Goal: Information Seeking & Learning: Learn about a topic

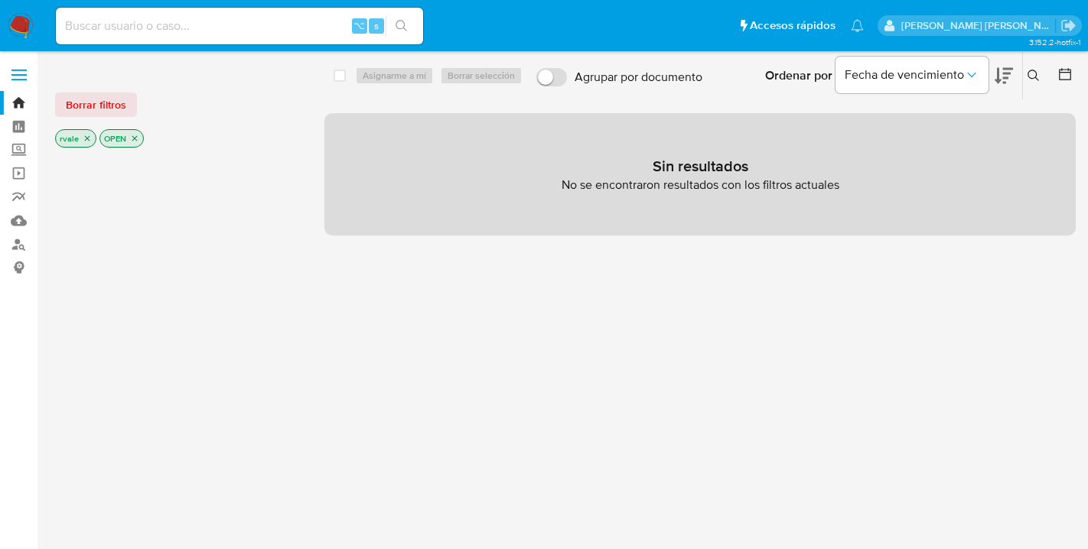
click at [106, 27] on input at bounding box center [239, 26] width 367 height 20
paste input "2559879354"
type input "2559879354"
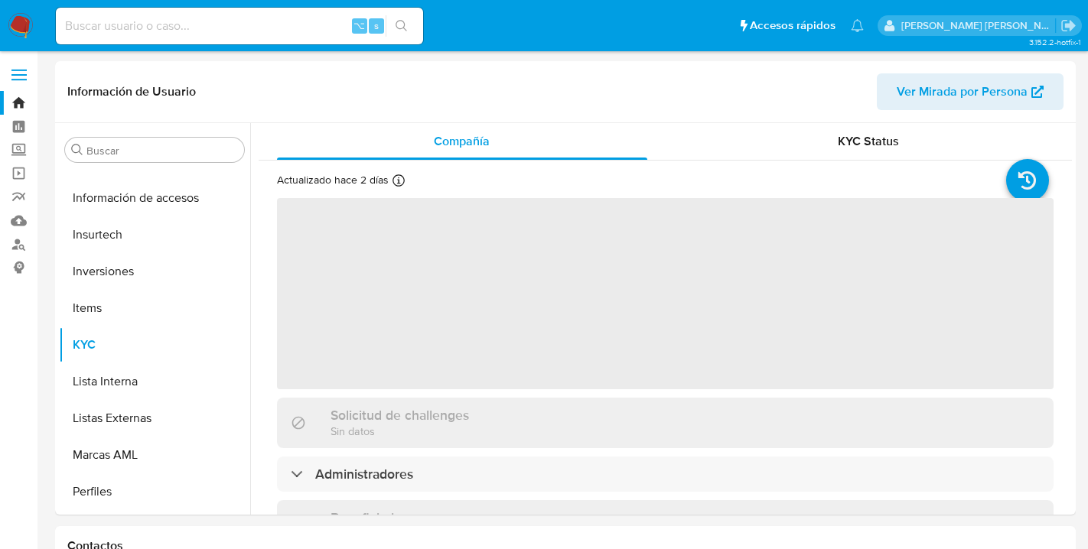
scroll to position [683, 0]
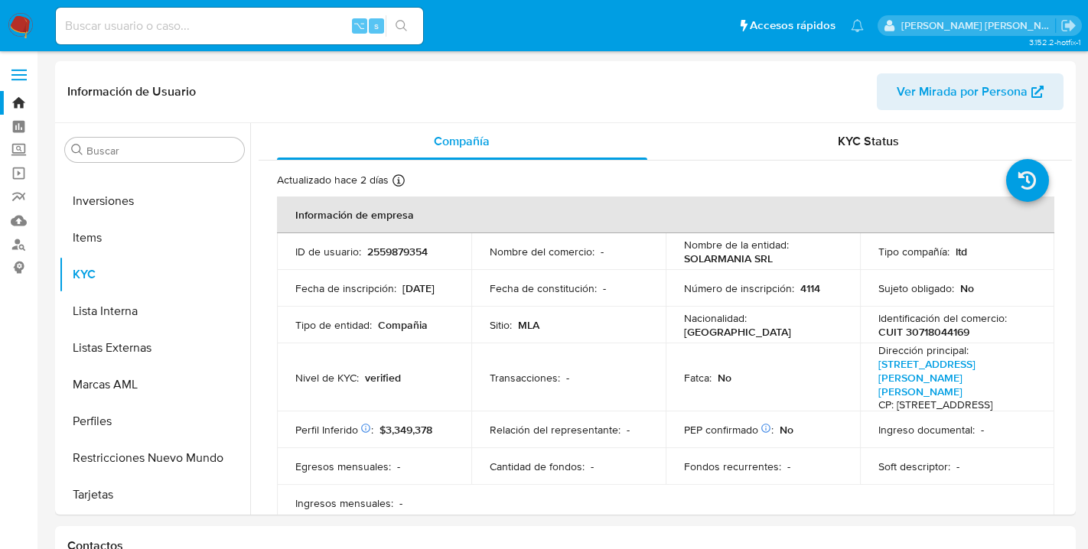
select select "10"
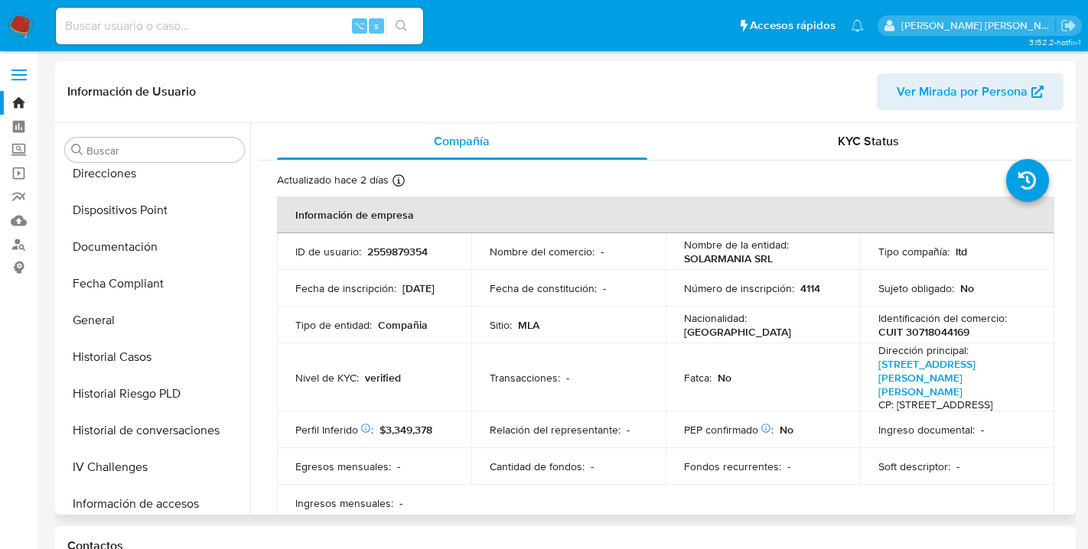
scroll to position [306, 0]
click at [104, 323] on button "General" at bounding box center [148, 321] width 179 height 37
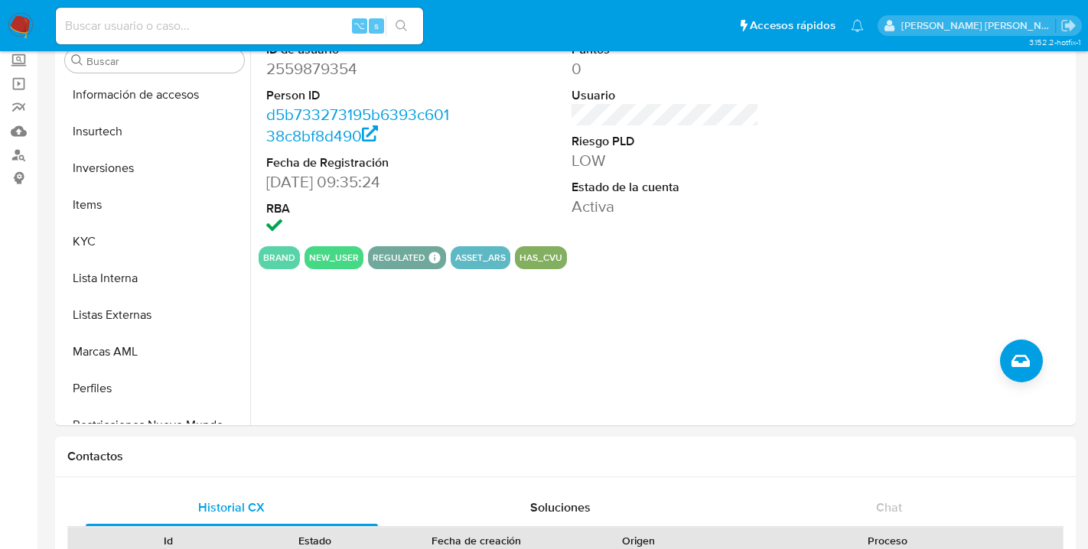
scroll to position [620, 0]
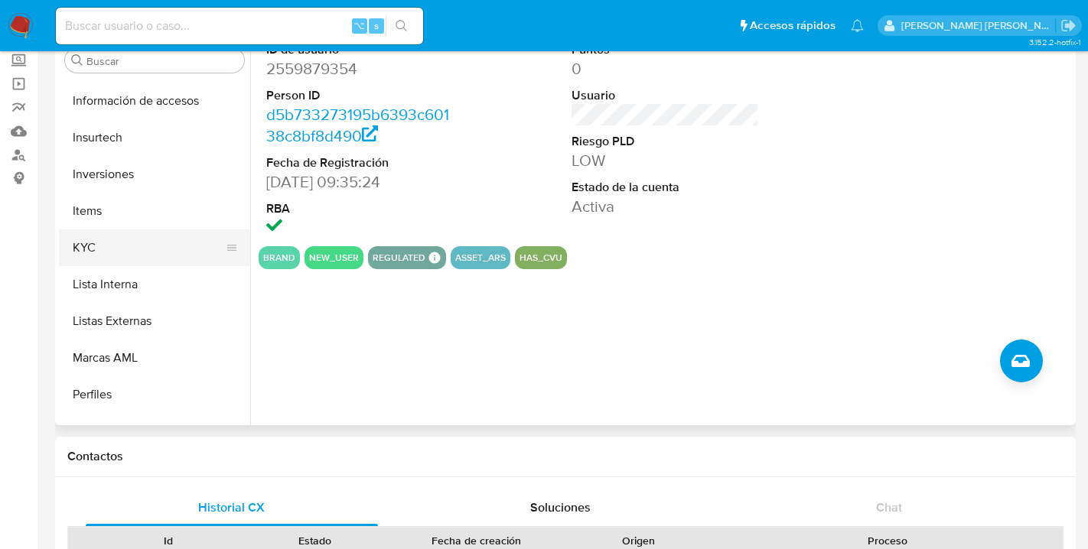
click at [83, 243] on button "KYC" at bounding box center [148, 248] width 179 height 37
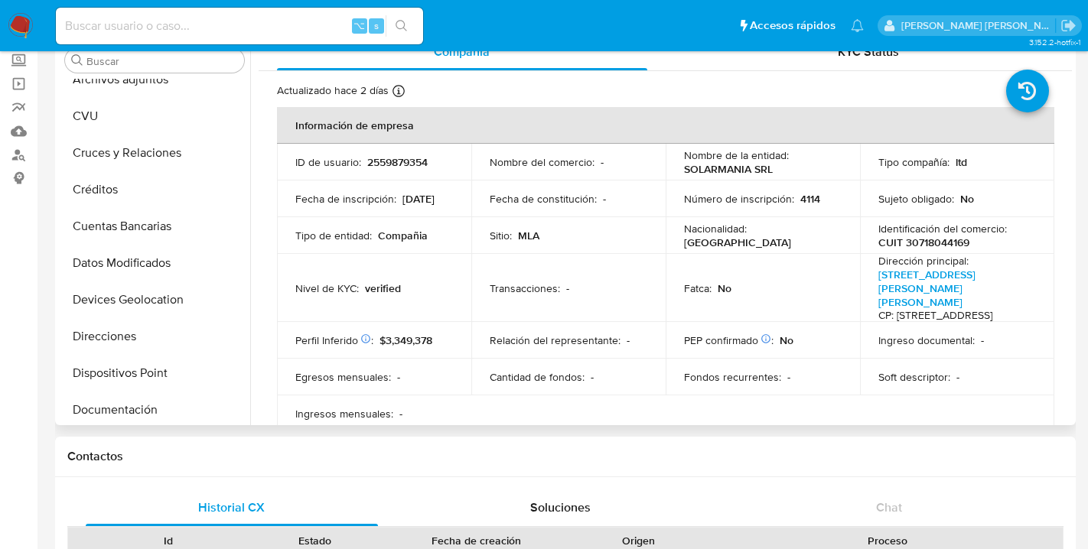
scroll to position [0, 0]
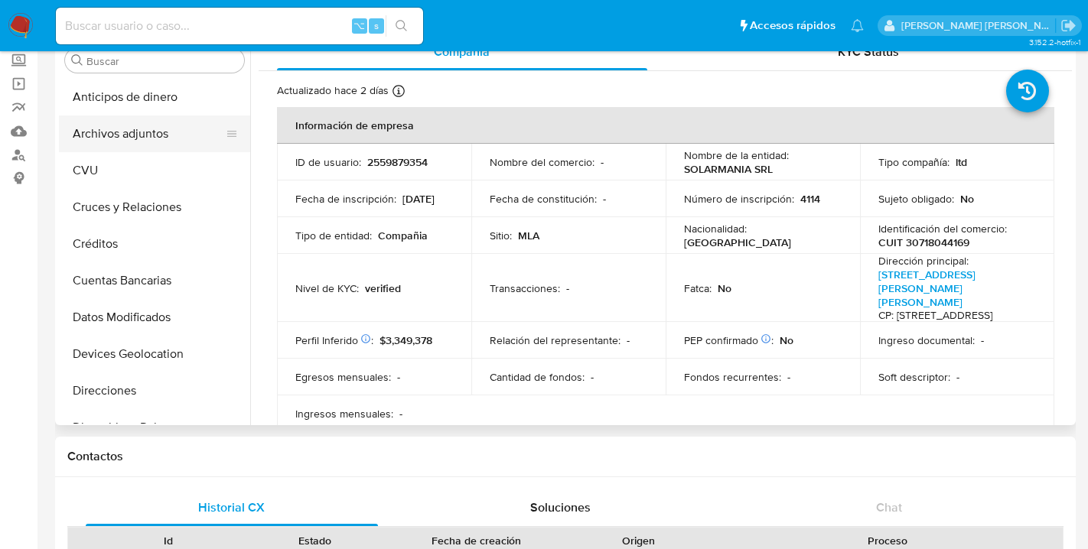
click at [147, 133] on button "Archivos adjuntos" at bounding box center [148, 134] width 179 height 37
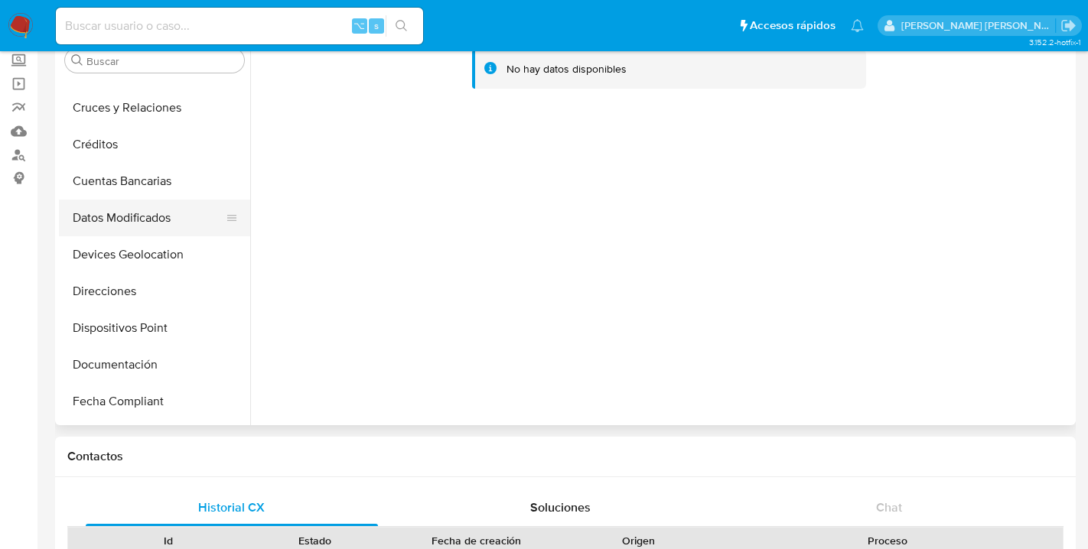
scroll to position [109, 0]
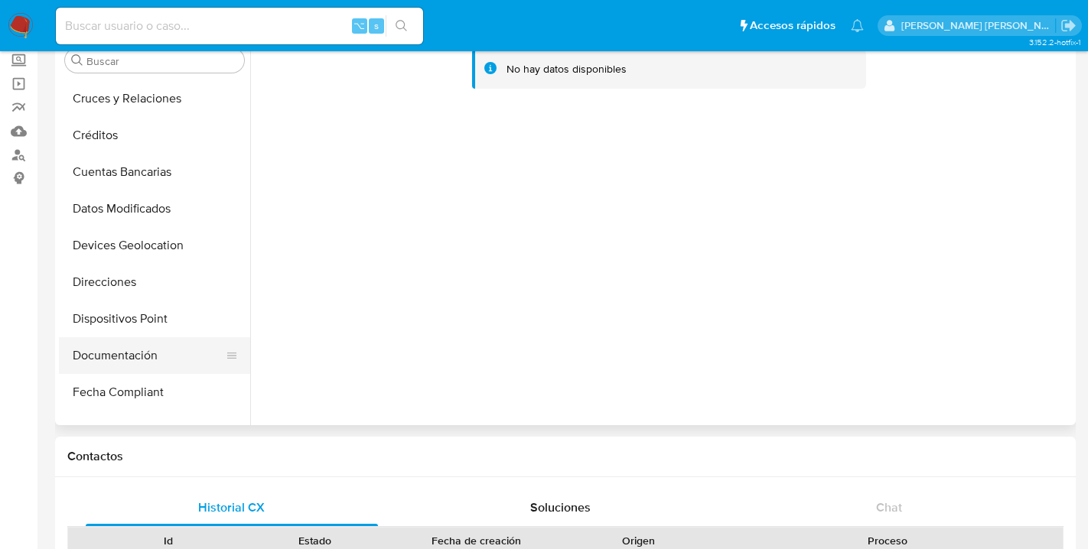
click at [121, 363] on button "Documentación" at bounding box center [148, 355] width 179 height 37
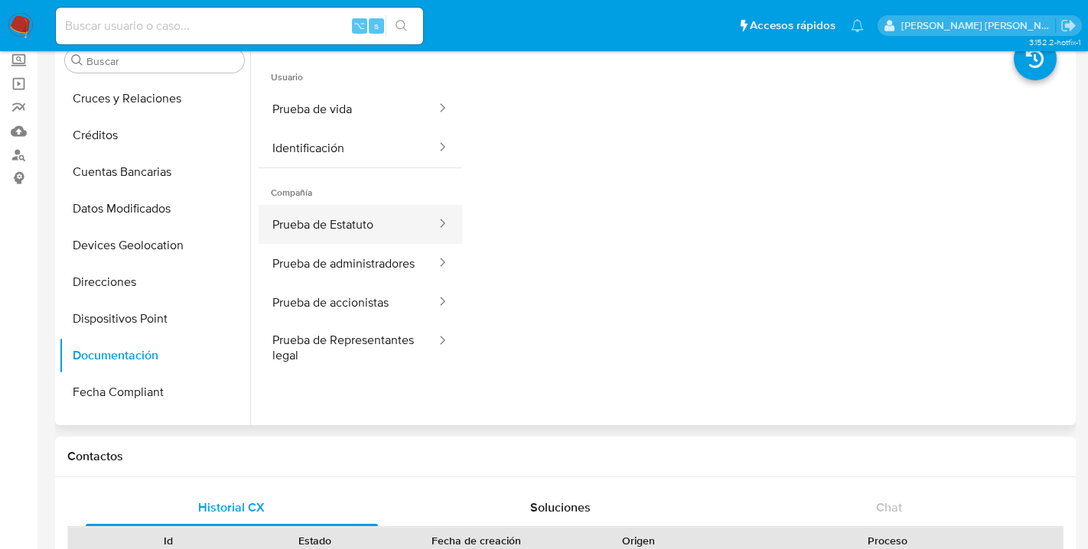
click at [441, 222] on icon at bounding box center [442, 223] width 5 height 8
click at [376, 223] on button "Prueba de Estatuto" at bounding box center [348, 224] width 179 height 39
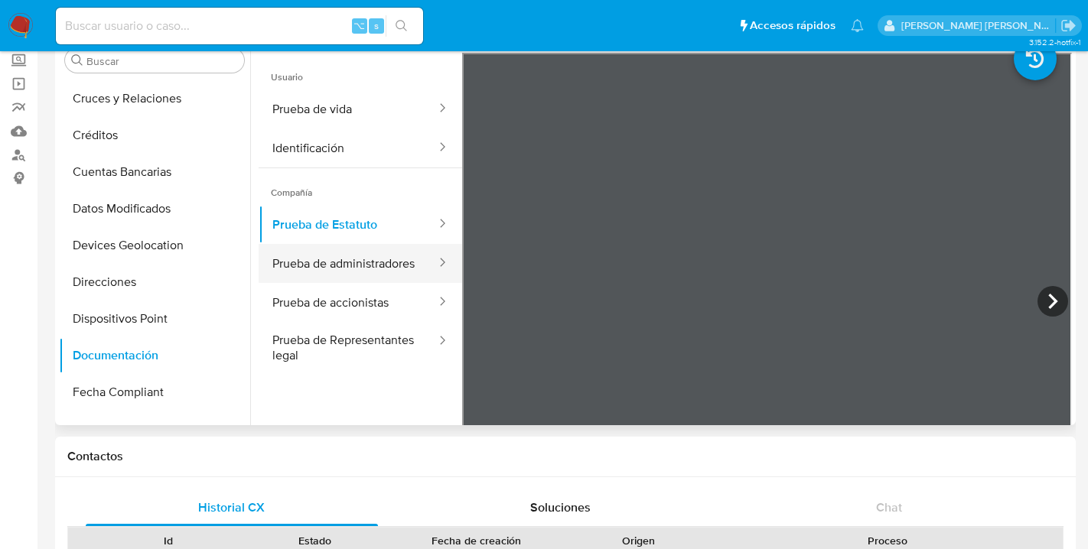
click at [368, 260] on button "Prueba de administradores" at bounding box center [348, 263] width 179 height 39
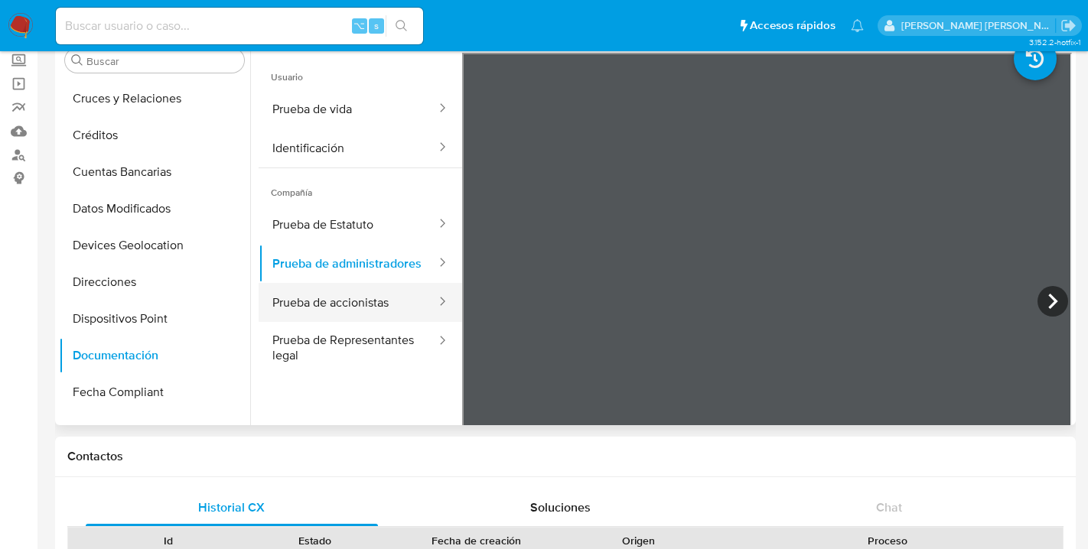
click at [356, 304] on button "Prueba de accionistas" at bounding box center [348, 302] width 179 height 39
click at [357, 304] on button "Prueba de accionistas" at bounding box center [348, 302] width 179 height 39
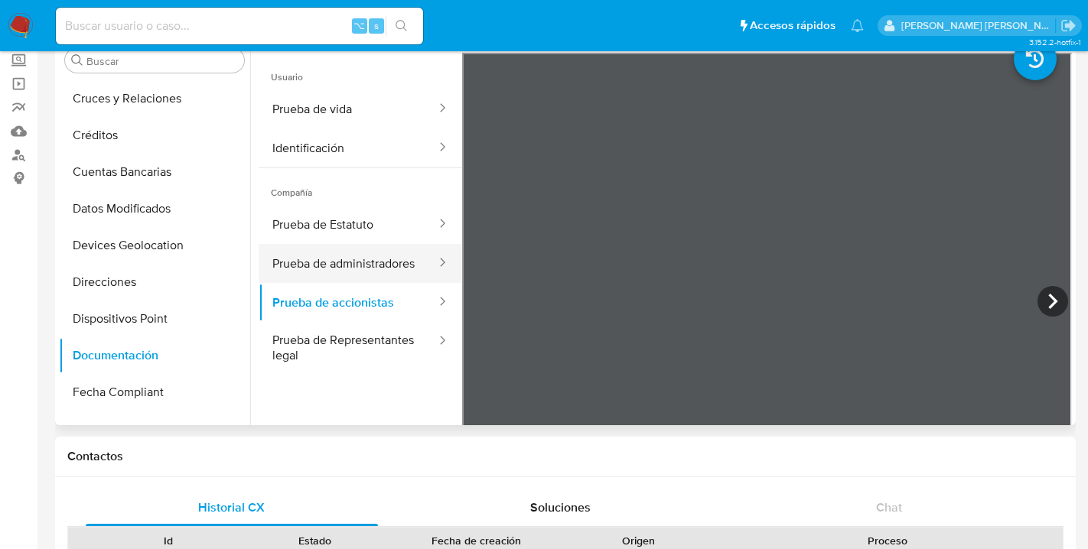
click at [366, 263] on button "Prueba de administradores" at bounding box center [348, 263] width 179 height 39
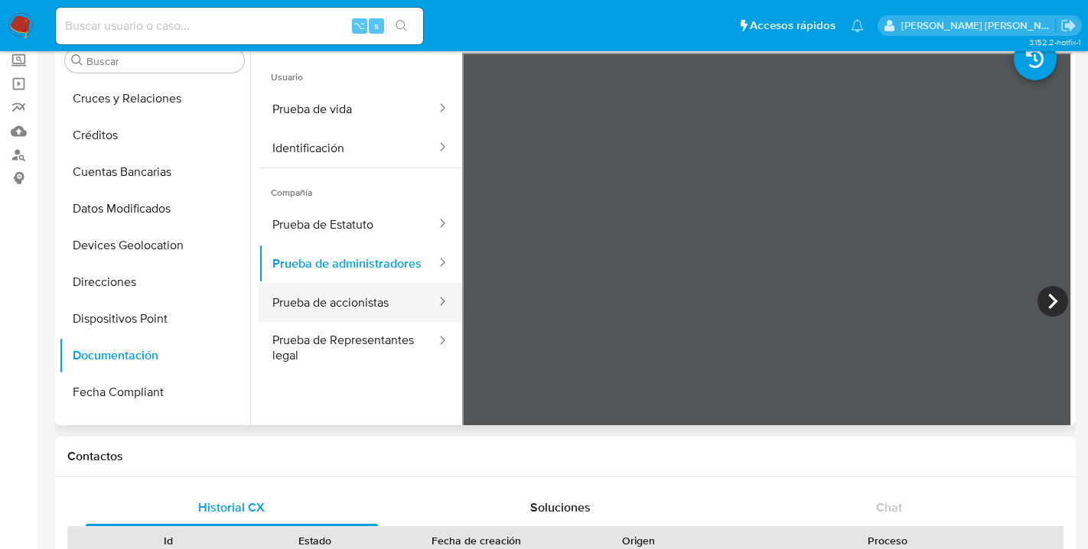
click at [357, 304] on button "Prueba de accionistas" at bounding box center [348, 302] width 179 height 39
click at [381, 303] on button "Prueba de accionistas" at bounding box center [348, 302] width 179 height 39
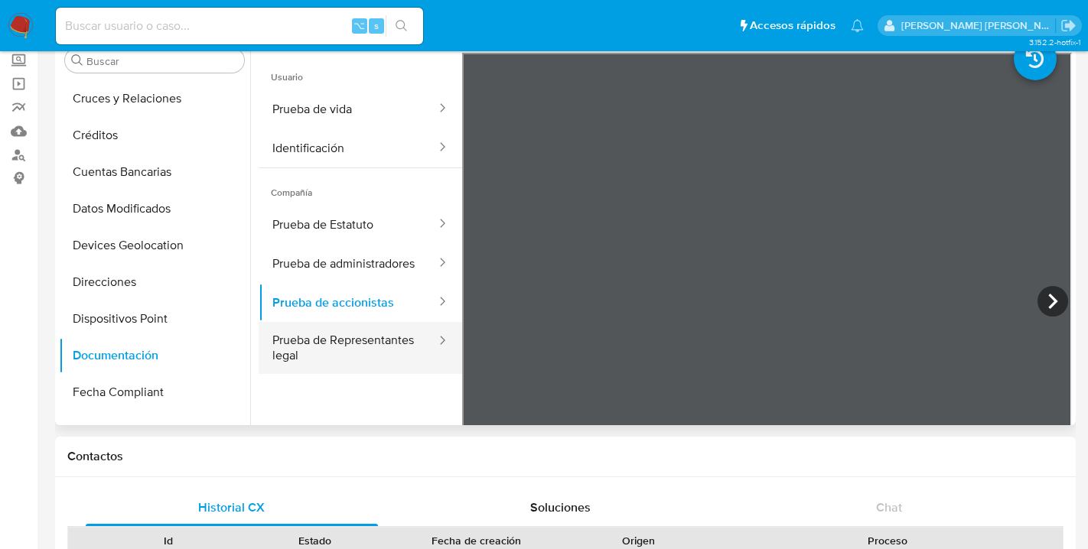
click at [373, 341] on button "Prueba de Representantes legal" at bounding box center [348, 348] width 179 height 52
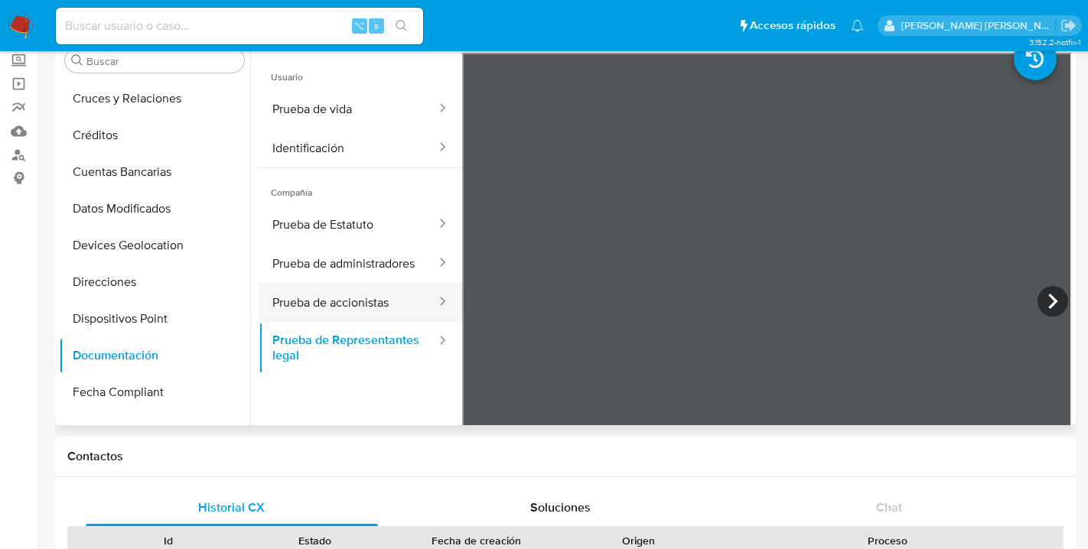
click at [352, 299] on button "Prueba de accionistas" at bounding box center [348, 302] width 179 height 39
click at [365, 301] on button "Prueba de accionistas" at bounding box center [348, 302] width 179 height 39
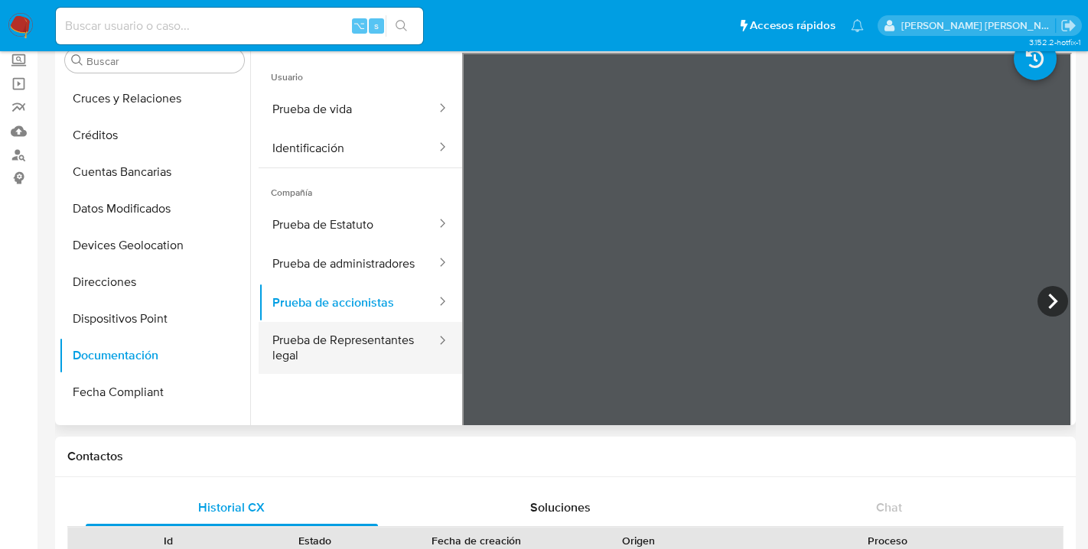
click at [312, 340] on button "Prueba de Representantes legal" at bounding box center [348, 348] width 179 height 52
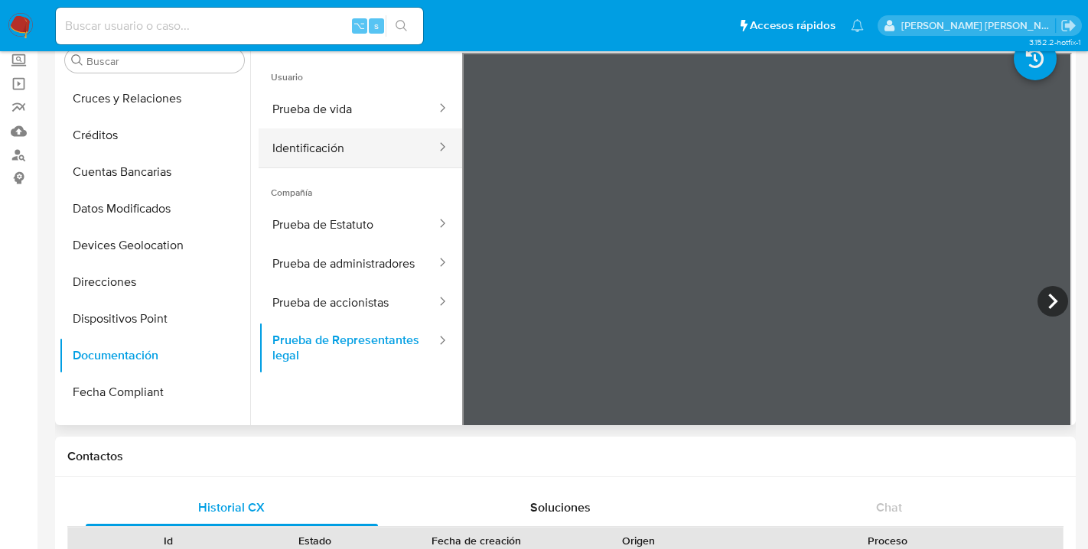
click at [320, 145] on button "Identificación" at bounding box center [348, 148] width 179 height 39
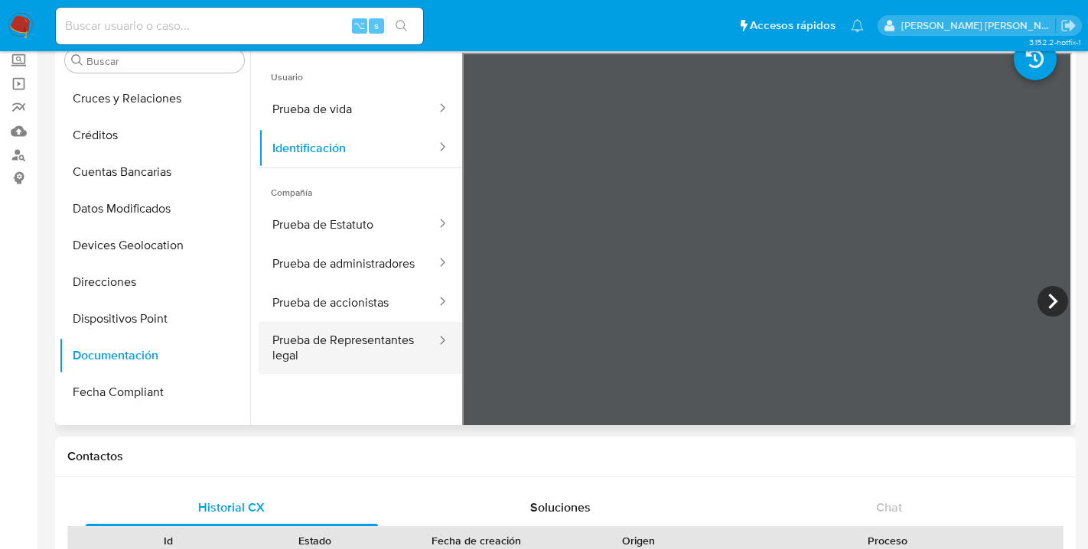
click at [339, 336] on button "Prueba de Representantes legal" at bounding box center [348, 348] width 179 height 52
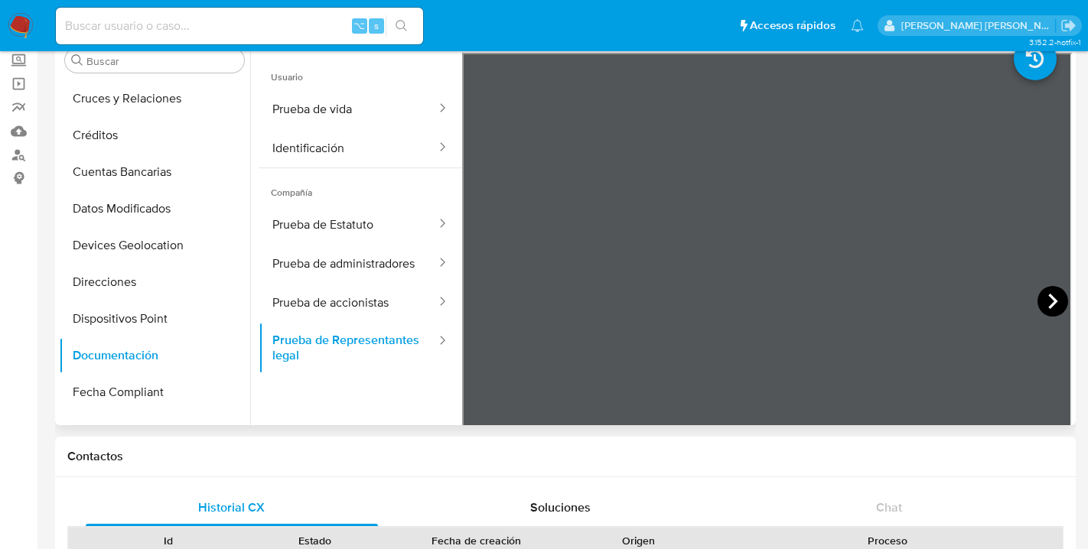
click at [1045, 303] on icon at bounding box center [1052, 301] width 31 height 31
click at [1044, 304] on icon at bounding box center [1052, 301] width 31 height 31
click at [357, 304] on button "Prueba de accionistas" at bounding box center [348, 302] width 179 height 39
click at [1046, 300] on icon at bounding box center [1052, 301] width 31 height 31
click at [1048, 304] on icon at bounding box center [1052, 301] width 9 height 15
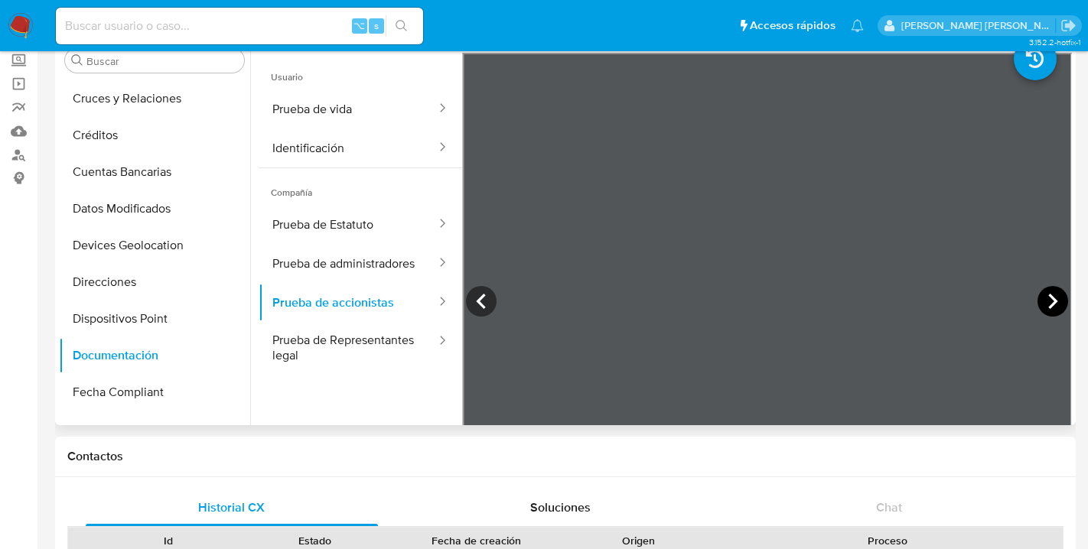
click at [1048, 301] on icon at bounding box center [1052, 301] width 9 height 15
click at [1039, 297] on icon at bounding box center [1052, 301] width 31 height 31
click at [1049, 291] on icon at bounding box center [1052, 301] width 31 height 31
click at [1050, 292] on icon at bounding box center [1052, 301] width 31 height 31
click at [1046, 301] on icon at bounding box center [1052, 301] width 31 height 31
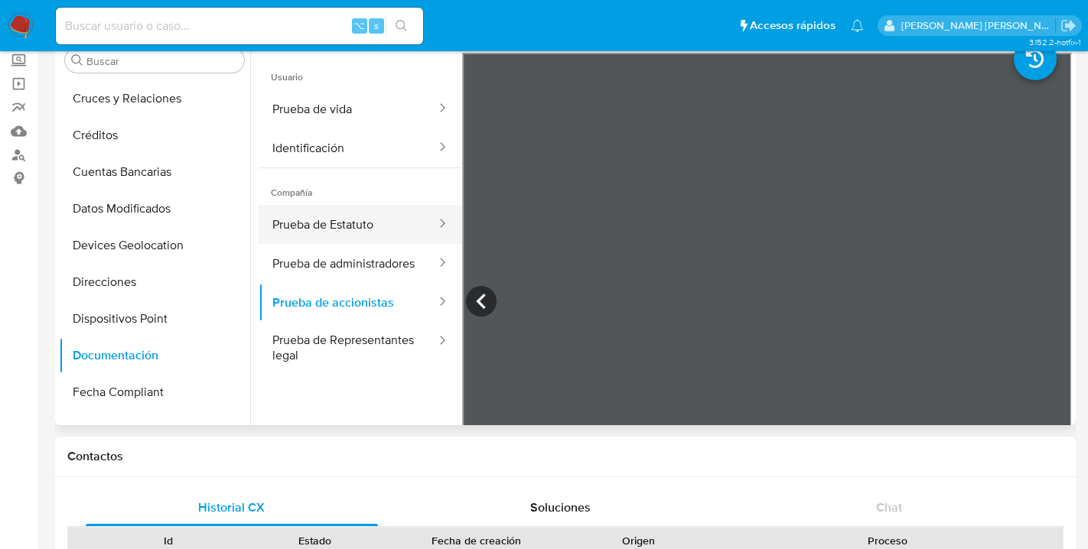
click at [343, 226] on button "Prueba de Estatuto" at bounding box center [348, 224] width 179 height 39
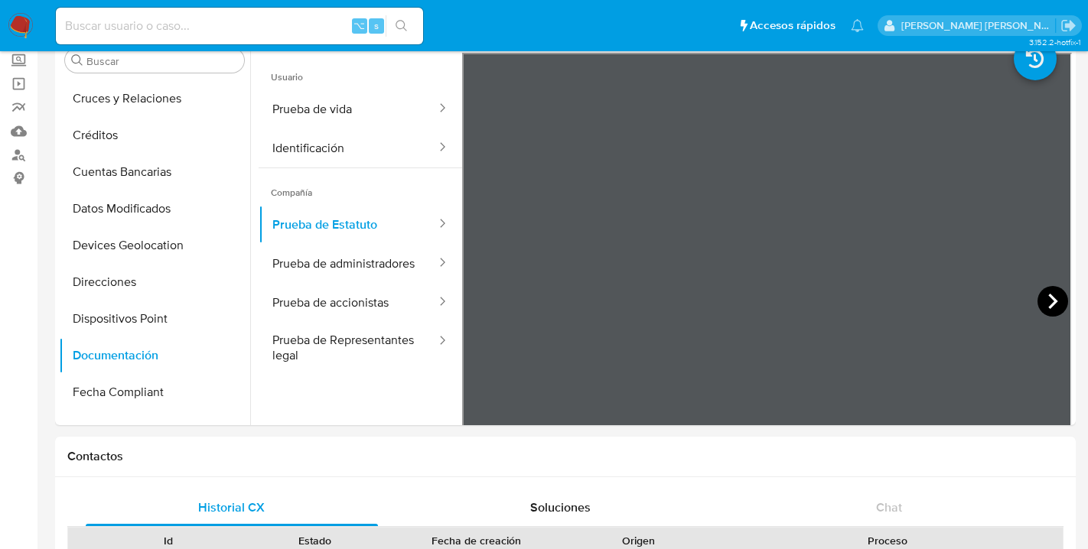
click at [1039, 300] on icon at bounding box center [1052, 301] width 31 height 31
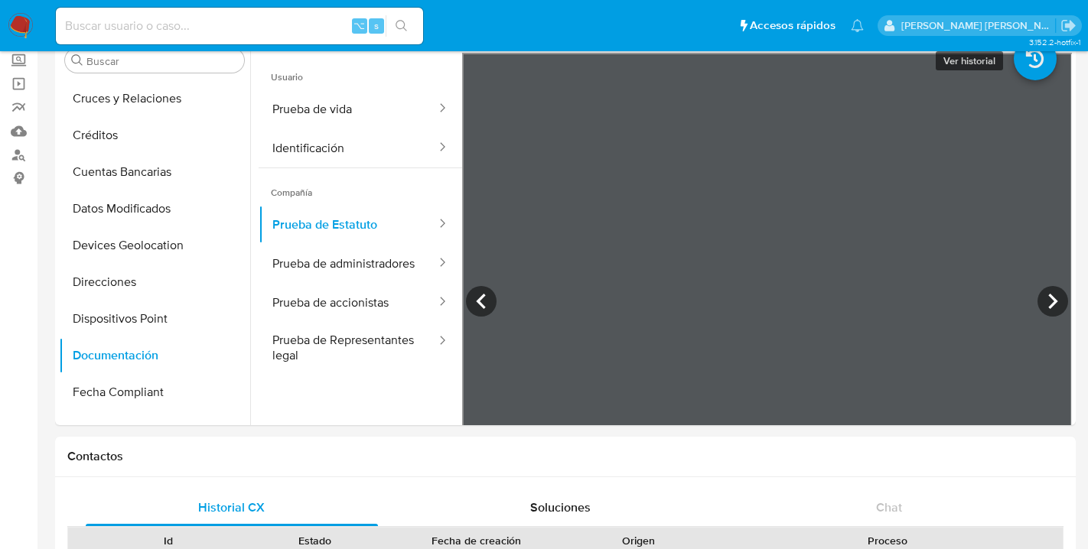
click at [1031, 61] on icon at bounding box center [1035, 58] width 43 height 43
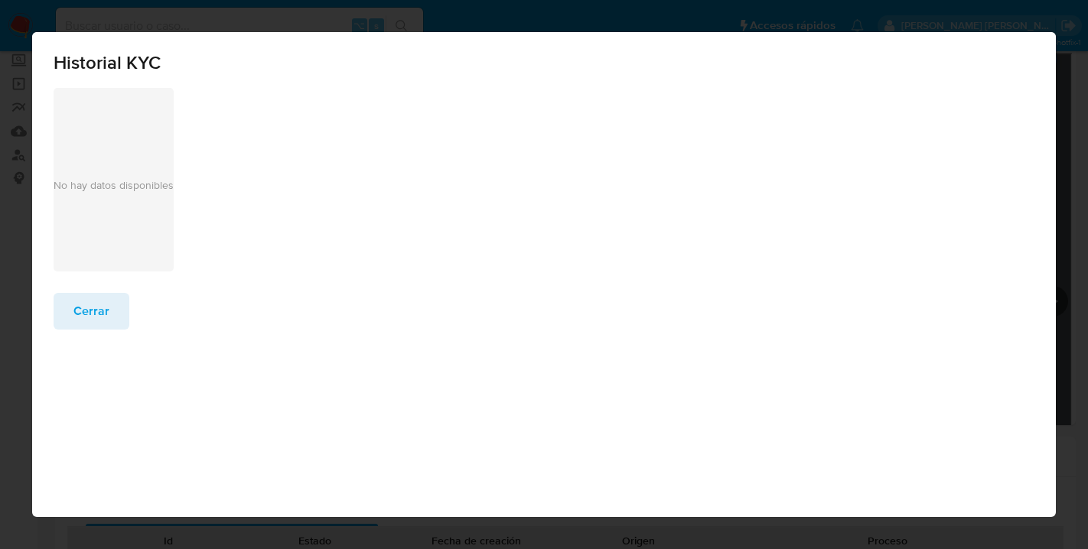
click at [89, 308] on span "Cerrar" at bounding box center [91, 312] width 36 height 34
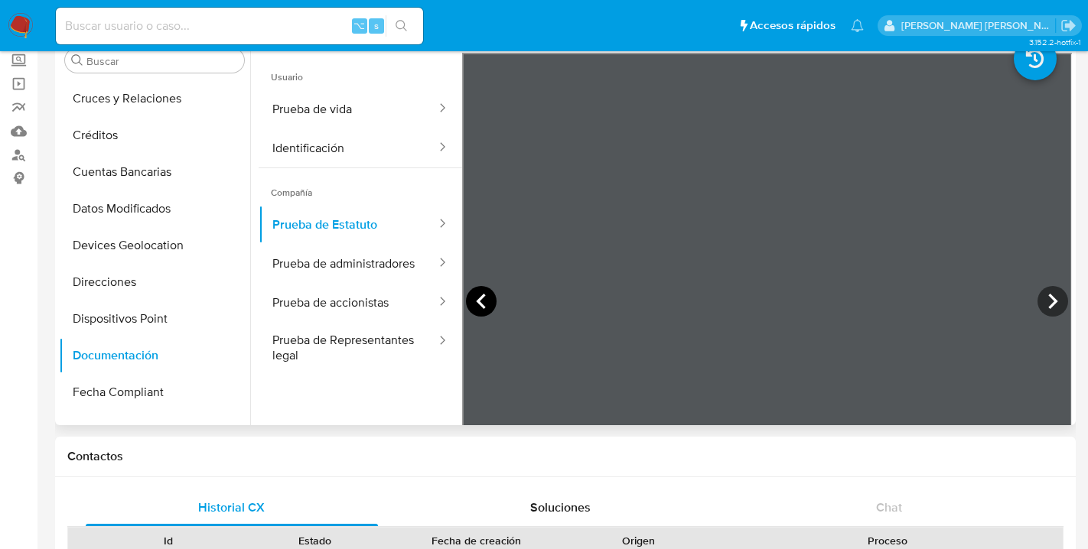
click at [471, 307] on icon at bounding box center [481, 301] width 31 height 31
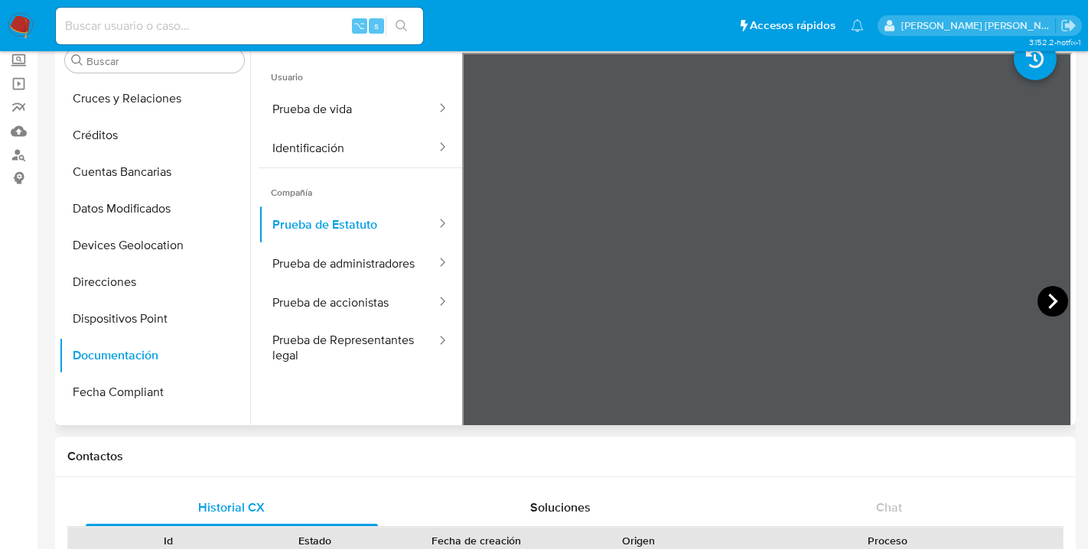
click at [1045, 301] on icon at bounding box center [1052, 301] width 31 height 31
click at [1042, 300] on icon at bounding box center [1052, 301] width 31 height 31
click at [1048, 296] on icon at bounding box center [1052, 301] width 9 height 15
click at [1048, 302] on icon at bounding box center [1052, 301] width 9 height 15
click at [1045, 300] on icon at bounding box center [1052, 301] width 31 height 31
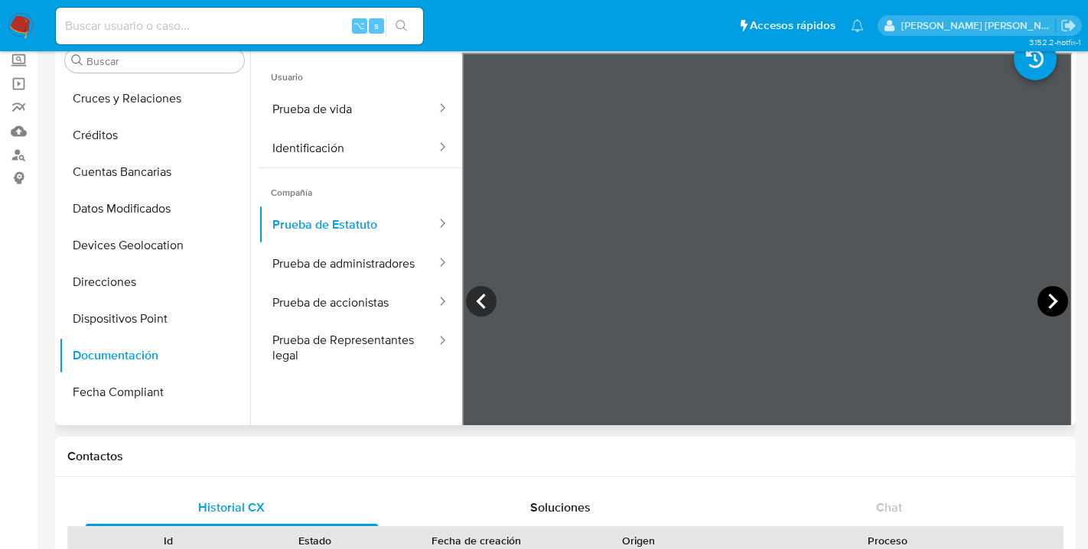
click at [1048, 304] on icon at bounding box center [1052, 301] width 9 height 15
click at [366, 265] on button "Prueba de administradores" at bounding box center [348, 263] width 179 height 39
click at [1053, 301] on icon at bounding box center [1052, 301] width 31 height 31
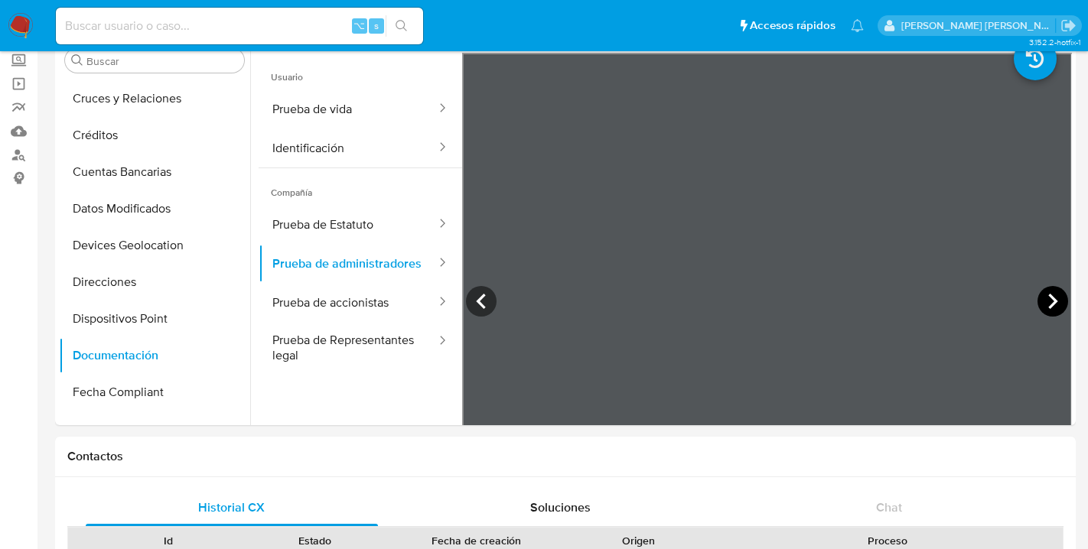
click at [1053, 301] on icon at bounding box center [1052, 301] width 31 height 31
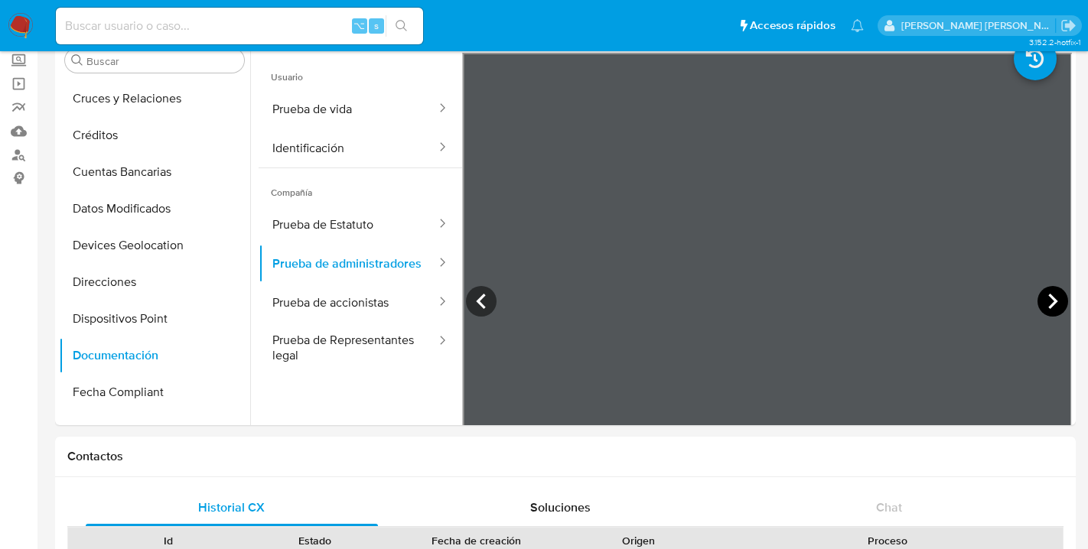
click at [1053, 301] on icon at bounding box center [1052, 301] width 31 height 31
click at [1053, 301] on div at bounding box center [767, 304] width 610 height 502
click at [334, 303] on button "Prueba de accionistas" at bounding box center [348, 302] width 179 height 39
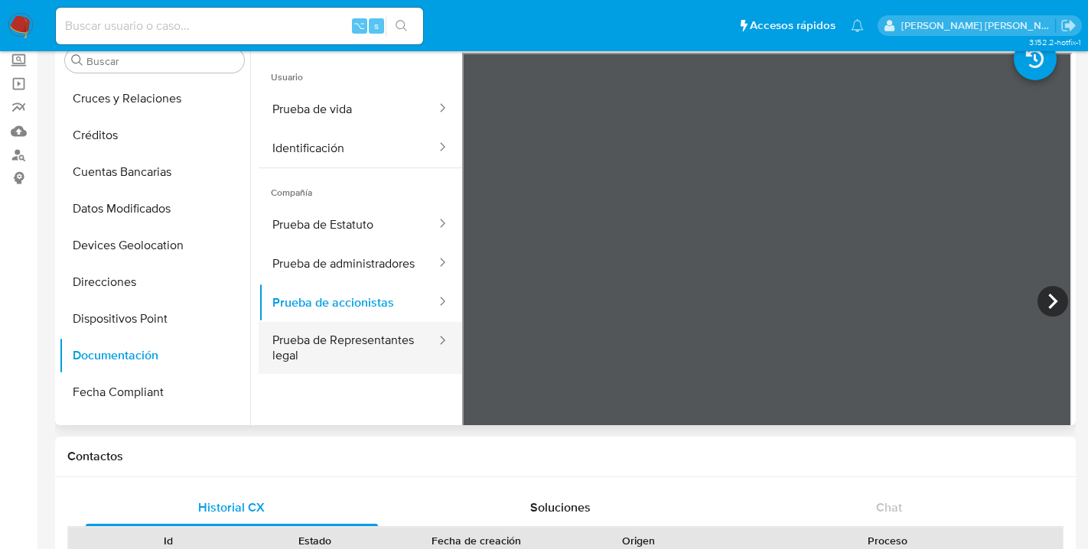
click at [328, 337] on button "Prueba de Representantes legal" at bounding box center [348, 348] width 179 height 52
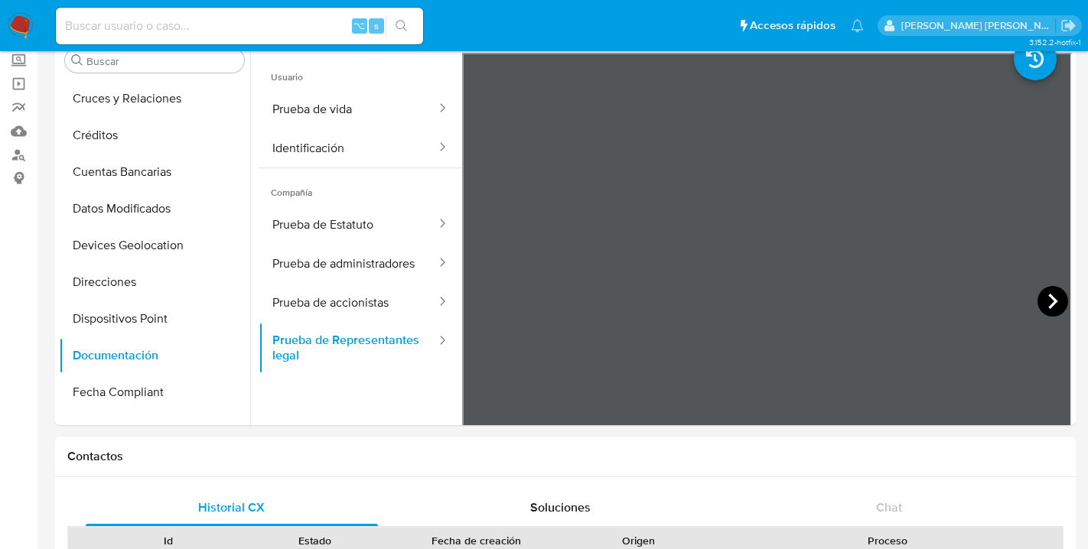
click at [1053, 304] on icon at bounding box center [1052, 301] width 31 height 31
click at [1053, 301] on icon at bounding box center [1052, 301] width 31 height 31
click at [1047, 305] on icon at bounding box center [1052, 301] width 31 height 31
click at [1040, 299] on icon at bounding box center [1052, 301] width 31 height 31
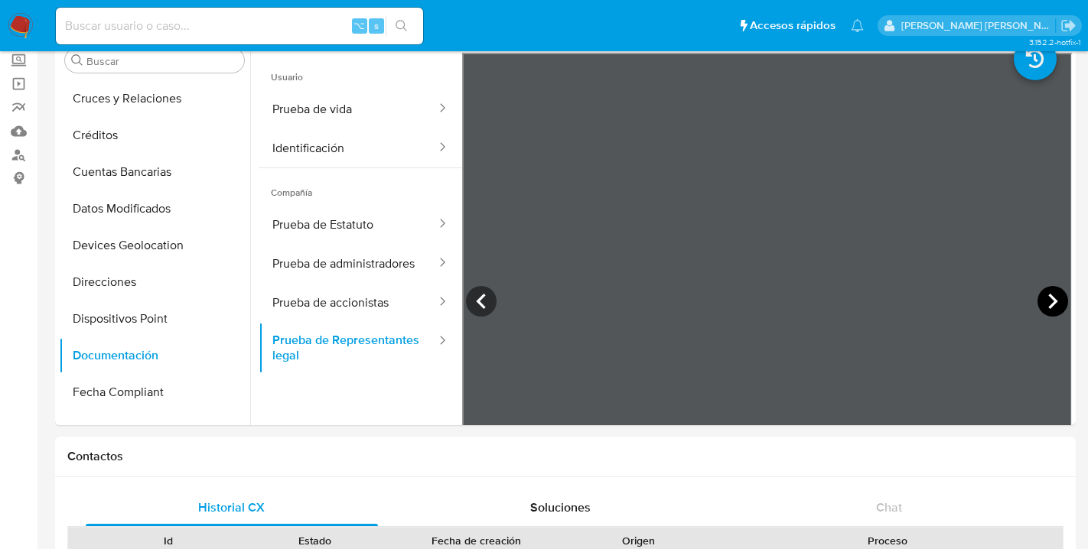
click at [1048, 299] on icon at bounding box center [1052, 301] width 9 height 15
click at [1052, 298] on icon at bounding box center [1052, 301] width 31 height 31
click at [301, 226] on button "Prueba de Estatuto" at bounding box center [348, 224] width 179 height 39
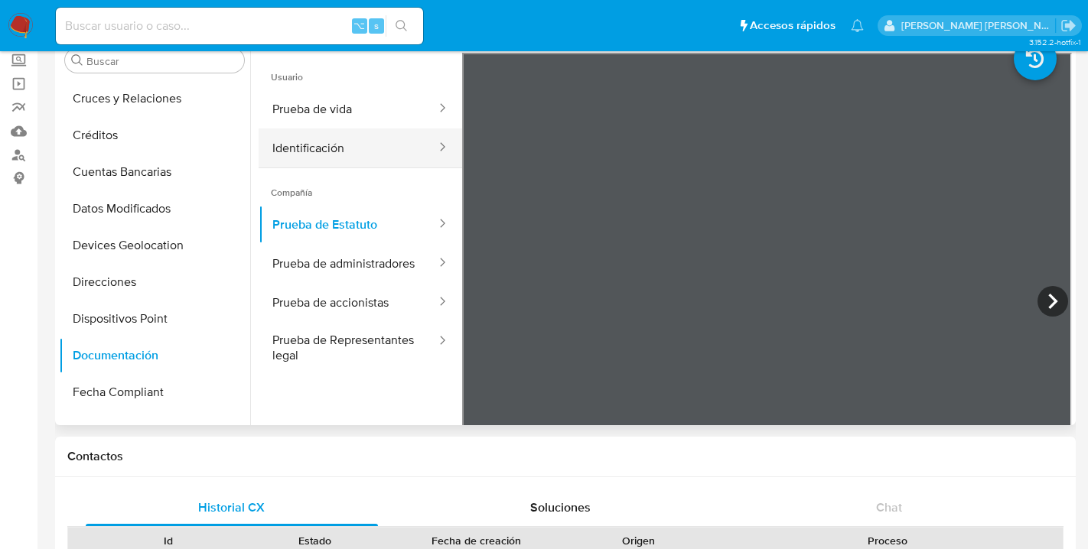
click at [316, 151] on button "Identificación" at bounding box center [348, 148] width 179 height 39
click at [1045, 301] on icon at bounding box center [1052, 301] width 31 height 31
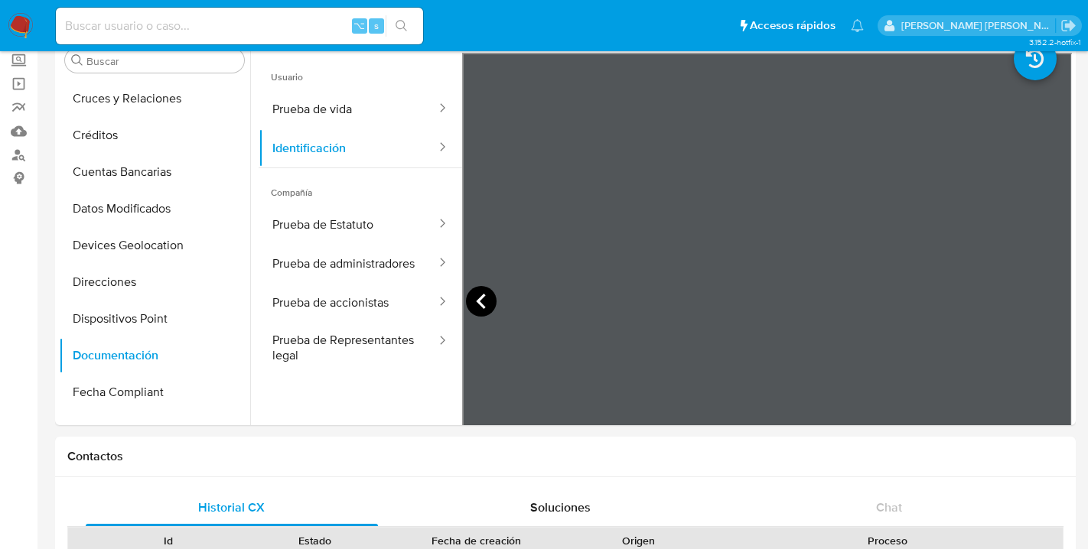
click at [475, 295] on icon at bounding box center [481, 301] width 31 height 31
click at [331, 109] on button "Prueba de vida" at bounding box center [348, 109] width 179 height 39
click at [117, 21] on input at bounding box center [239, 26] width 367 height 20
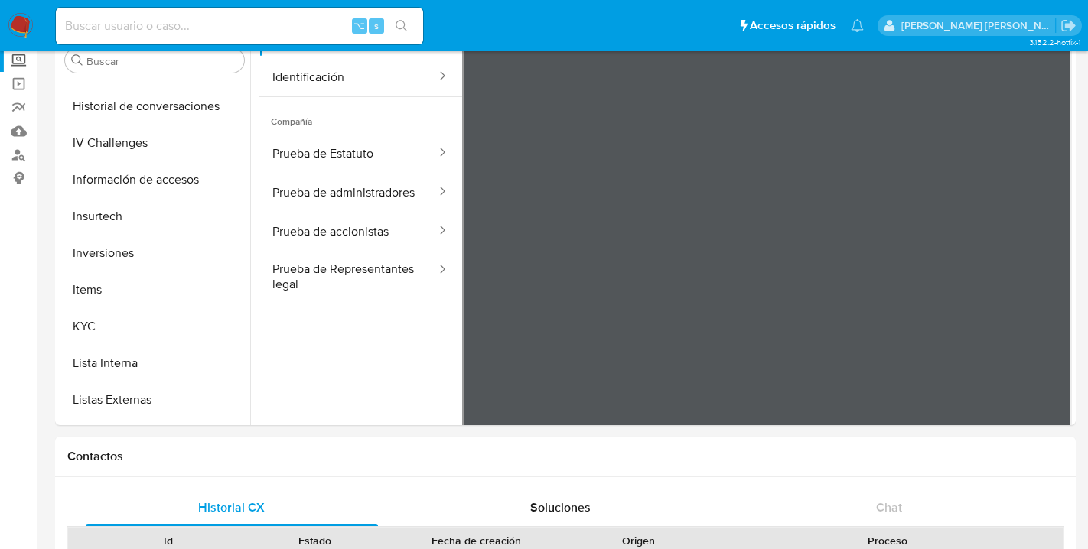
scroll to position [560, 0]
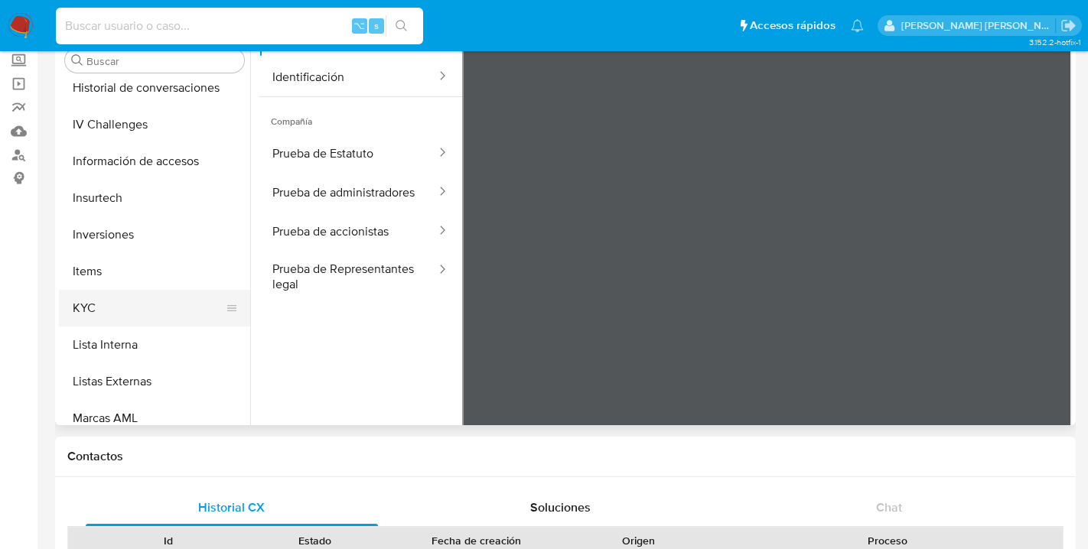
click at [83, 310] on button "KYC" at bounding box center [148, 308] width 179 height 37
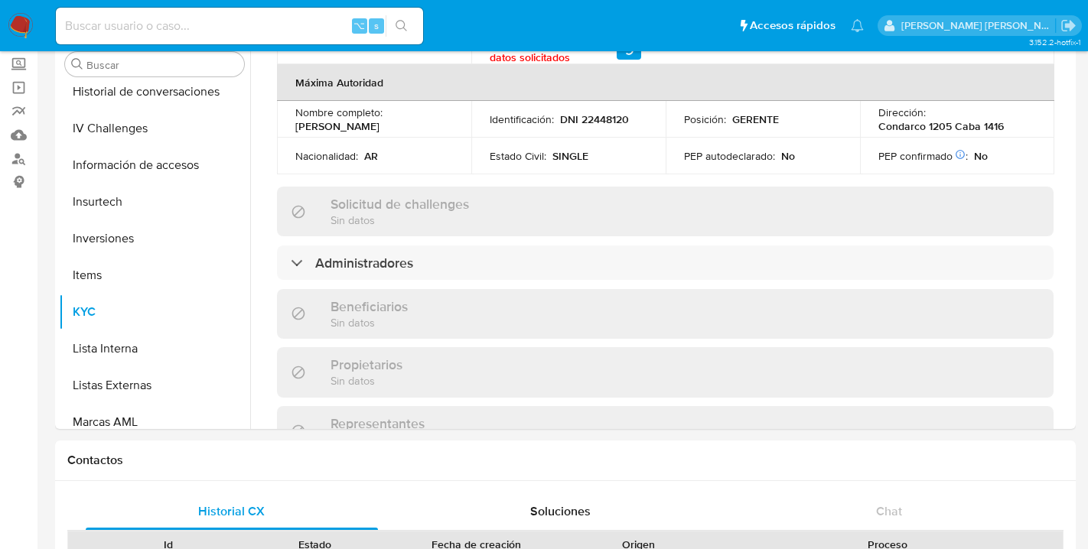
scroll to position [669, 0]
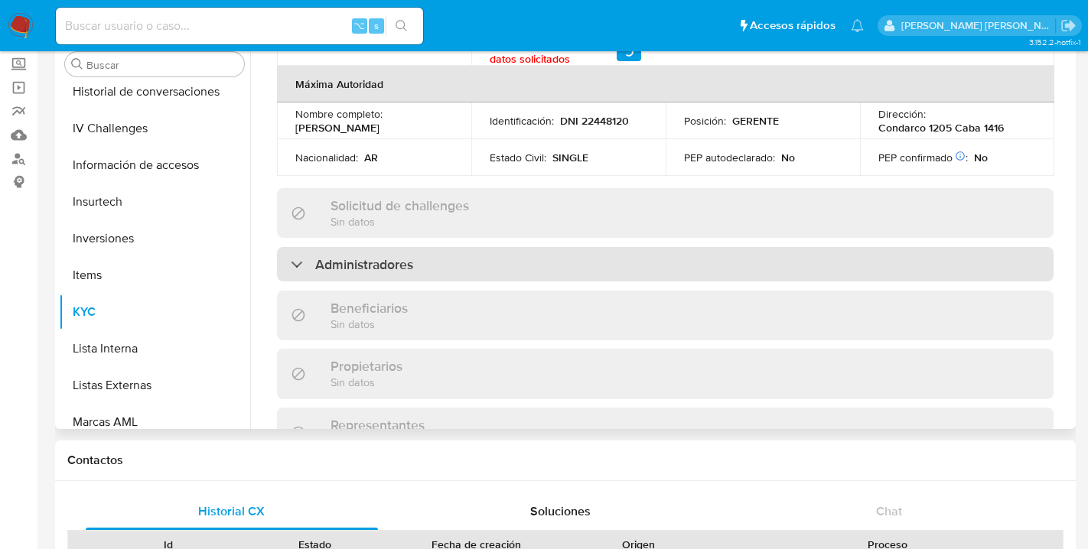
click at [291, 264] on div at bounding box center [291, 264] width 0 height 0
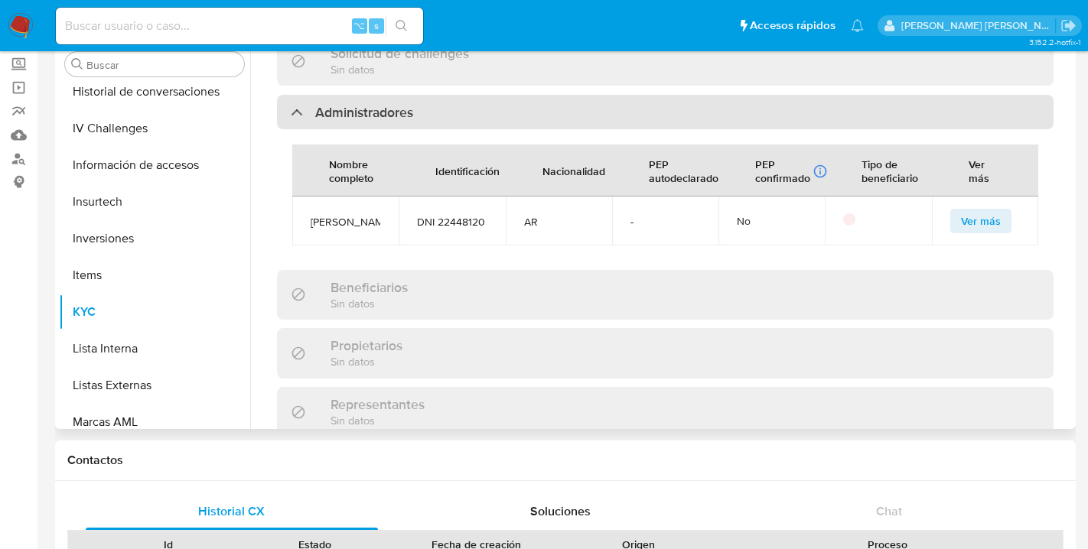
scroll to position [822, 0]
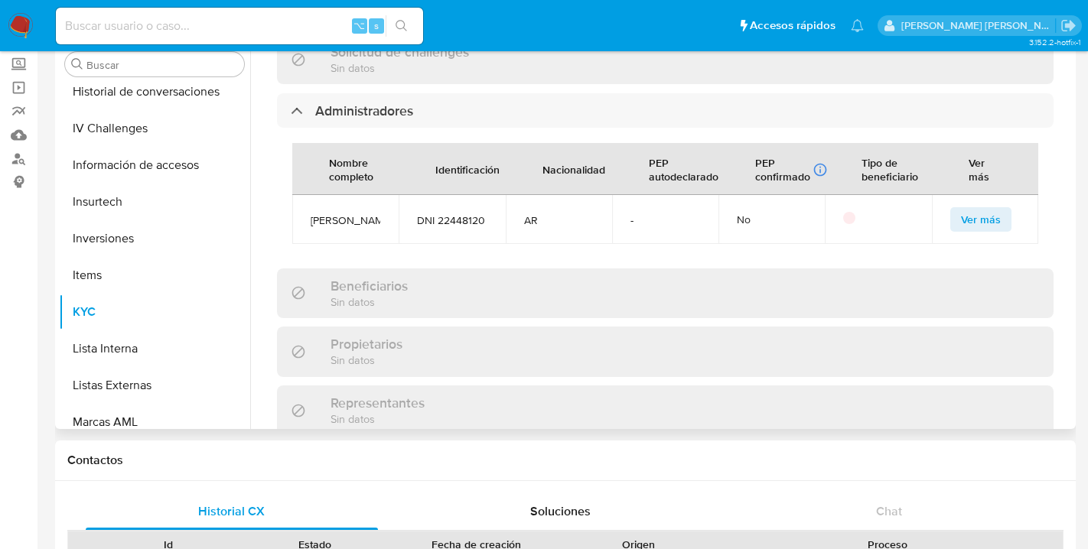
click at [979, 221] on span "Ver más" at bounding box center [981, 219] width 40 height 21
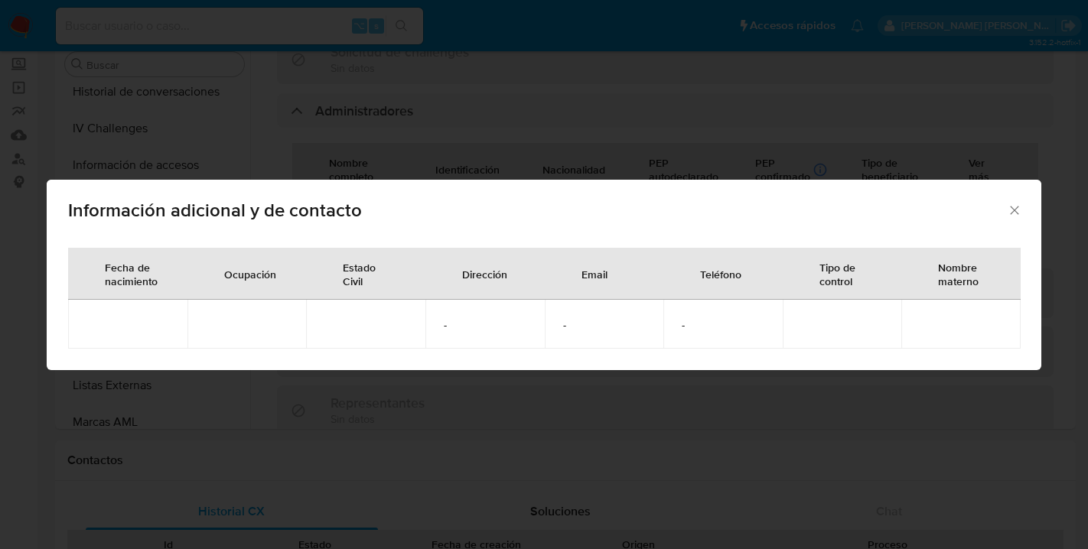
click at [1018, 208] on icon "Cerrar" at bounding box center [1014, 210] width 15 height 15
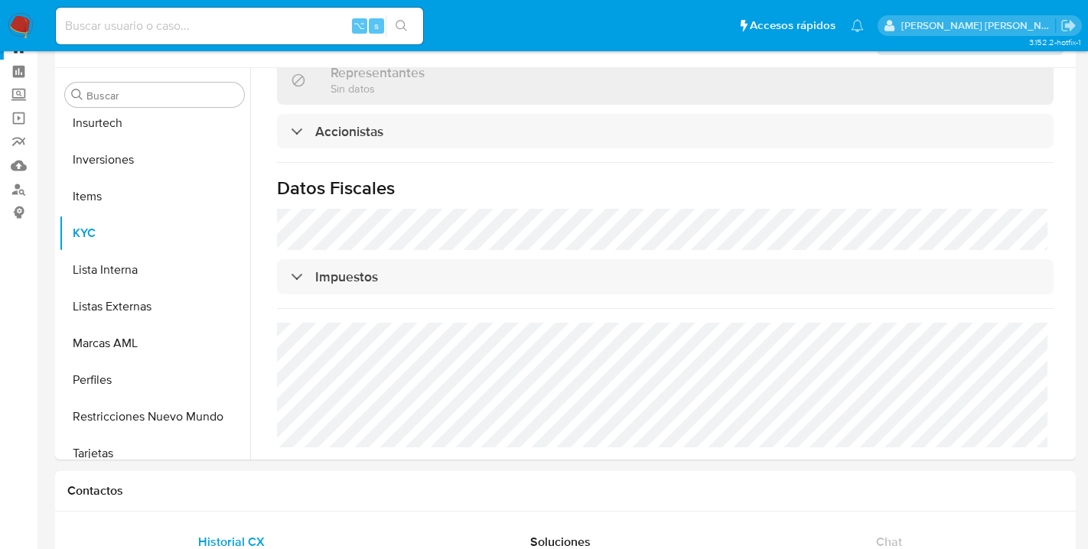
scroll to position [683, 0]
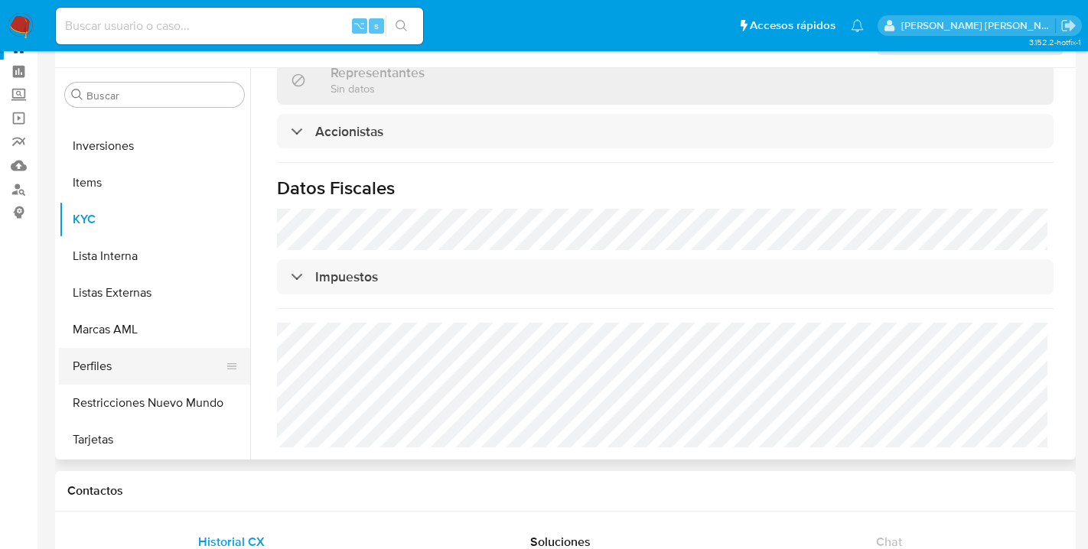
click at [101, 362] on button "Perfiles" at bounding box center [148, 366] width 179 height 37
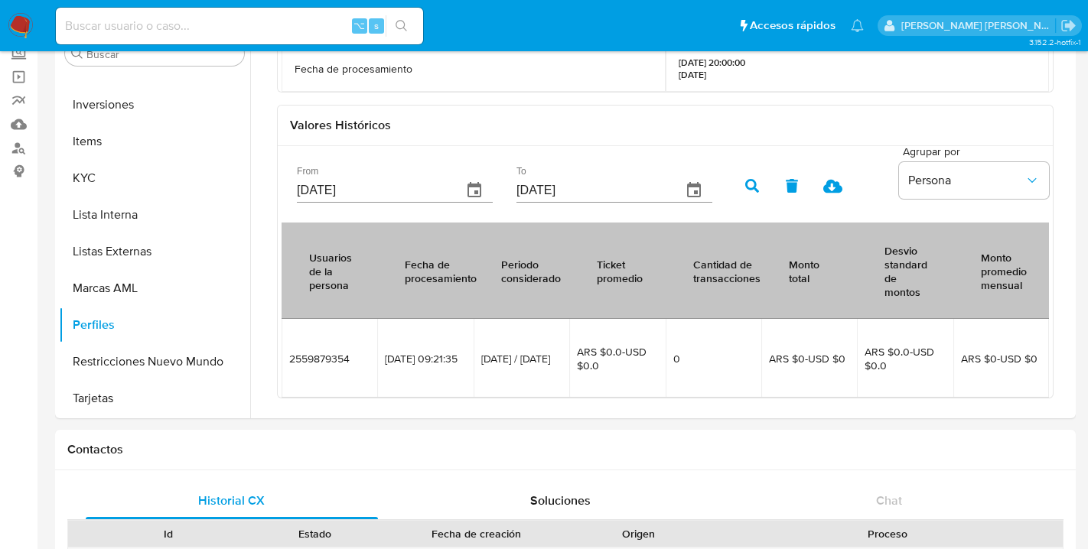
scroll to position [97, 0]
click at [465, 192] on icon "button" at bounding box center [474, 190] width 18 height 18
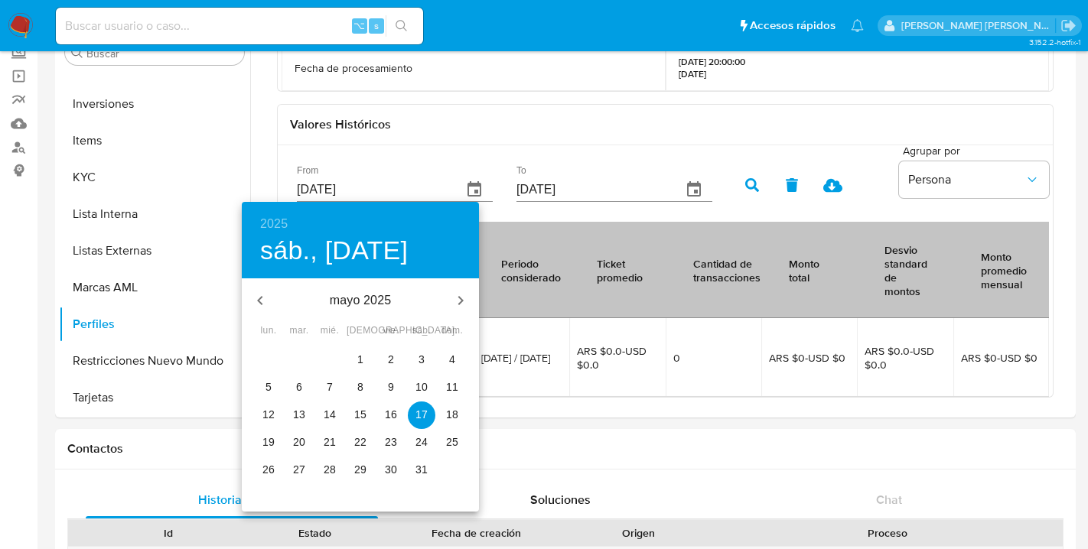
click at [355, 258] on h4 "sáb., [DATE]" at bounding box center [334, 251] width 148 height 32
click at [345, 308] on p "mayo 2025" at bounding box center [360, 300] width 164 height 18
click at [258, 301] on icon "button" at bounding box center [260, 300] width 18 height 18
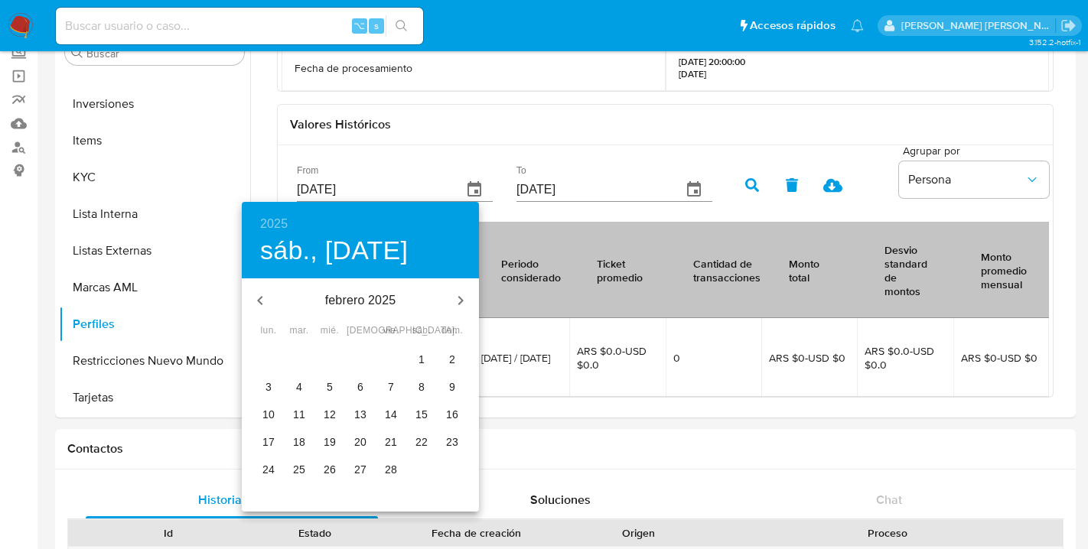
click at [258, 301] on icon "button" at bounding box center [260, 300] width 18 height 18
click at [335, 355] on span "1" at bounding box center [330, 359] width 28 height 15
type input "[DATE]"
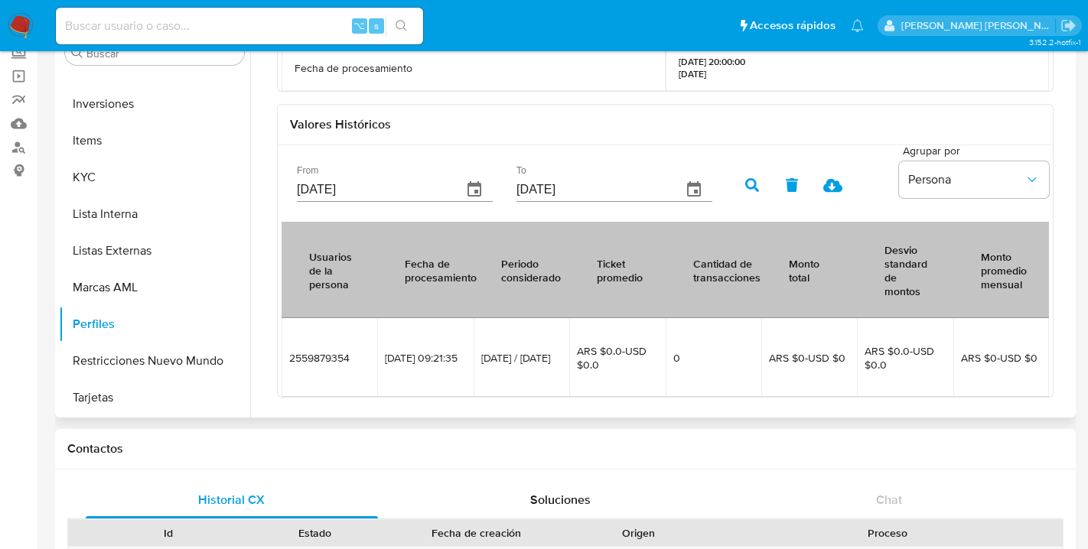
click at [745, 184] on icon "button" at bounding box center [752, 185] width 14 height 14
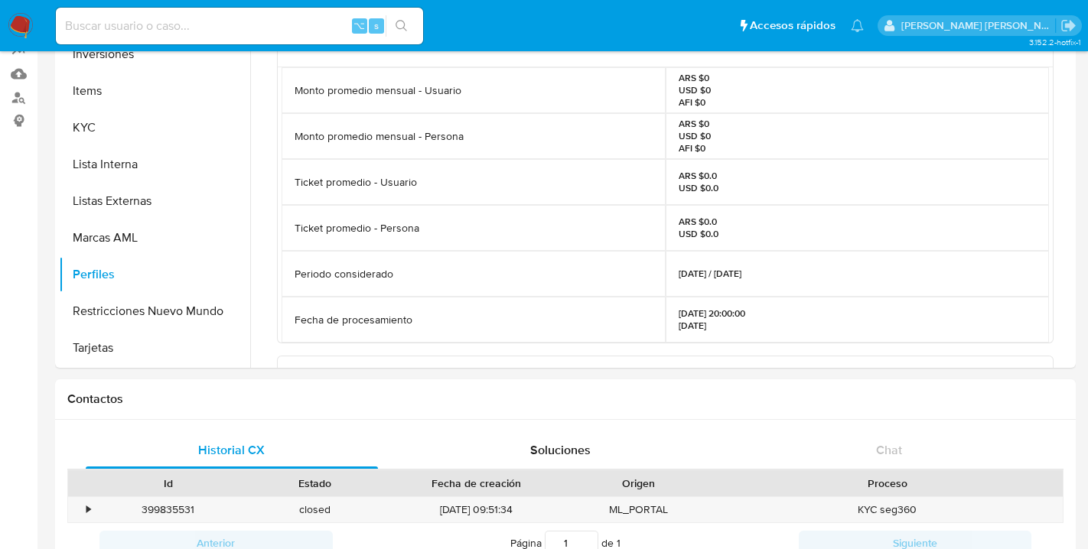
scroll to position [0, 0]
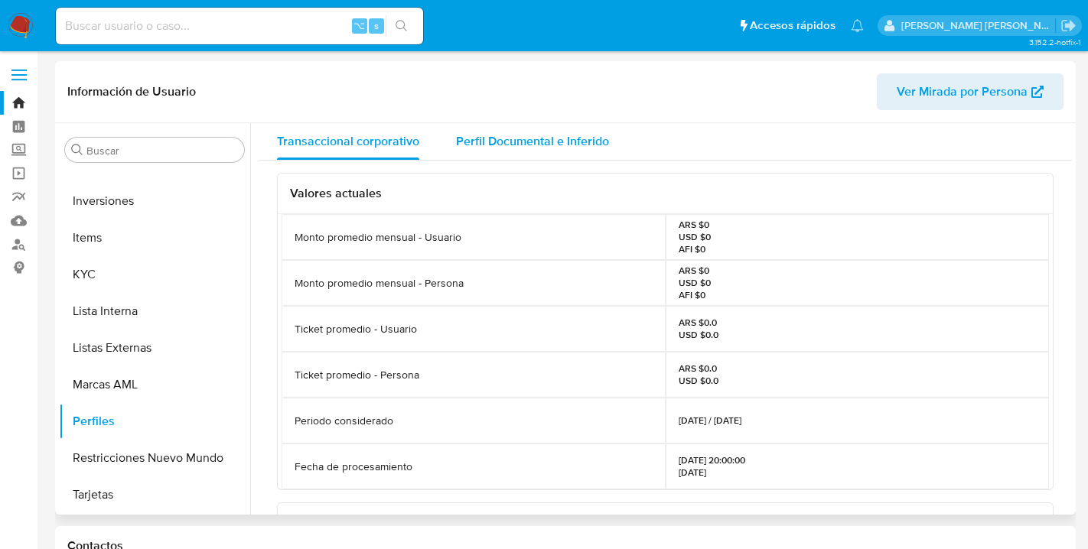
click at [539, 140] on span "Perfil Documental e Inferido" at bounding box center [532, 141] width 153 height 18
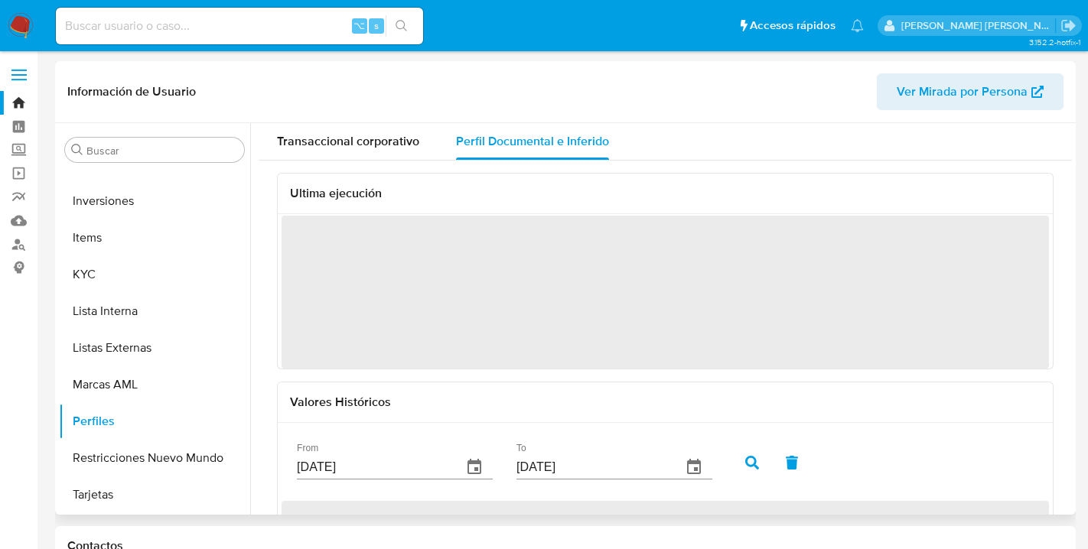
click at [467, 463] on icon "button" at bounding box center [474, 466] width 14 height 15
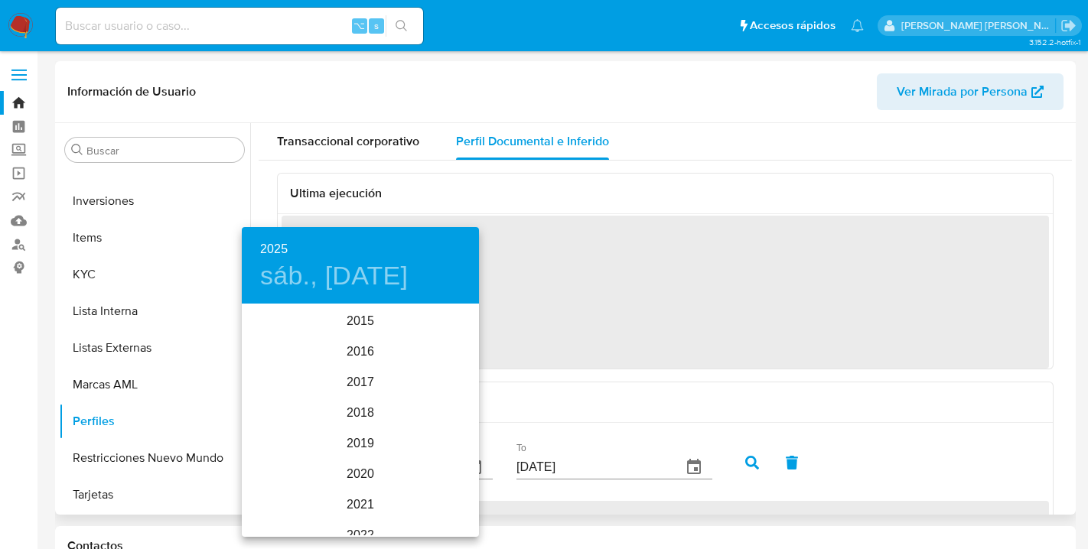
scroll to position [214, 0]
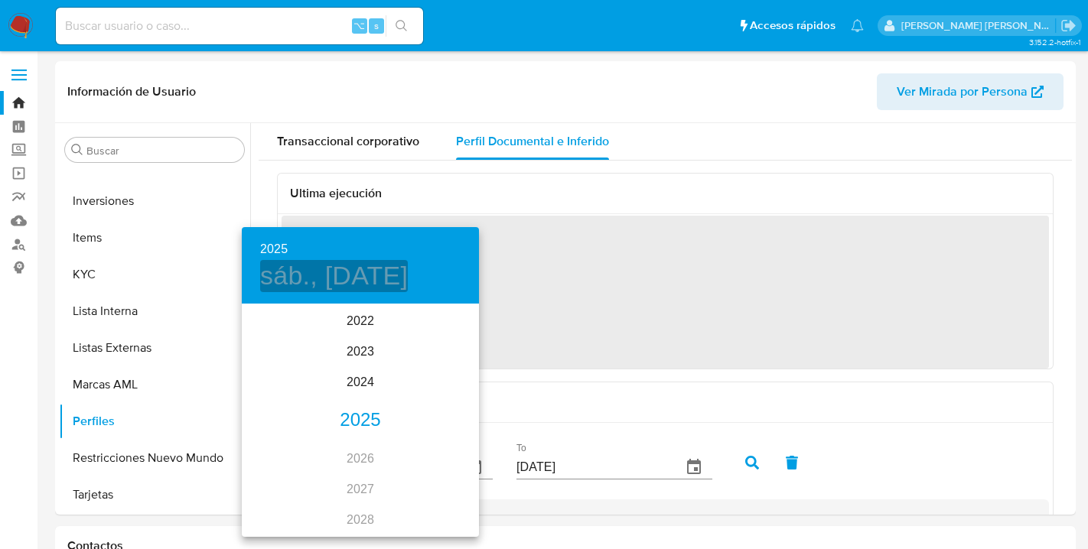
click at [363, 277] on h4 "sáb., [DATE]" at bounding box center [334, 276] width 148 height 32
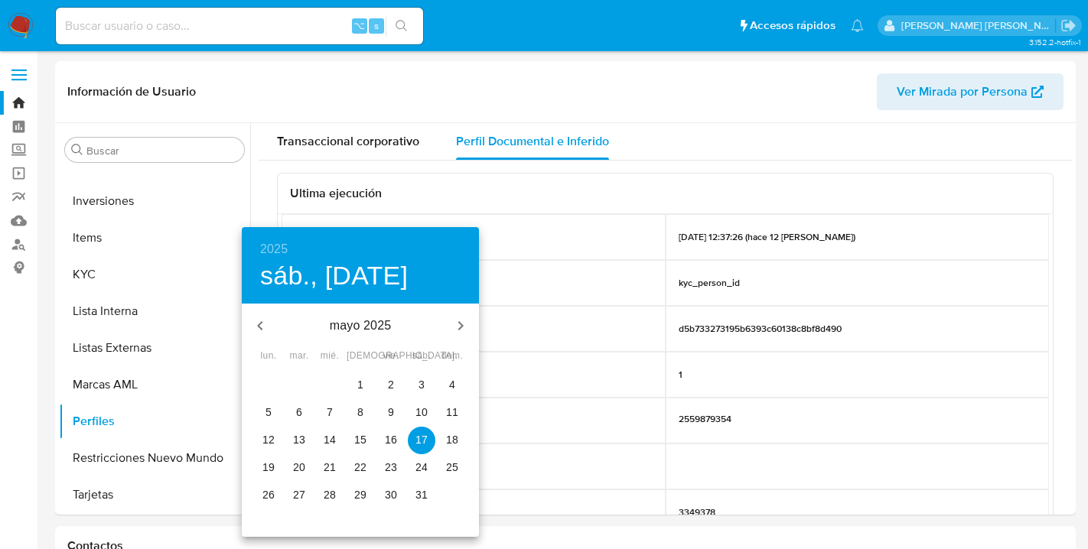
click at [261, 324] on icon "button" at bounding box center [260, 326] width 18 height 18
click at [331, 383] on p "1" at bounding box center [330, 384] width 6 height 15
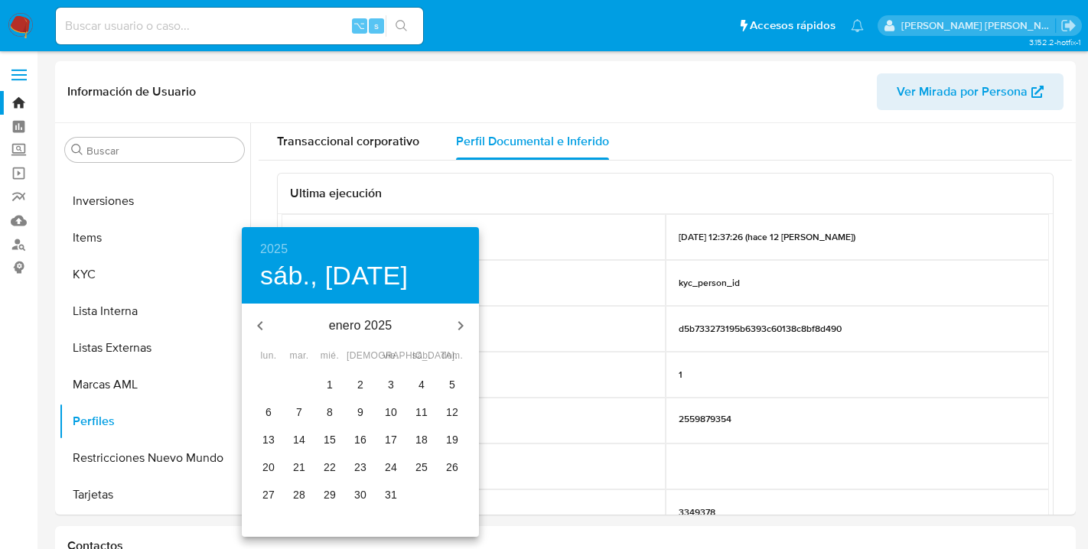
type input "[DATE]"
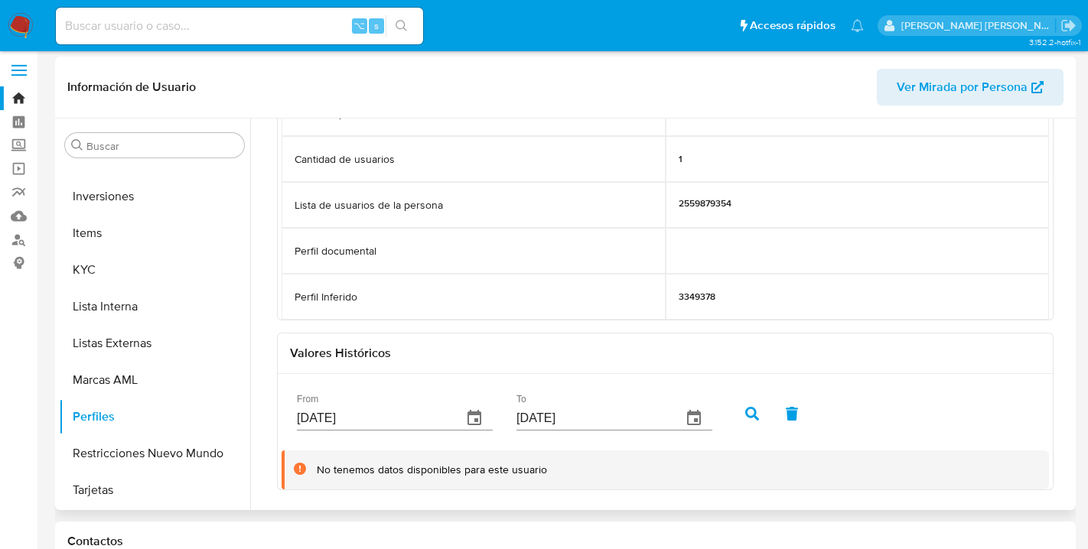
scroll to position [0, 0]
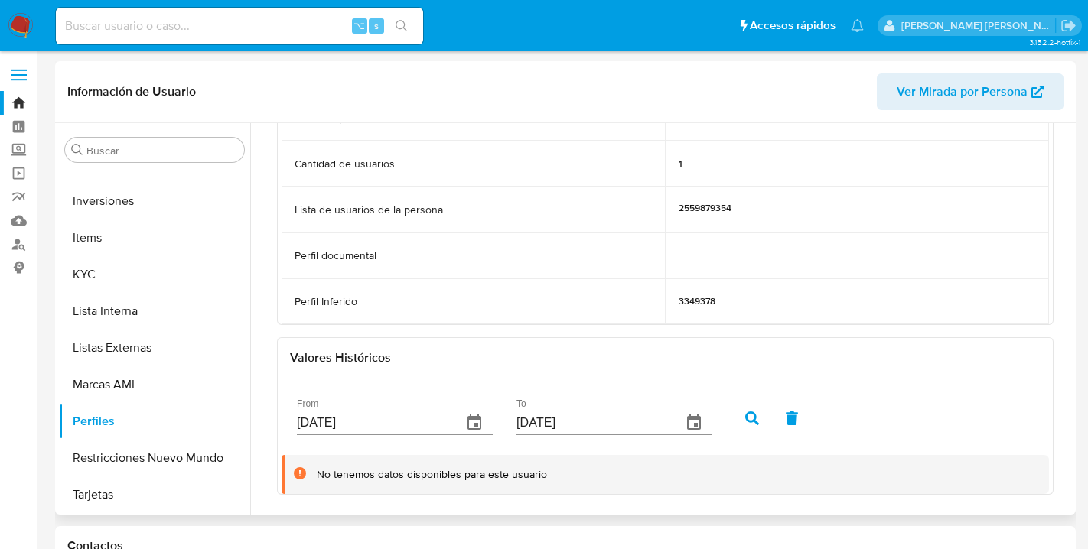
click at [745, 417] on icon "button" at bounding box center [752, 419] width 14 height 14
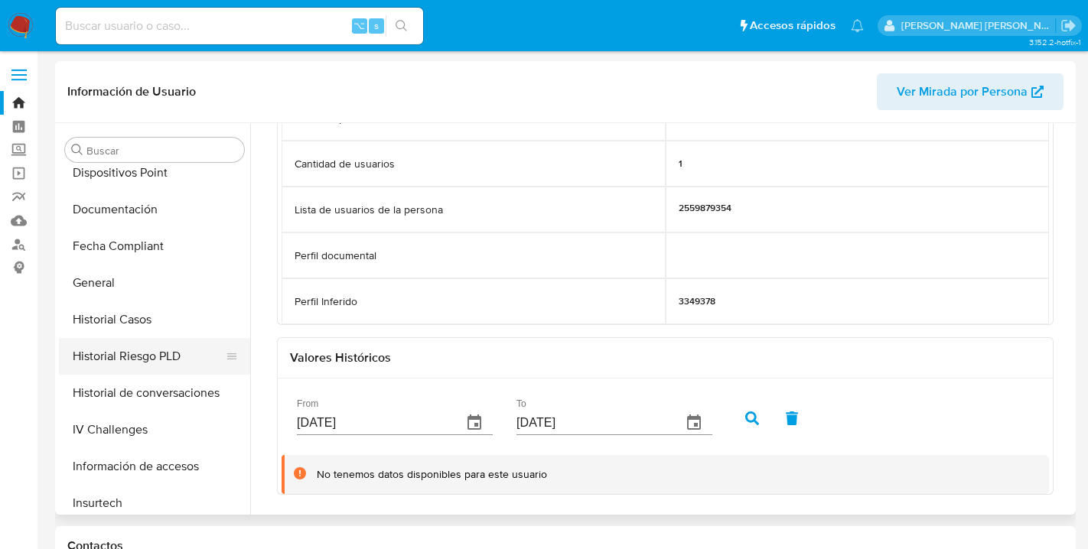
click at [122, 355] on button "Historial Riesgo PLD" at bounding box center [148, 356] width 179 height 37
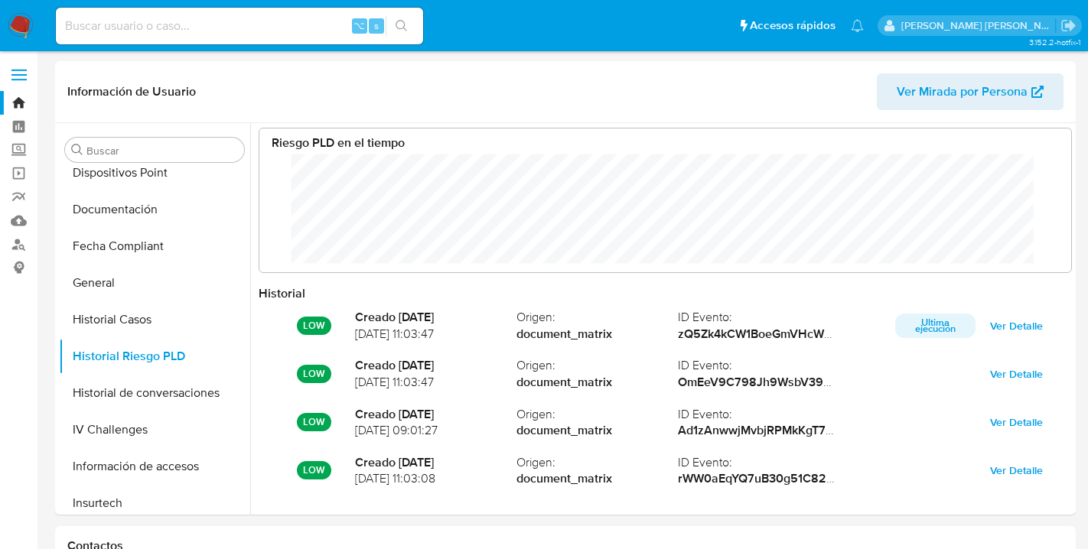
scroll to position [115, 781]
click at [136, 18] on input at bounding box center [239, 26] width 367 height 20
paste input "276250539"
type input "276250539"
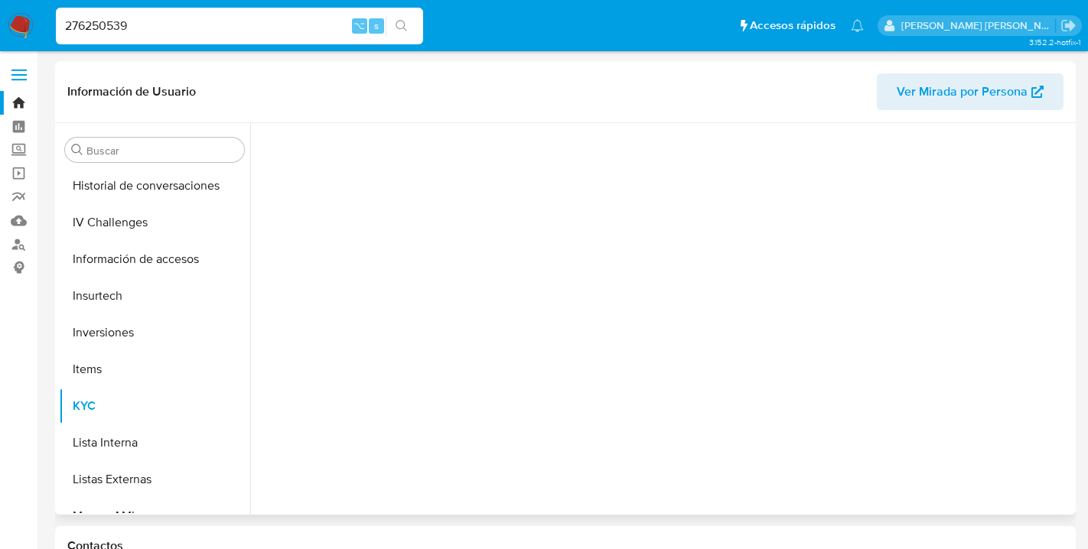
scroll to position [683, 0]
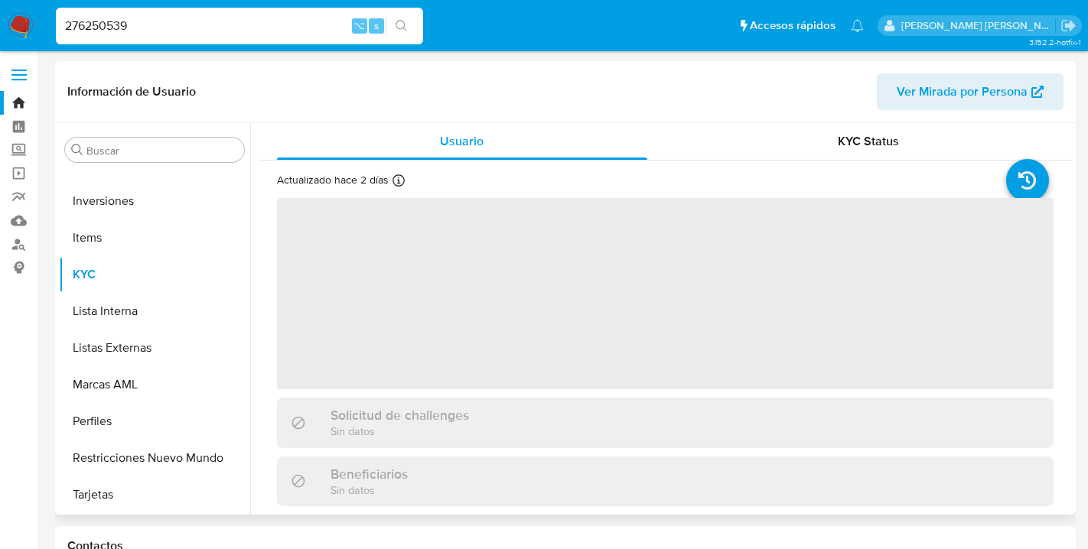
select select "10"
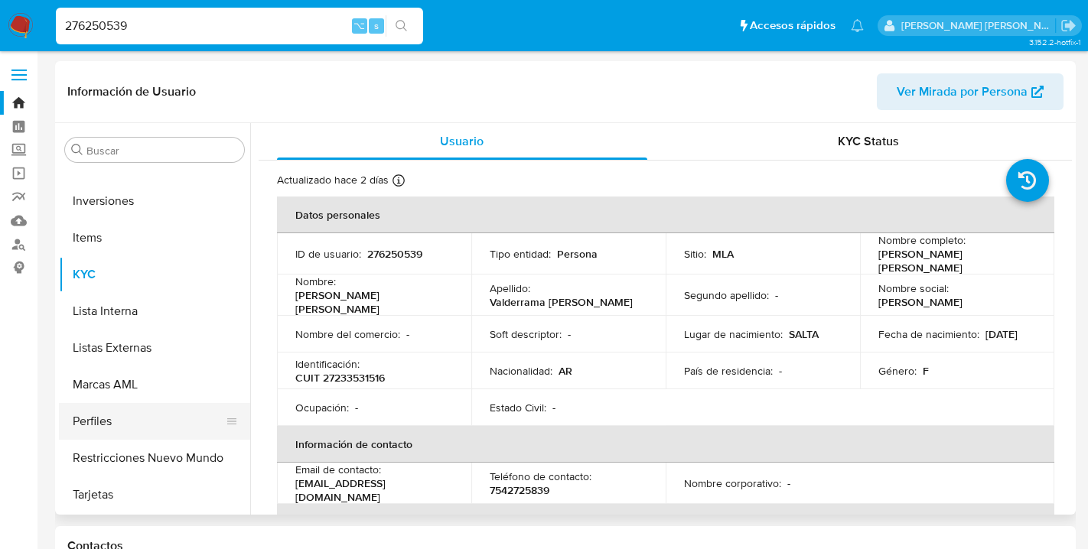
click at [82, 430] on button "Perfiles" at bounding box center [148, 421] width 179 height 37
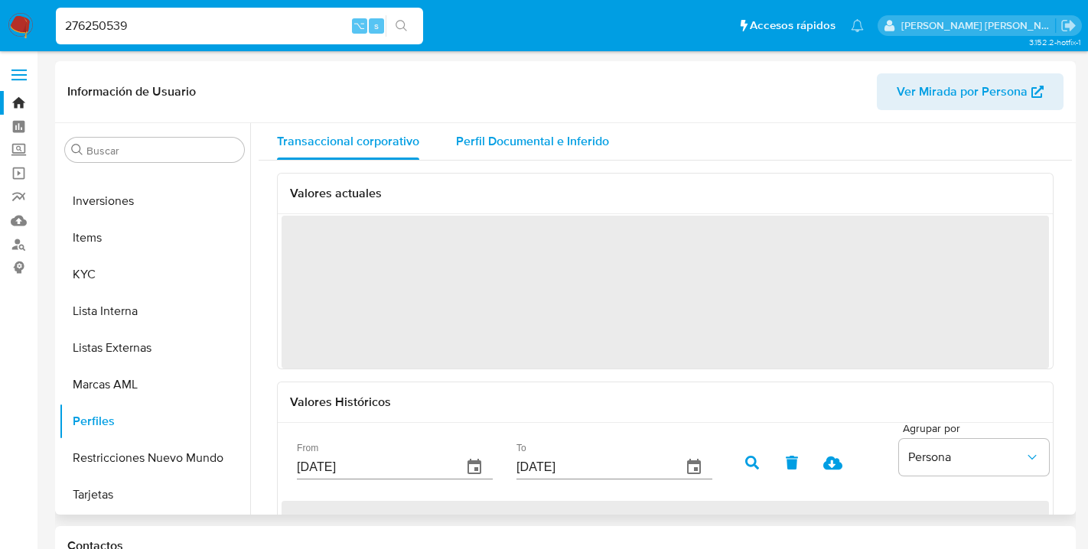
click at [532, 143] on span "Perfil Documental e Inferido" at bounding box center [532, 141] width 153 height 18
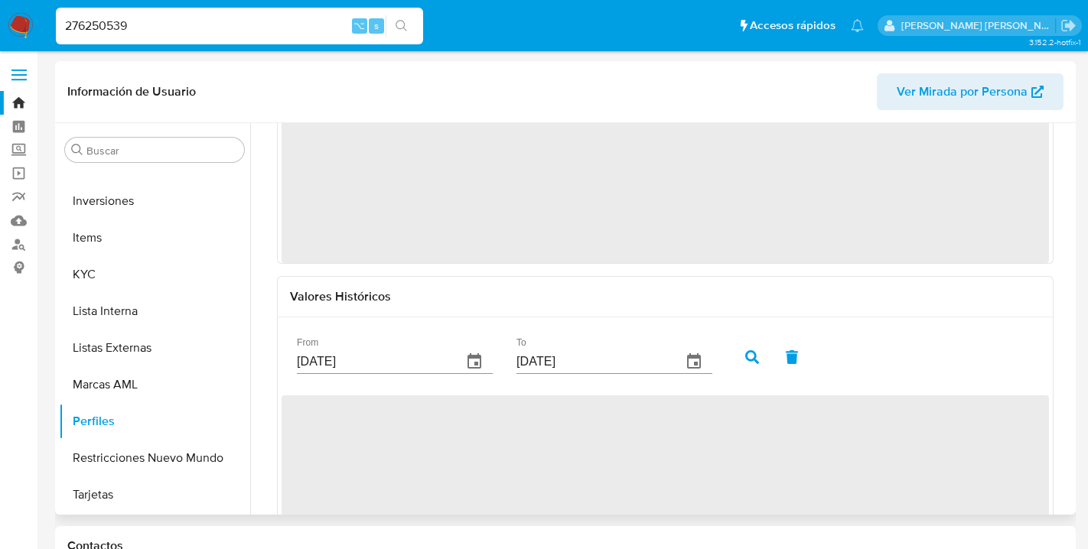
scroll to position [107, 0]
click at [465, 358] on icon "button" at bounding box center [474, 360] width 18 height 18
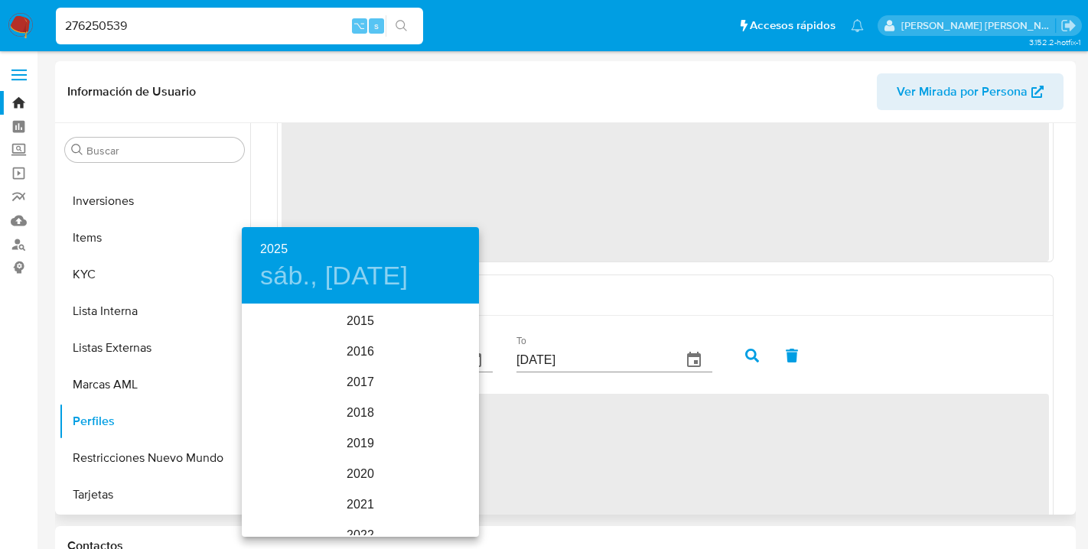
scroll to position [214, 0]
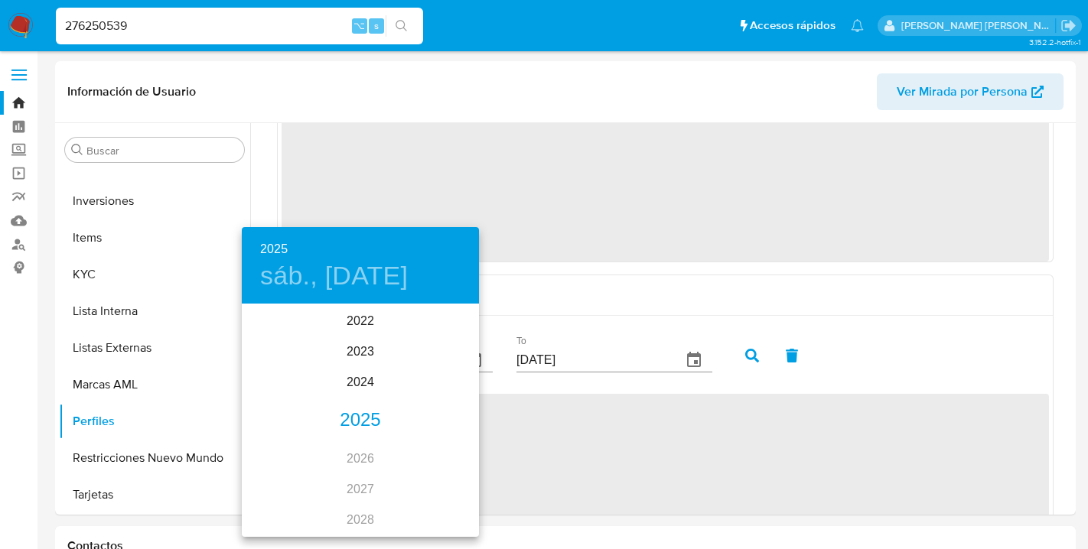
click at [352, 421] on div "2025" at bounding box center [360, 420] width 237 height 31
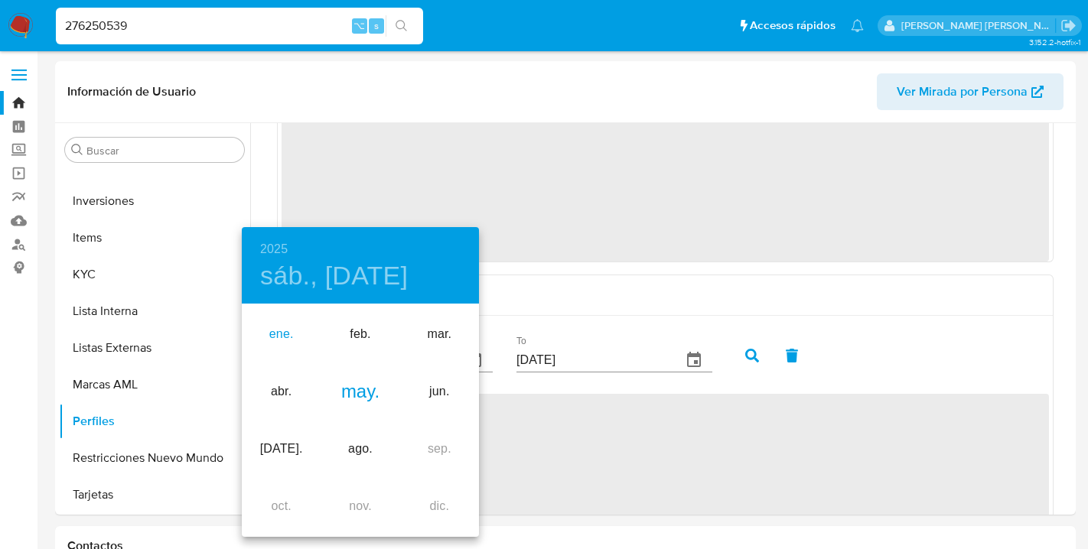
click at [286, 327] on div "ene." at bounding box center [281, 334] width 79 height 57
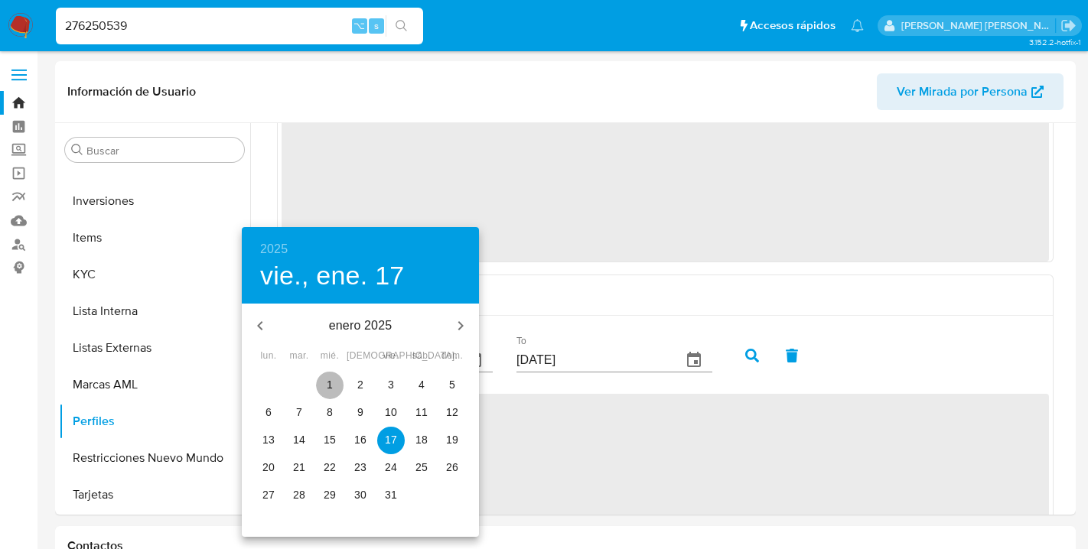
click at [328, 380] on p "1" at bounding box center [330, 384] width 6 height 15
type input "[DATE]"
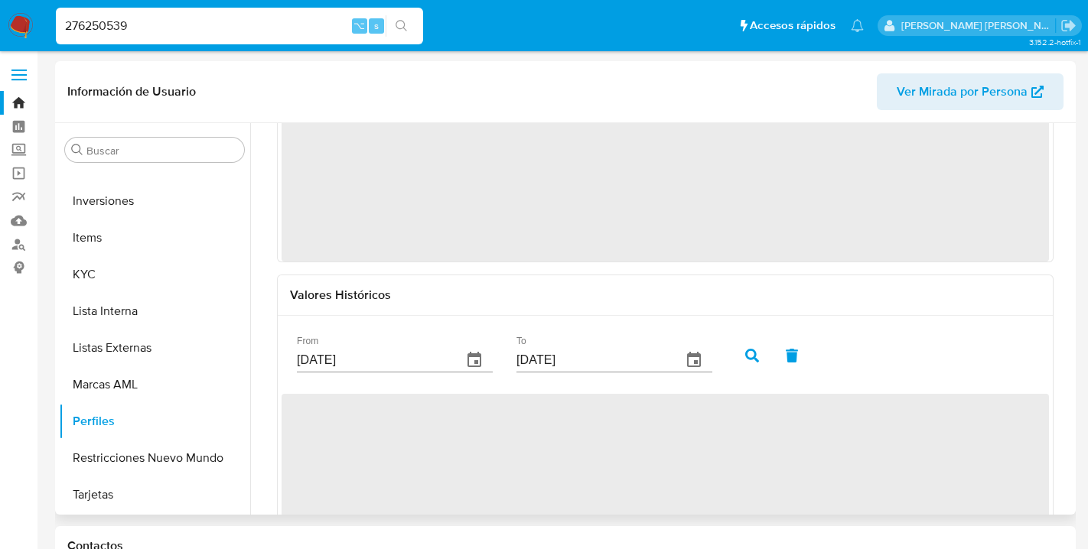
click at [745, 352] on icon "button" at bounding box center [752, 356] width 14 height 14
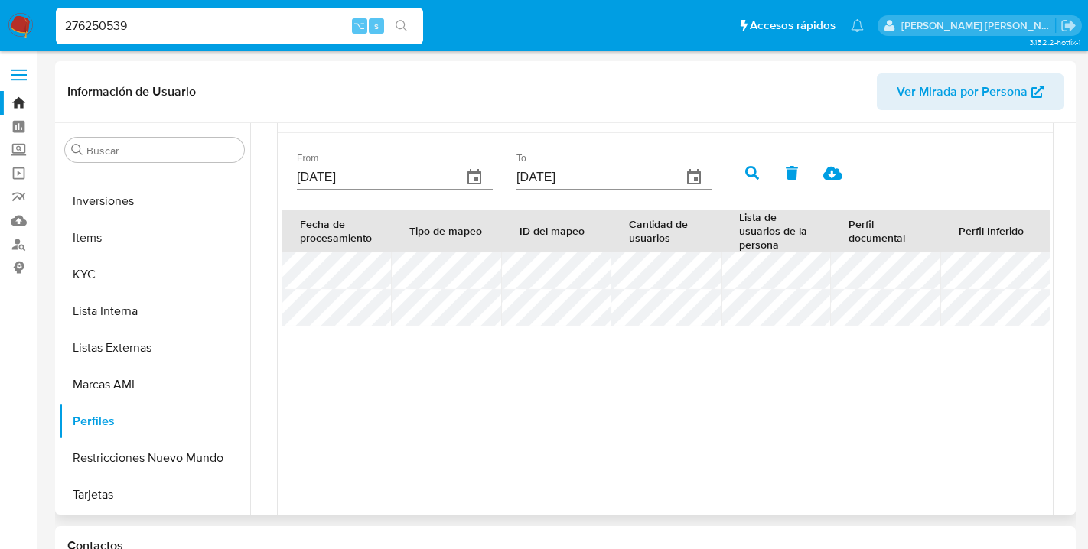
scroll to position [296, 0]
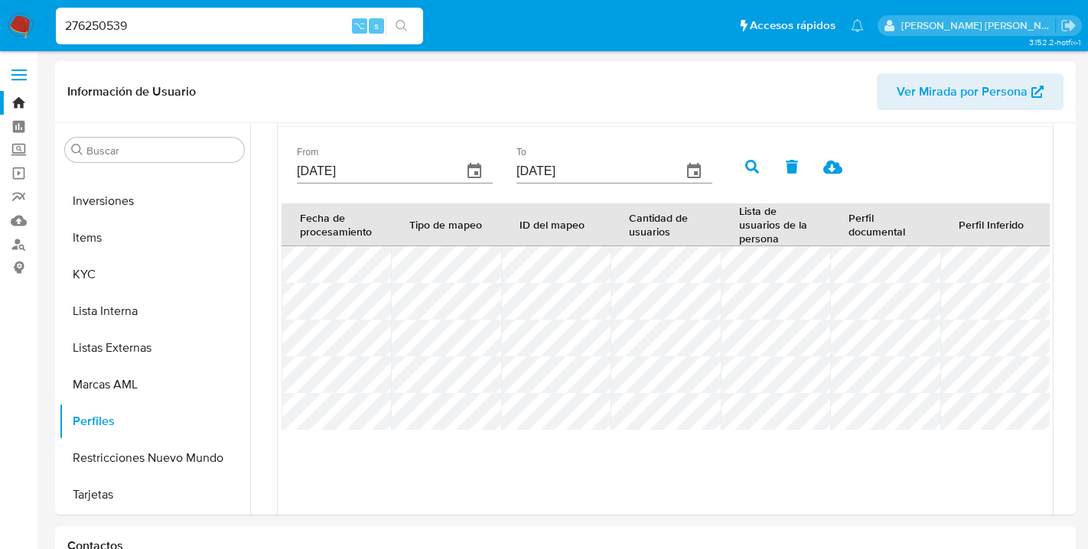
click at [88, 31] on input "276250539" at bounding box center [239, 26] width 367 height 20
type input "168951582"
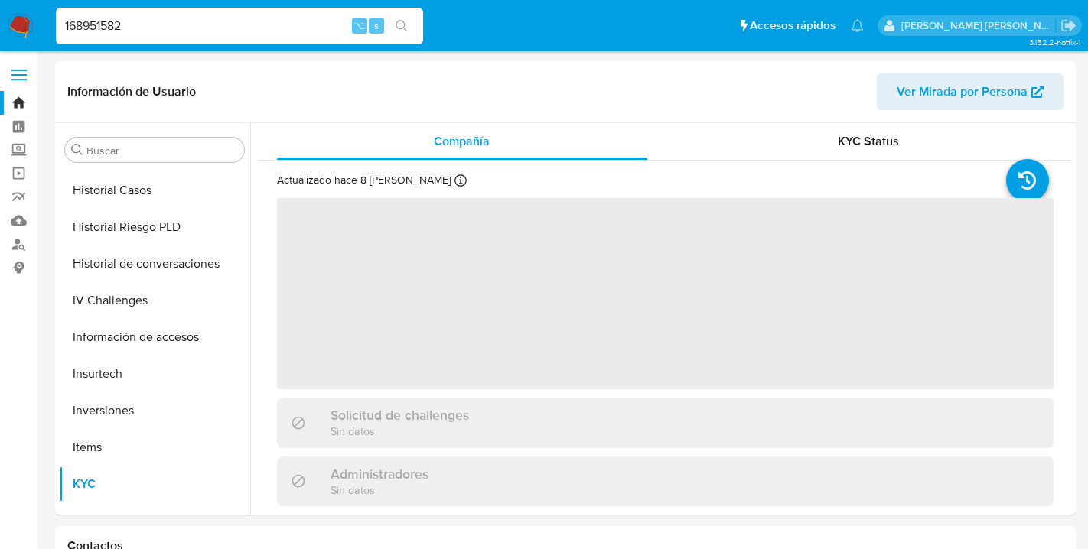
scroll to position [683, 0]
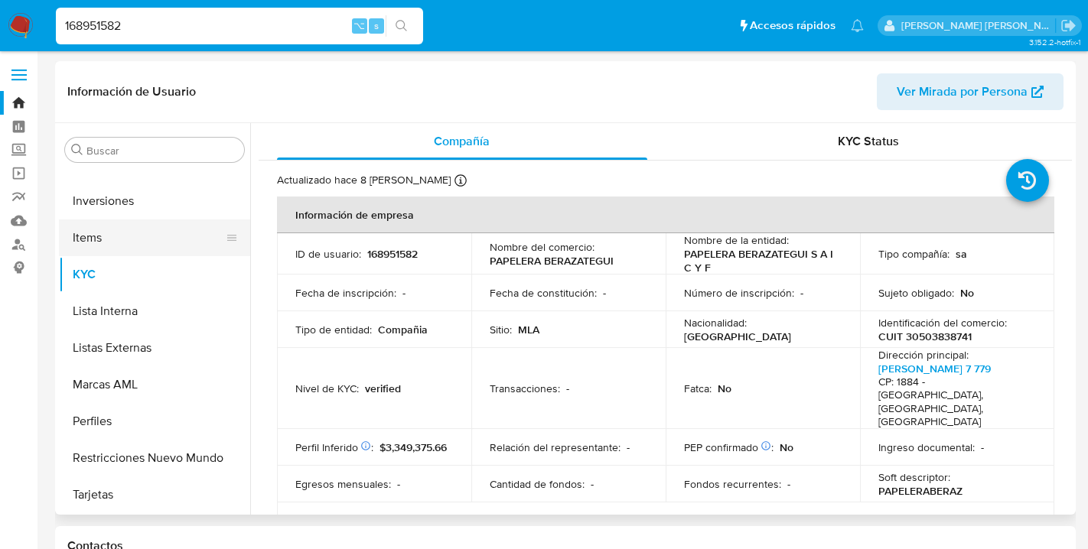
select select "10"
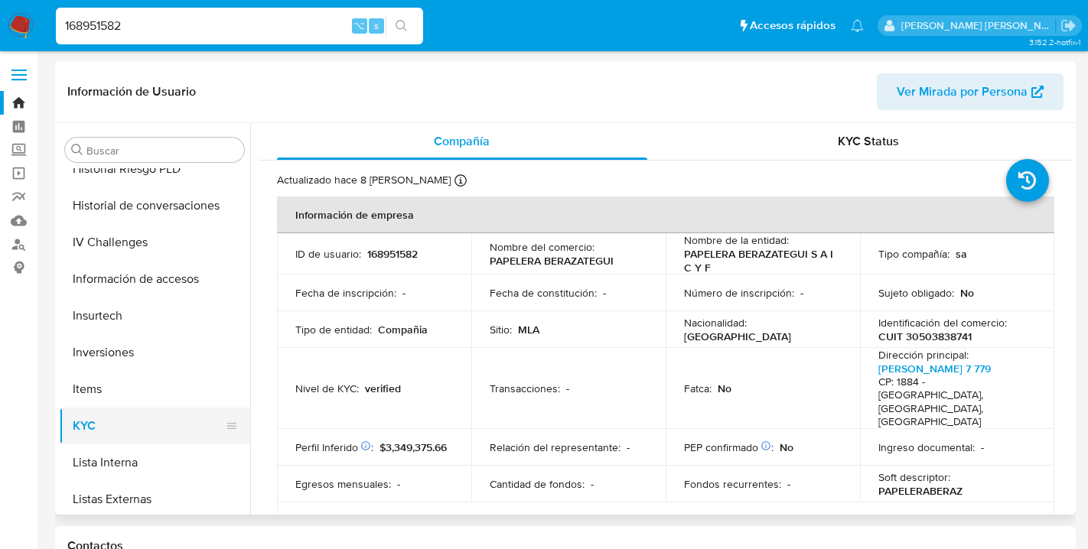
scroll to position [531, 0]
click at [107, 21] on input "168951582" at bounding box center [239, 26] width 367 height 20
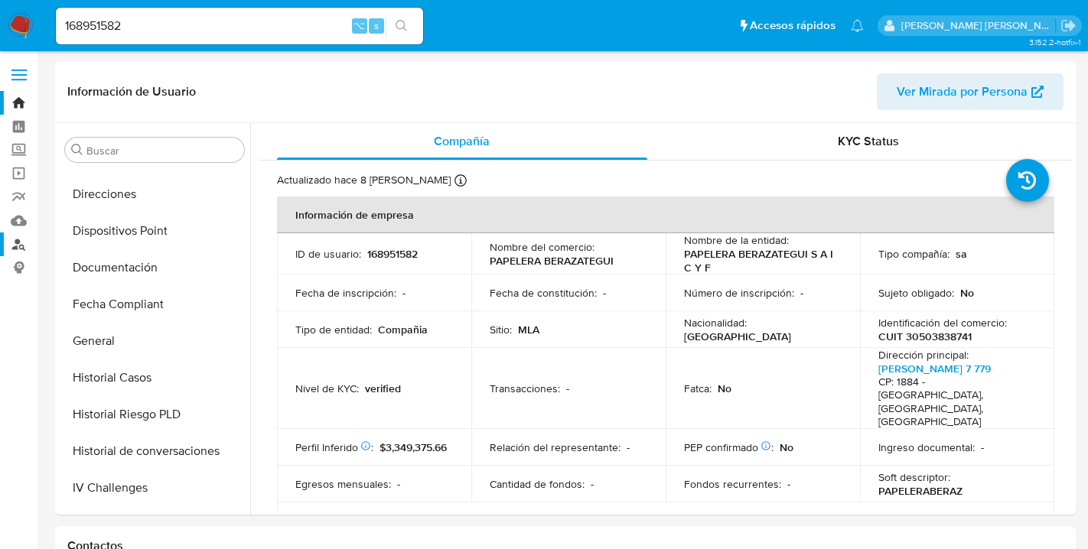
scroll to position [285, 0]
click at [109, 340] on button "General" at bounding box center [148, 342] width 179 height 37
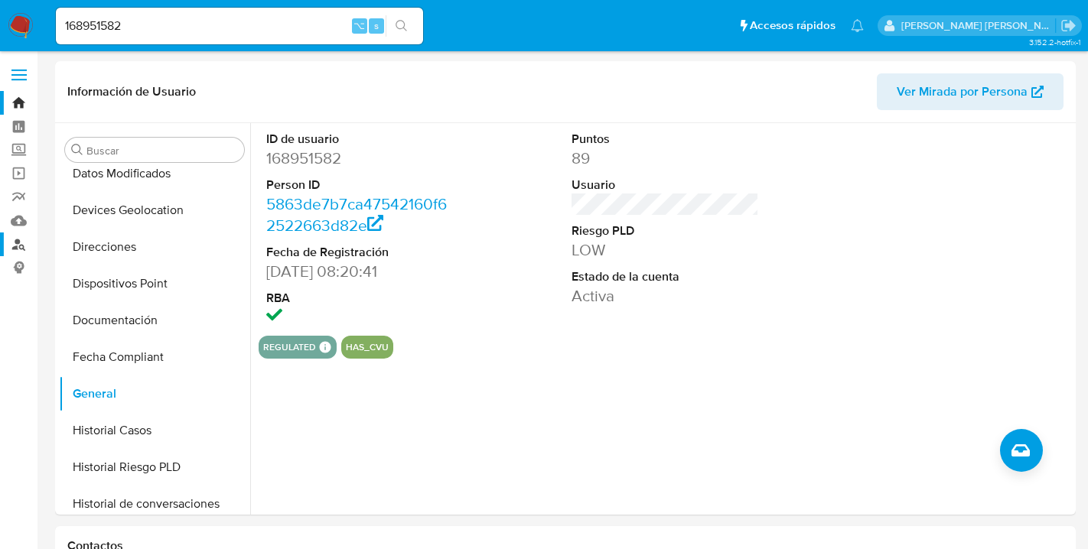
scroll to position [226, 0]
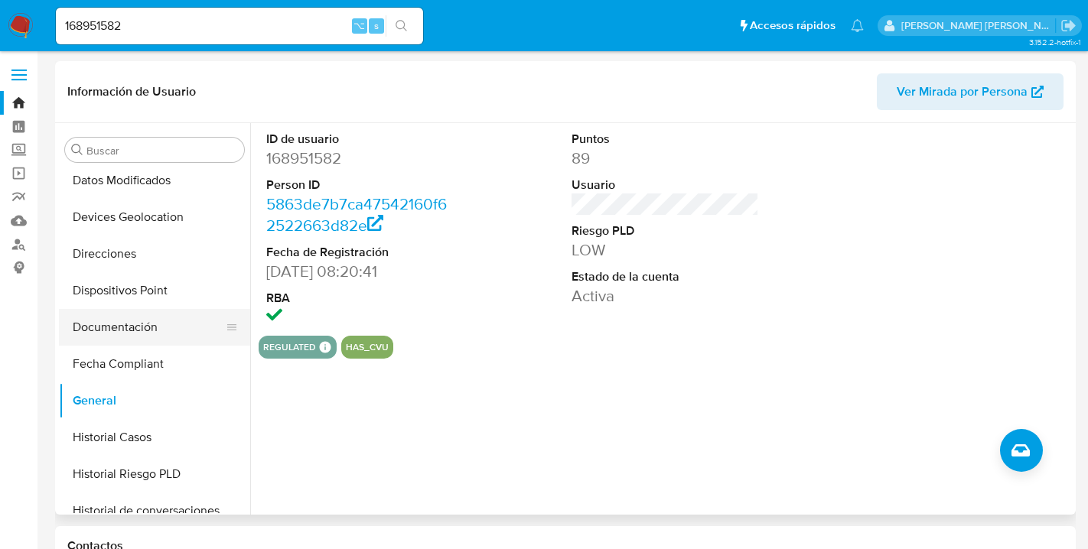
click at [122, 327] on button "Documentación" at bounding box center [148, 327] width 179 height 37
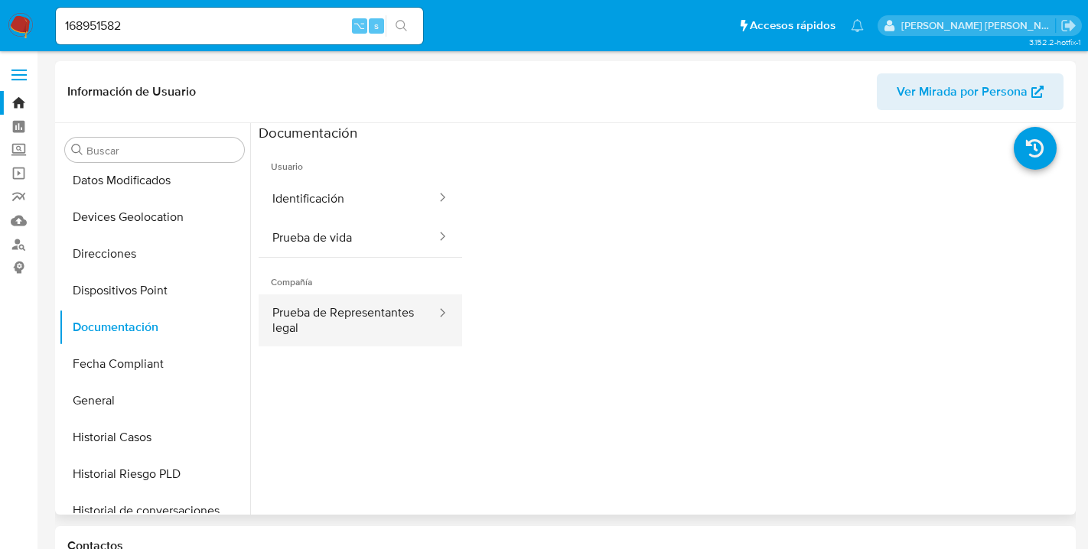
click at [335, 314] on button "Prueba de Representantes legal" at bounding box center [348, 321] width 179 height 52
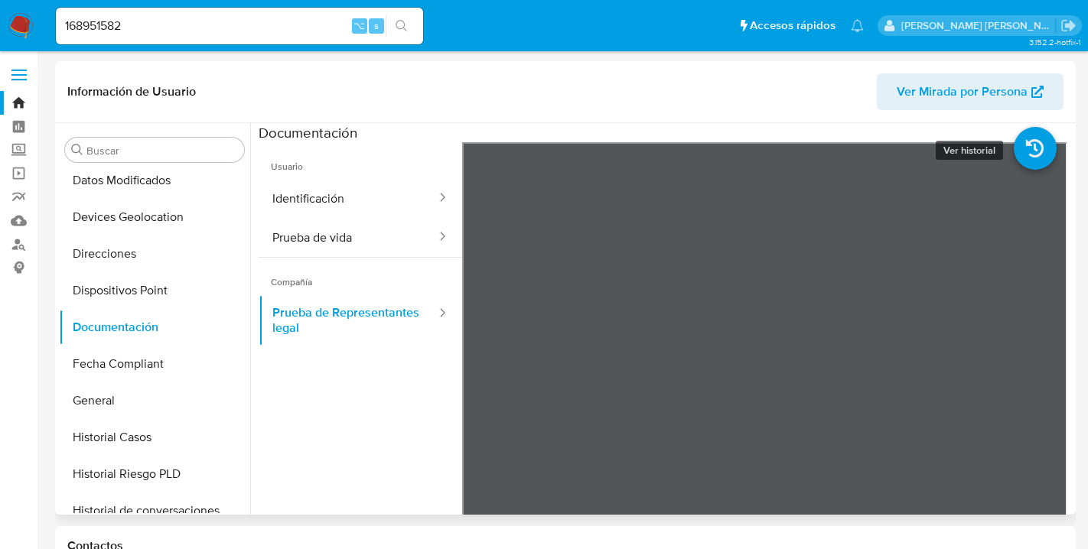
click at [1014, 164] on icon at bounding box center [1035, 148] width 43 height 43
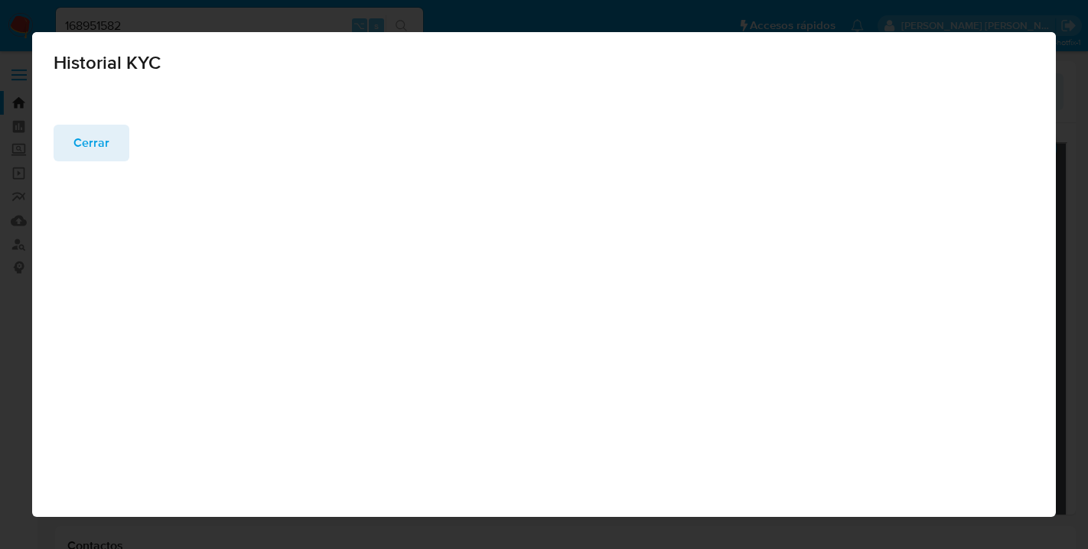
click at [90, 136] on span "Cerrar" at bounding box center [91, 143] width 36 height 34
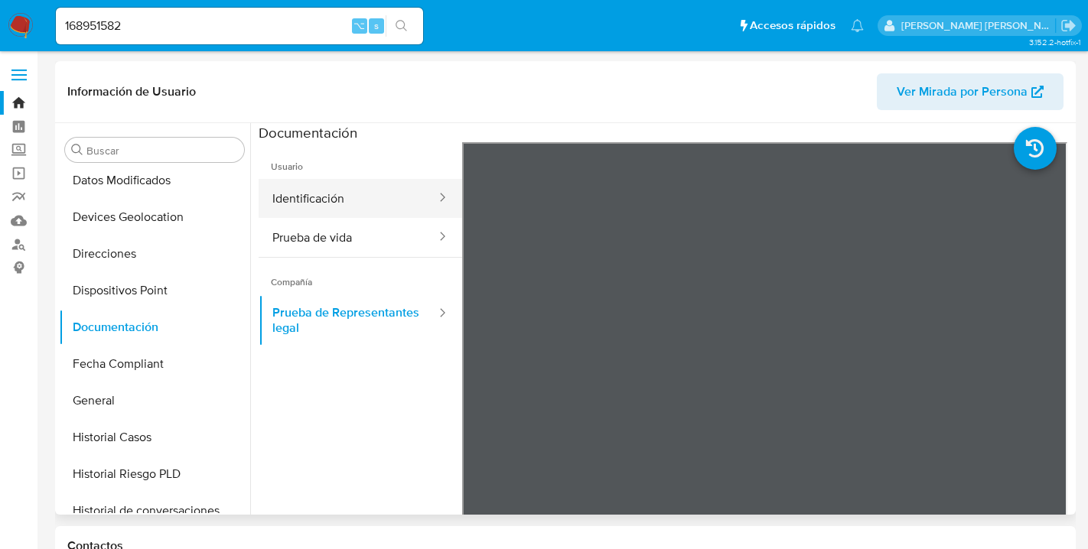
click at [339, 190] on button "Identificación" at bounding box center [348, 198] width 179 height 39
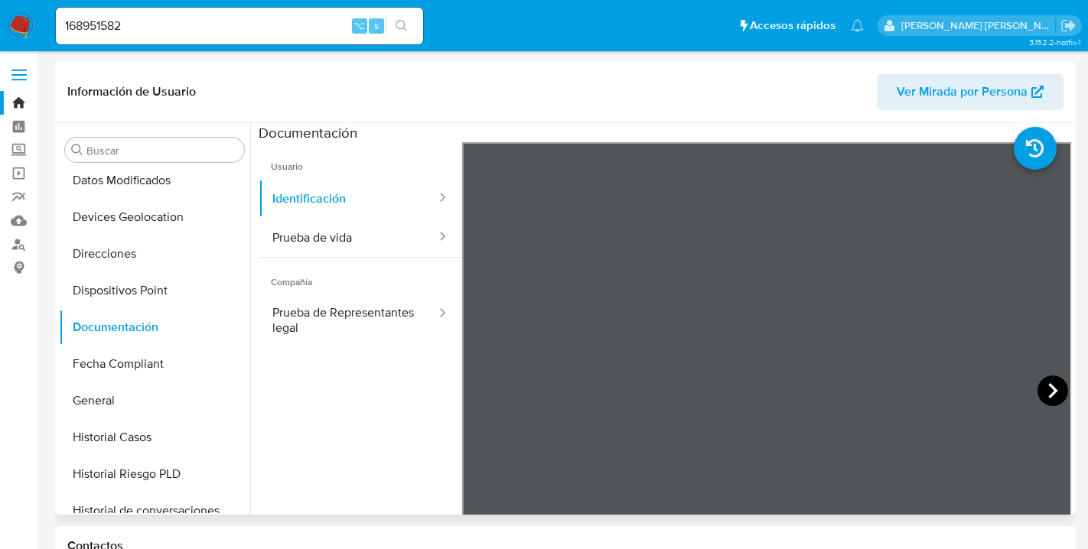
click at [1050, 382] on icon at bounding box center [1052, 391] width 31 height 31
click at [323, 242] on button "Prueba de vida" at bounding box center [348, 237] width 179 height 39
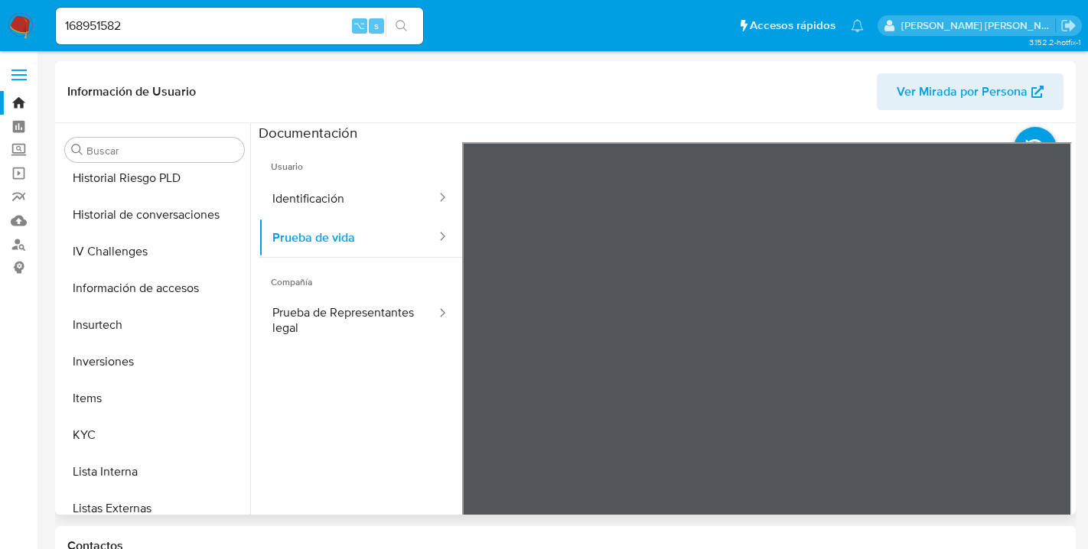
scroll to position [531, 0]
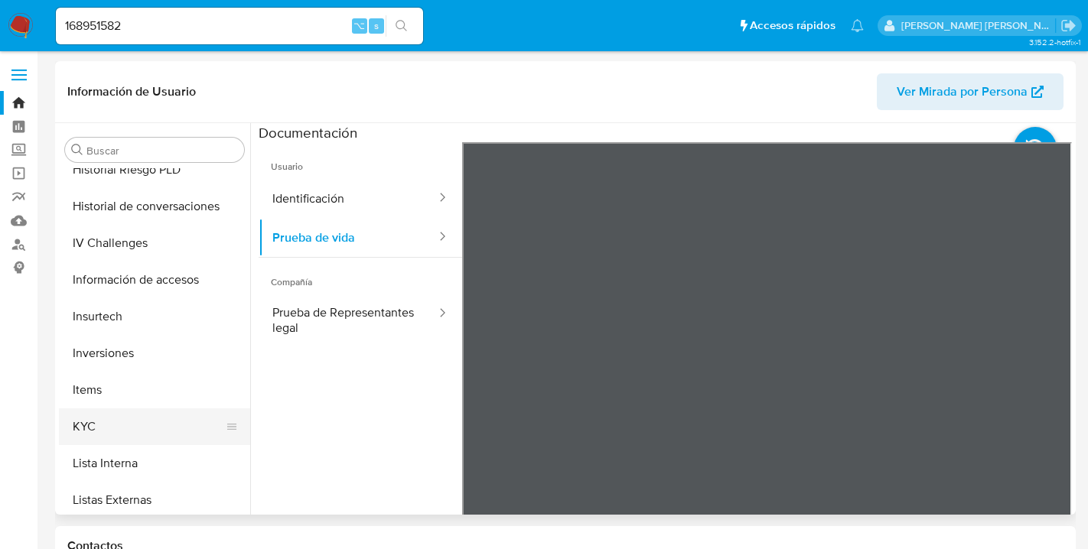
click at [73, 427] on button "KYC" at bounding box center [148, 427] width 179 height 37
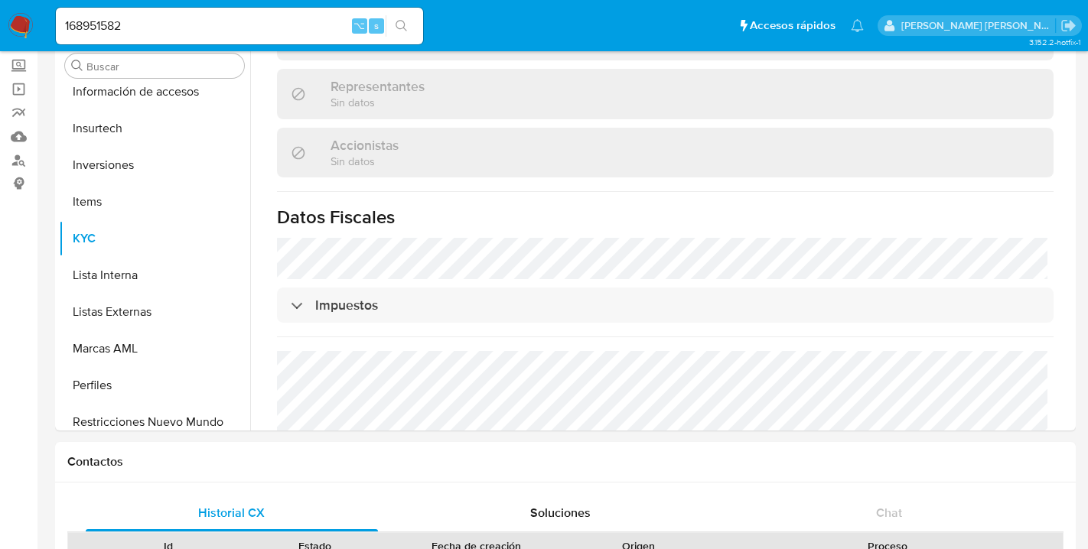
scroll to position [647, 0]
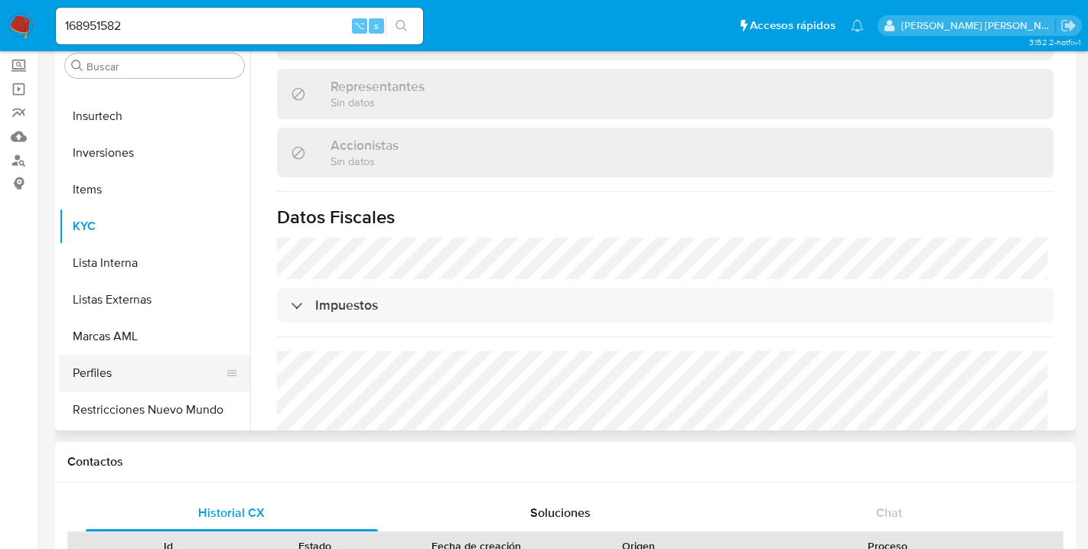
click at [93, 372] on button "Perfiles" at bounding box center [148, 373] width 179 height 37
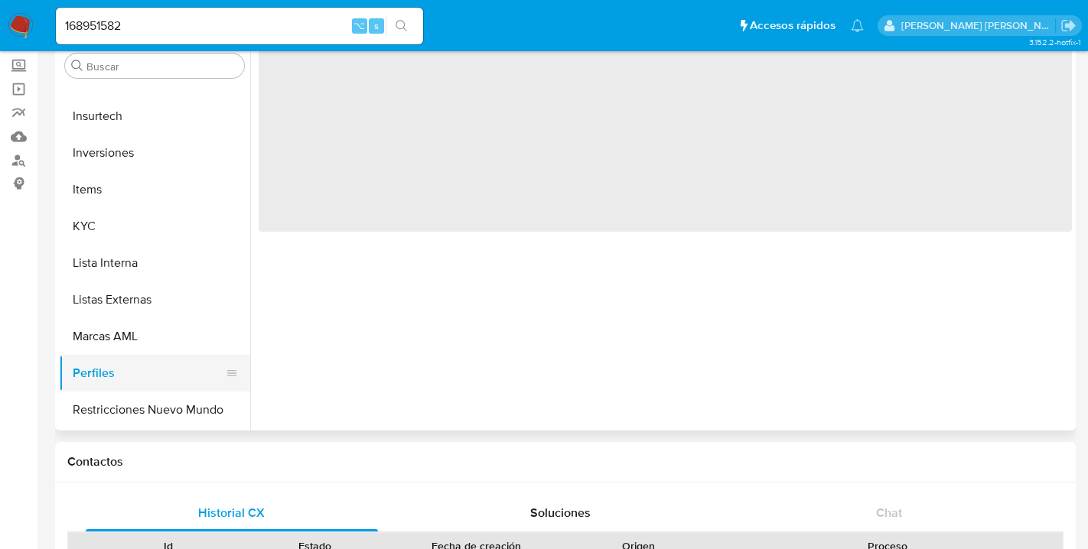
click at [93, 372] on button "Perfiles" at bounding box center [148, 373] width 179 height 37
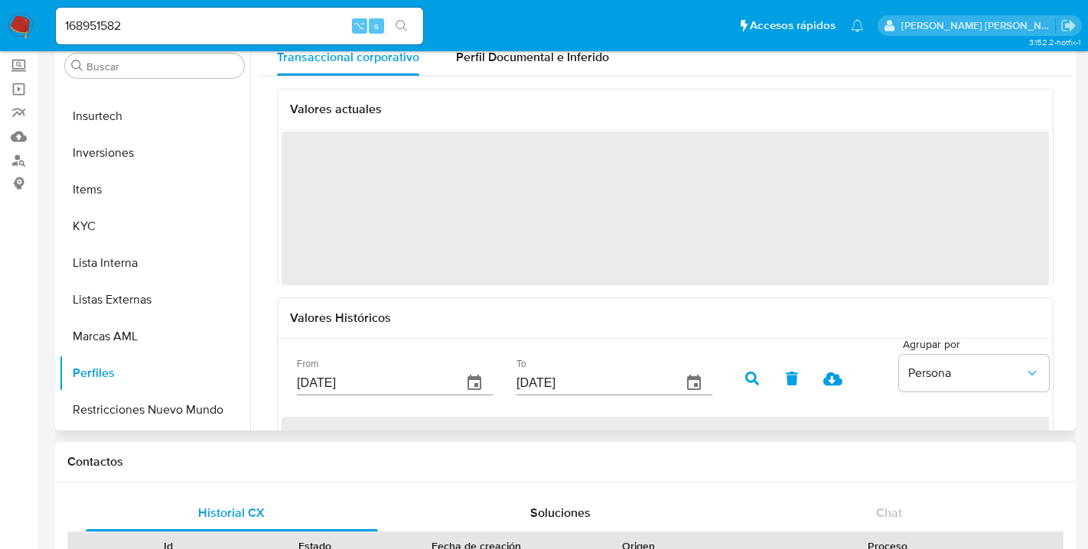
click at [465, 376] on icon "button" at bounding box center [474, 383] width 18 height 18
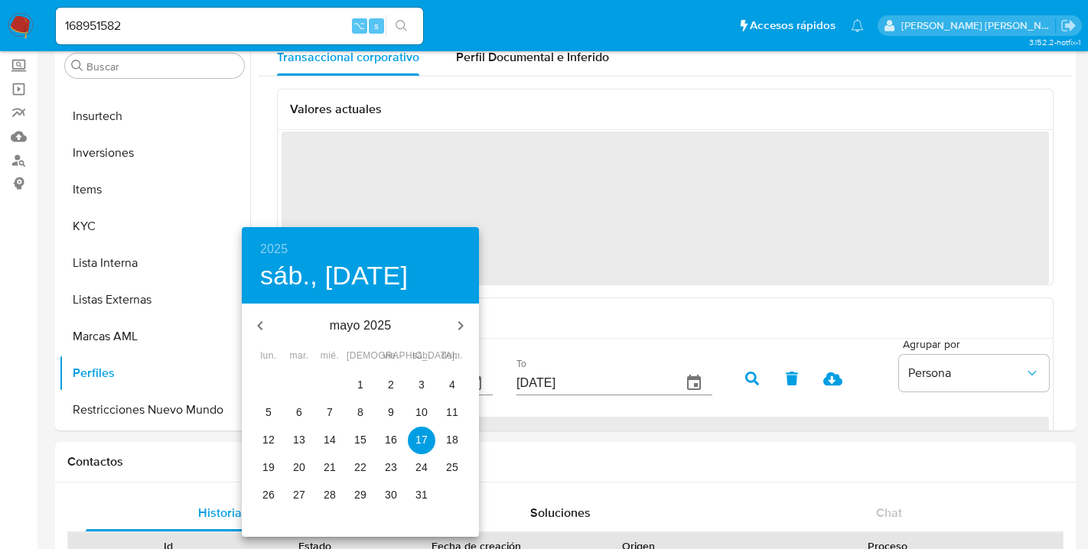
click at [366, 324] on p "mayo 2025" at bounding box center [360, 326] width 164 height 18
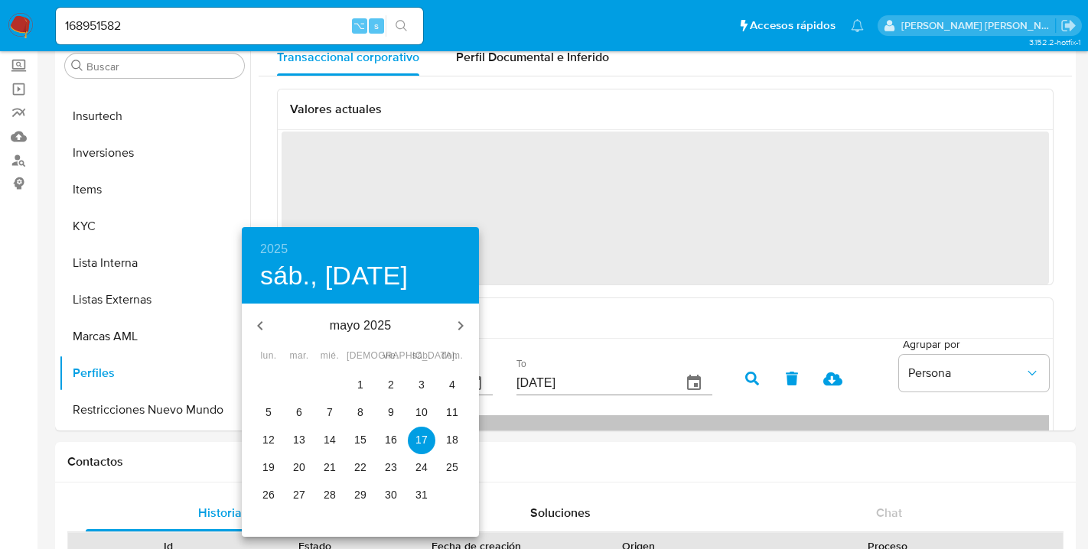
click at [260, 326] on icon "button" at bounding box center [260, 326] width 18 height 18
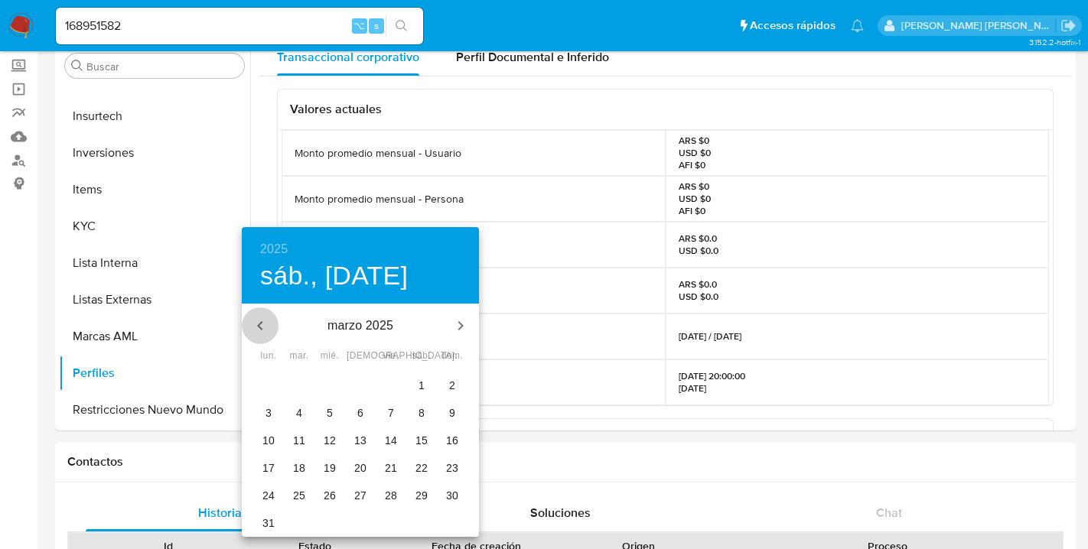
click at [260, 326] on icon "button" at bounding box center [260, 326] width 18 height 18
click at [328, 380] on p "1" at bounding box center [330, 384] width 6 height 15
type input "[DATE]"
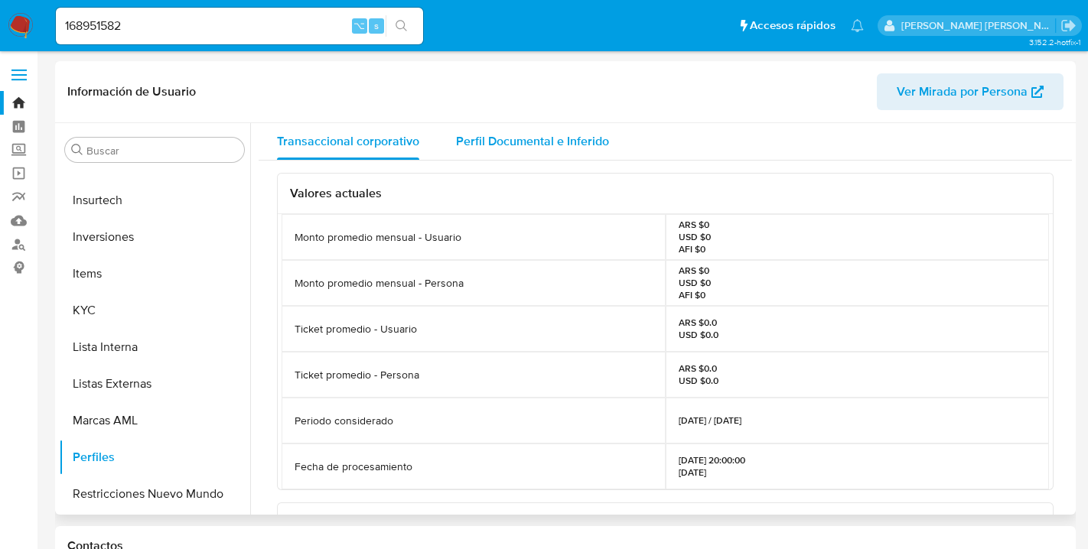
click at [509, 139] on span "Perfil Documental e Inferido" at bounding box center [532, 141] width 153 height 18
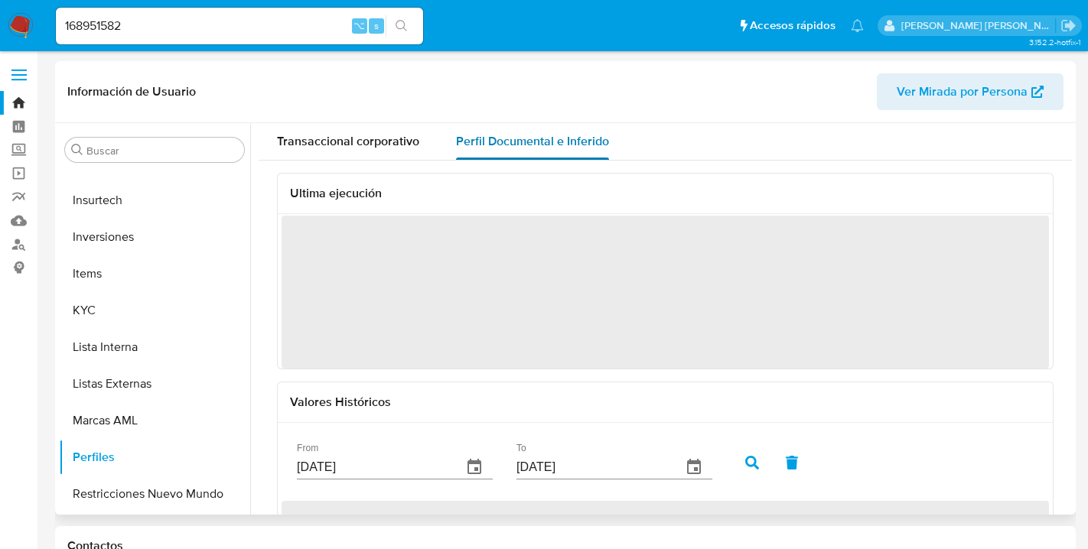
click at [509, 139] on span "Perfil Documental e Inferido" at bounding box center [532, 141] width 153 height 18
click at [465, 465] on icon "button" at bounding box center [474, 467] width 18 height 18
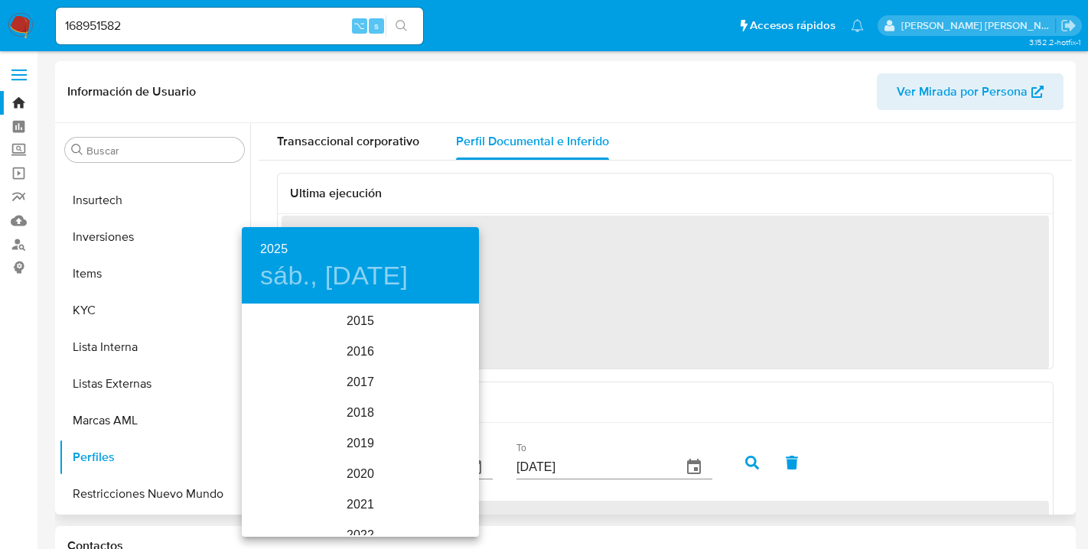
scroll to position [214, 0]
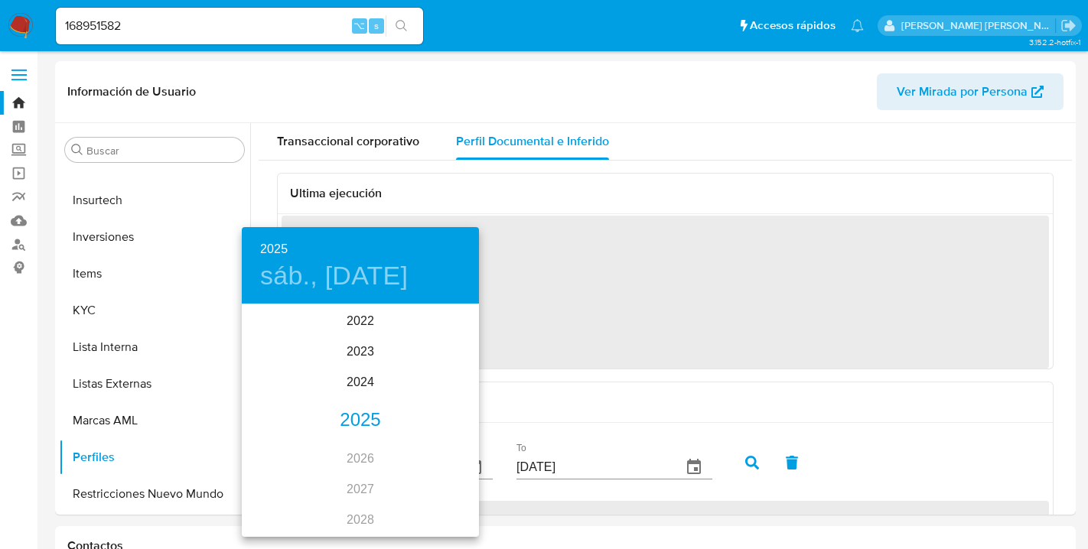
click at [363, 419] on div "2025" at bounding box center [360, 420] width 237 height 31
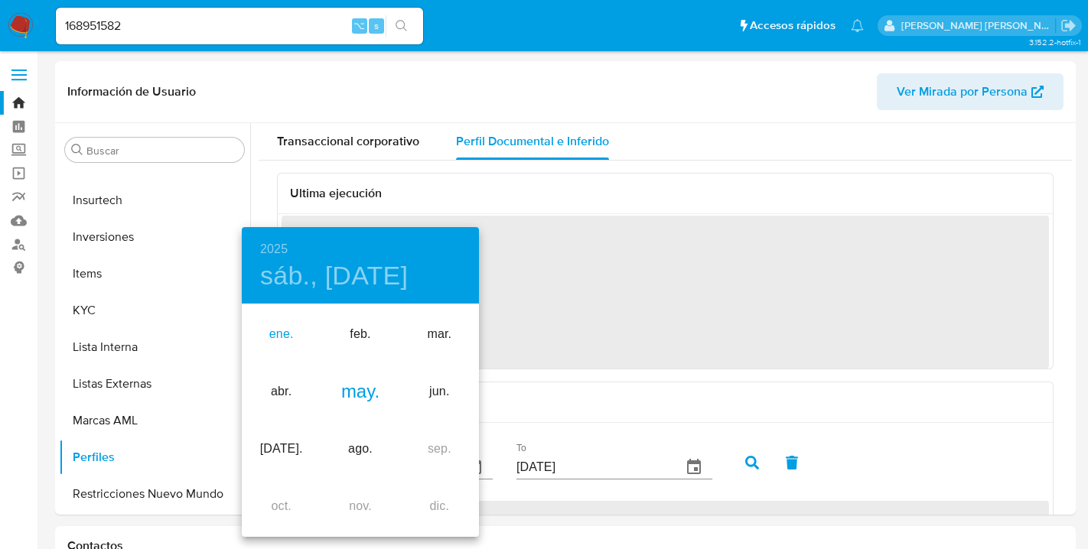
click at [277, 333] on div "ene." at bounding box center [281, 334] width 79 height 57
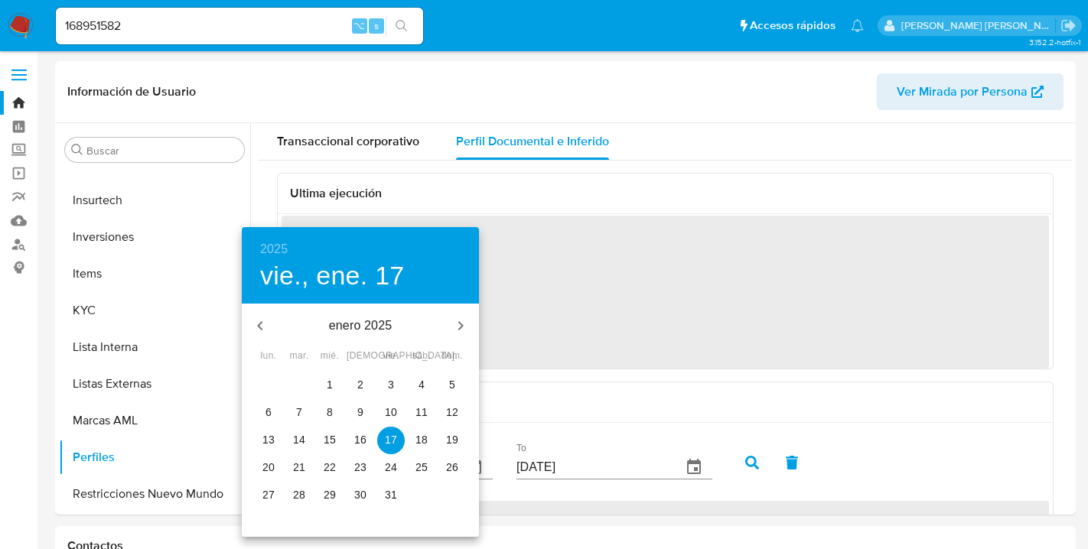
click at [330, 384] on p "1" at bounding box center [330, 384] width 6 height 15
type input "[DATE]"
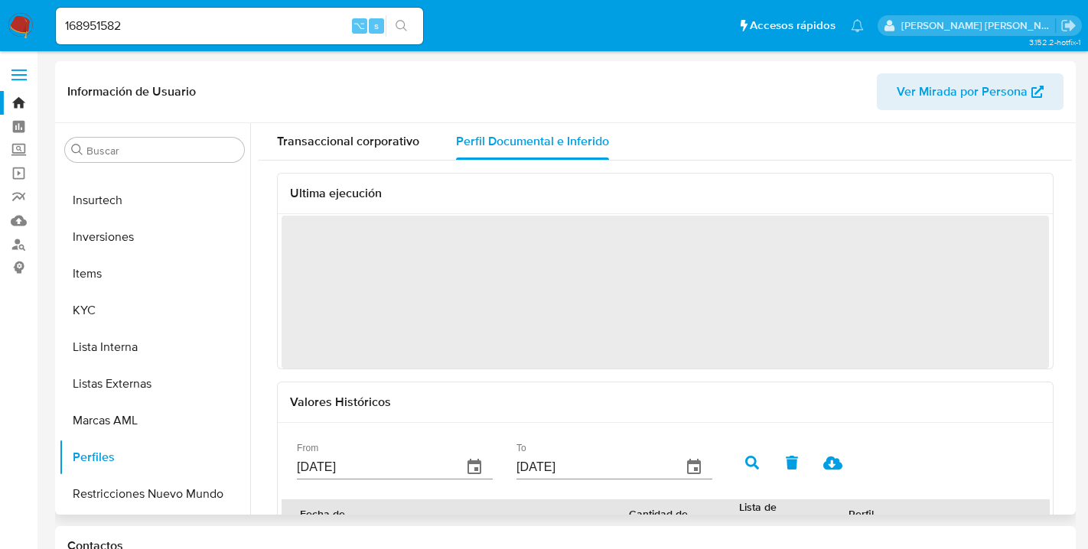
click at [745, 457] on icon "button" at bounding box center [752, 463] width 14 height 14
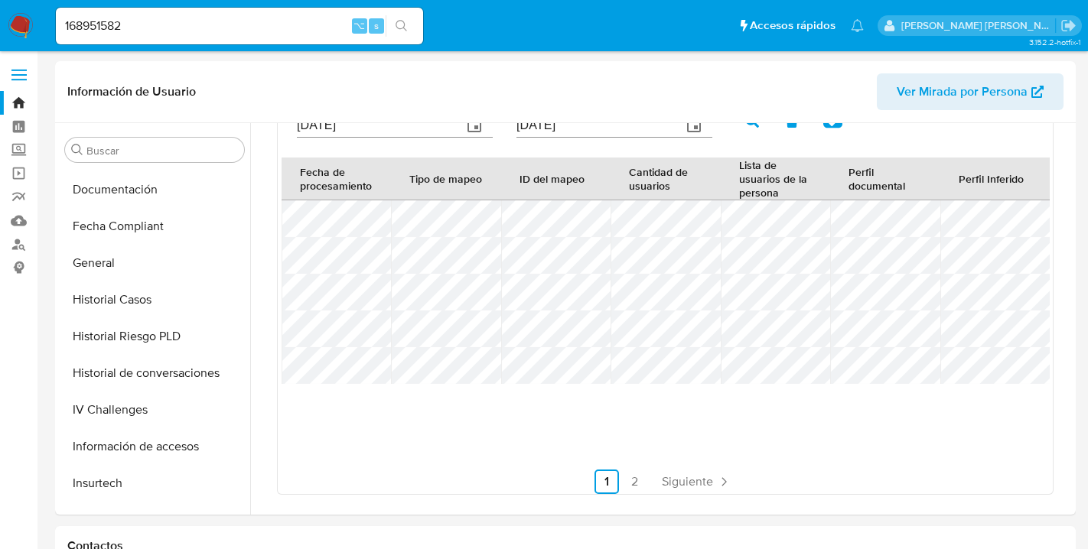
scroll to position [349, 0]
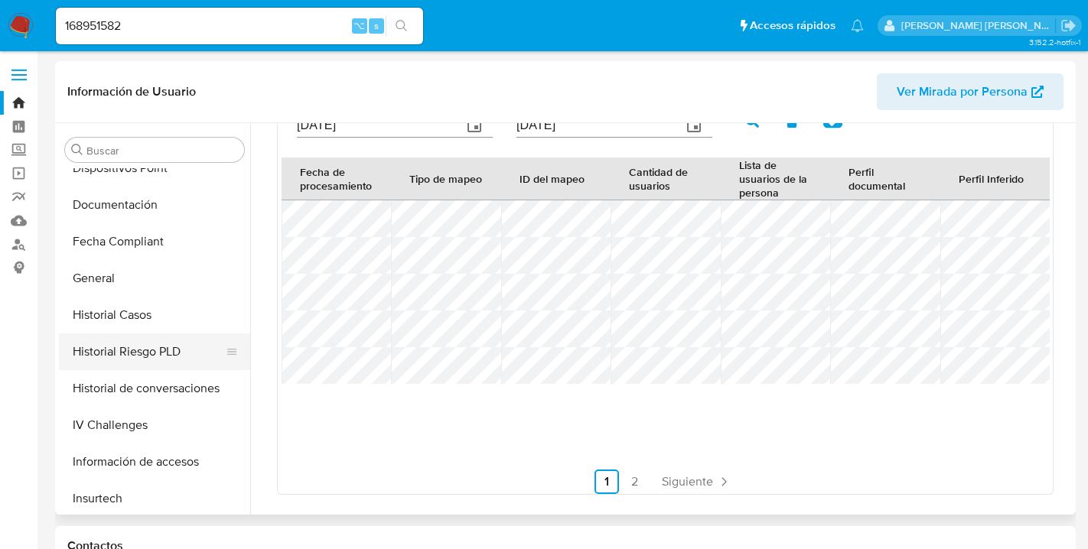
click at [135, 353] on button "Historial Riesgo PLD" at bounding box center [148, 352] width 179 height 37
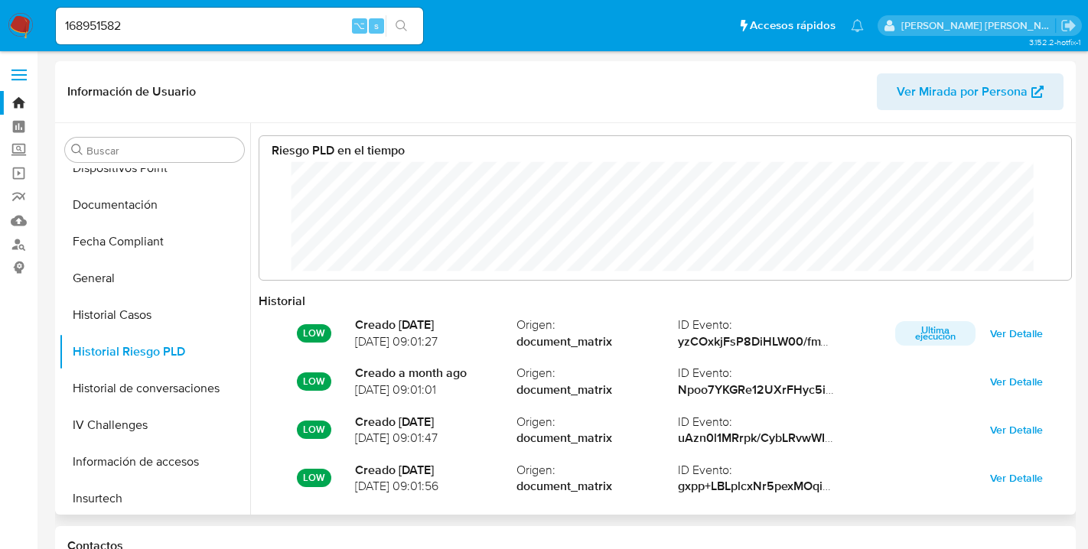
scroll to position [115, 781]
click at [127, 19] on input "168951582" at bounding box center [239, 26] width 367 height 20
type input "2607035191"
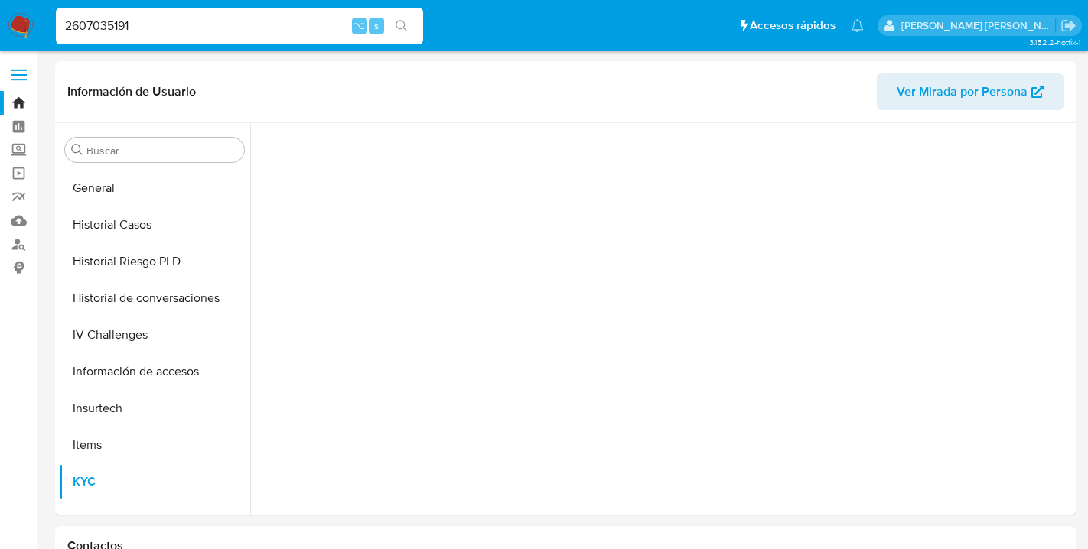
scroll to position [610, 0]
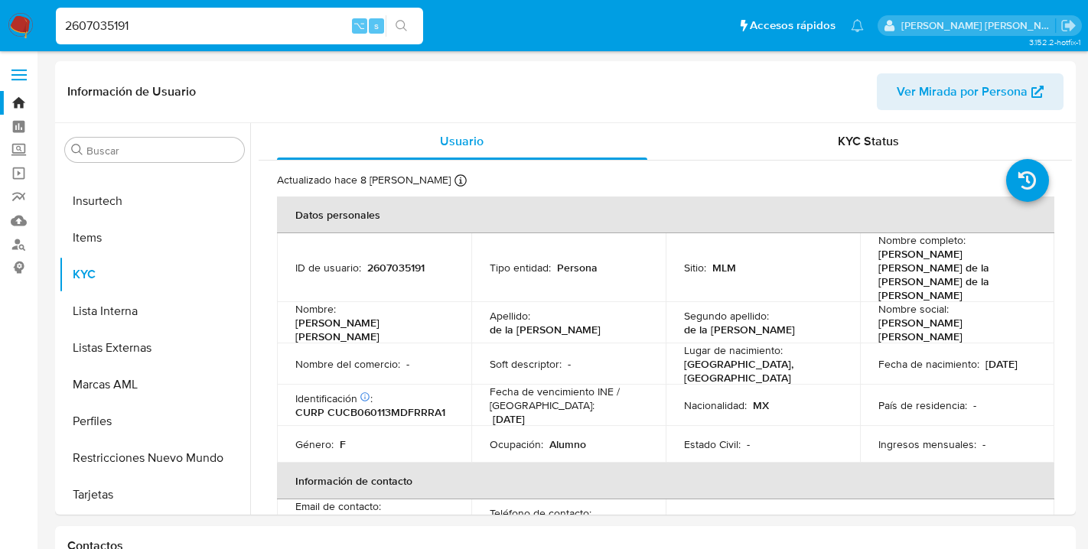
select select "10"
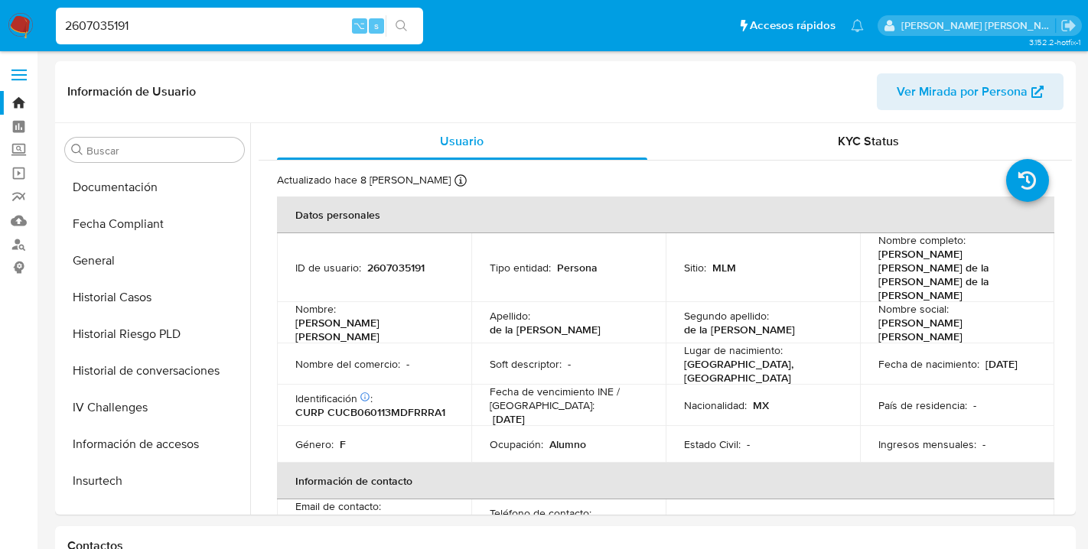
scroll to position [313, 0]
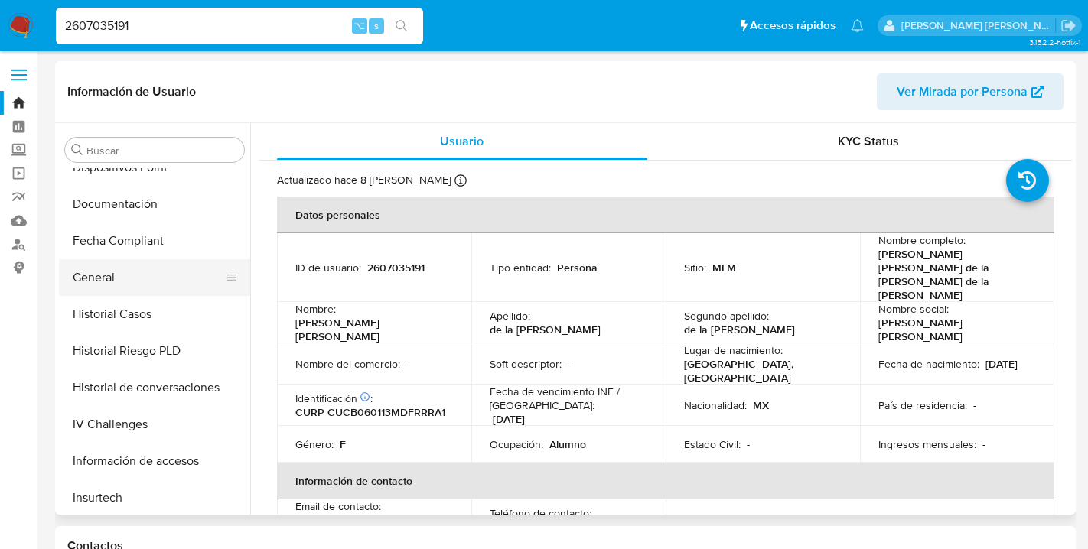
click at [109, 275] on button "General" at bounding box center [148, 277] width 179 height 37
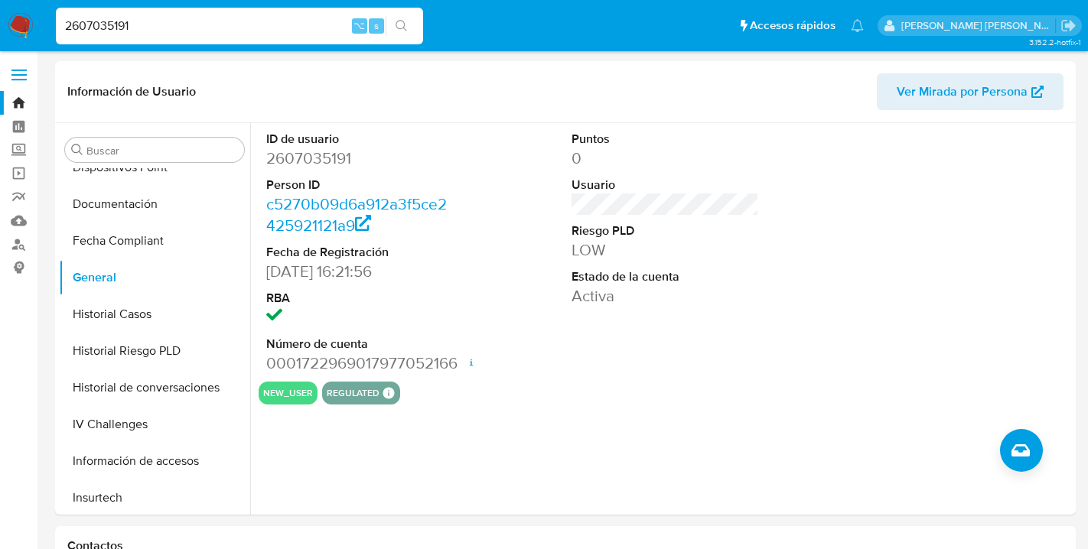
click at [98, 22] on input "2607035191" at bounding box center [239, 26] width 367 height 20
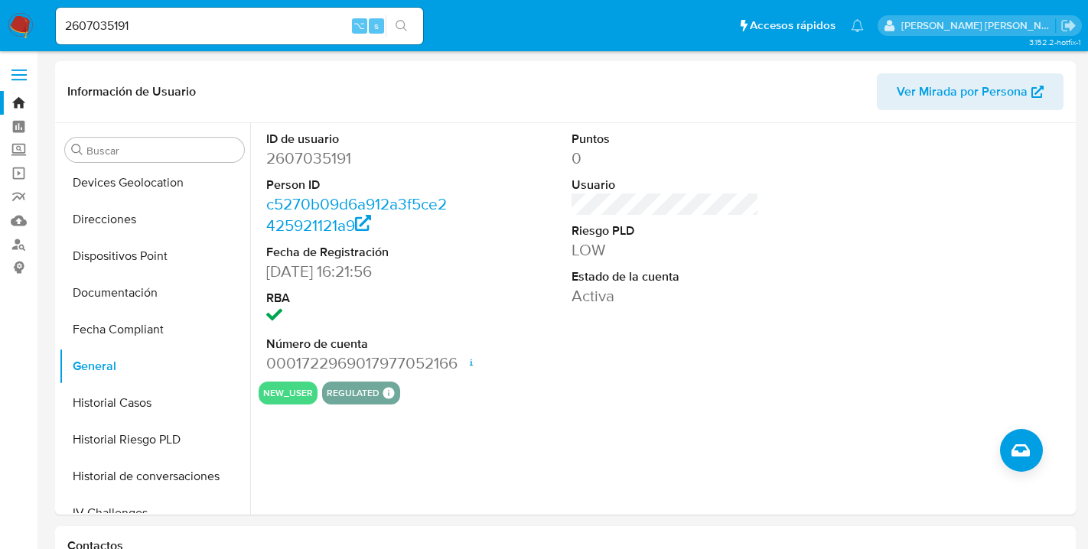
scroll to position [220, 0]
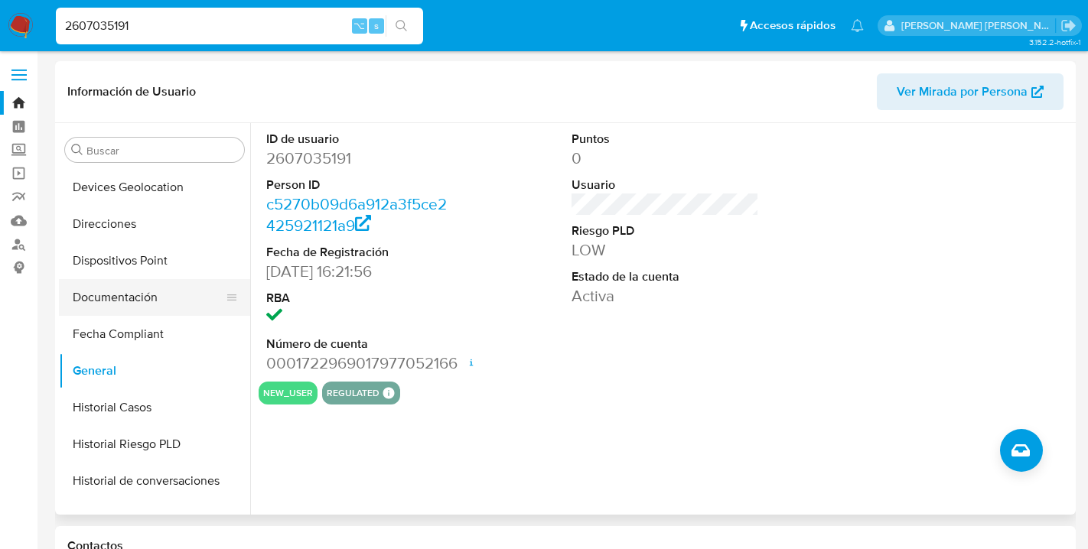
click at [135, 295] on button "Documentación" at bounding box center [148, 297] width 179 height 37
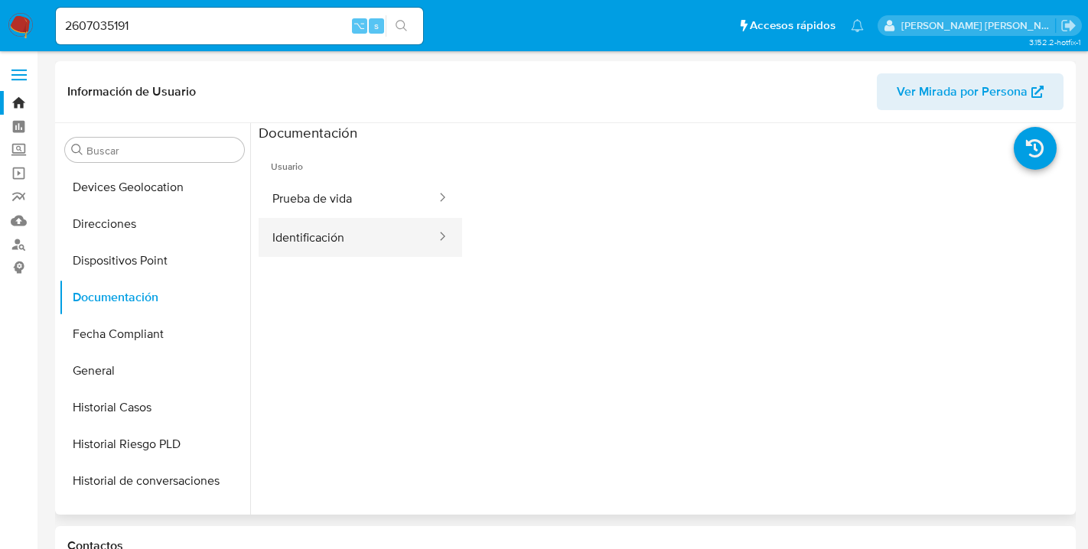
click at [335, 240] on button "Identificación" at bounding box center [348, 237] width 179 height 39
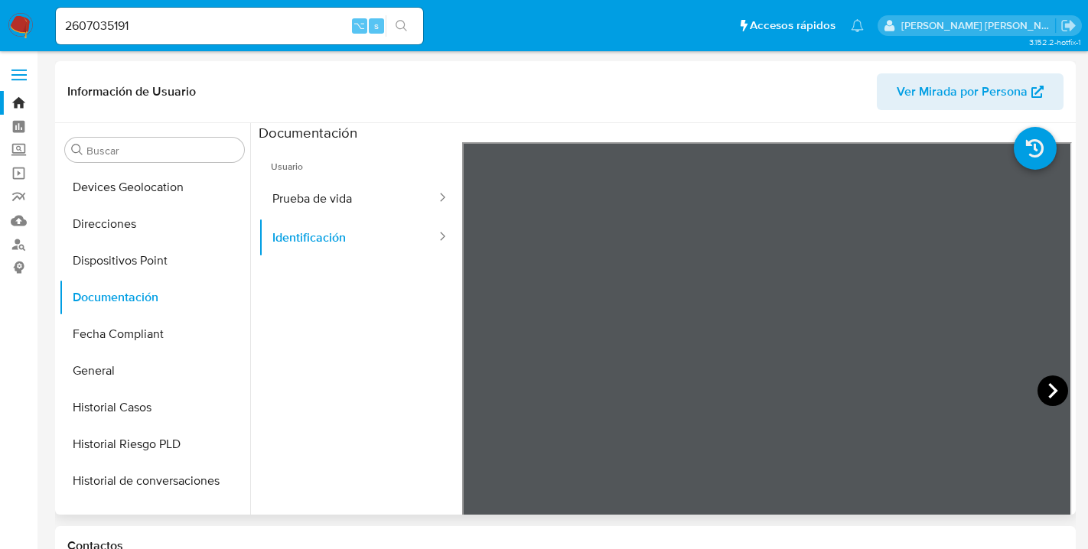
click at [1047, 390] on icon at bounding box center [1052, 391] width 31 height 31
click at [346, 194] on button "Prueba de vida" at bounding box center [348, 198] width 179 height 39
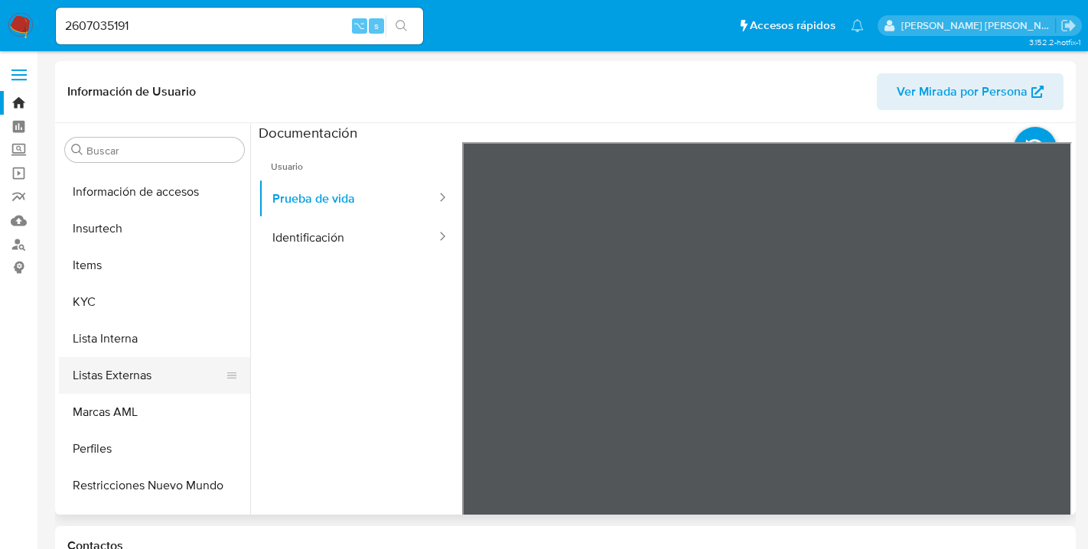
scroll to position [610, 0]
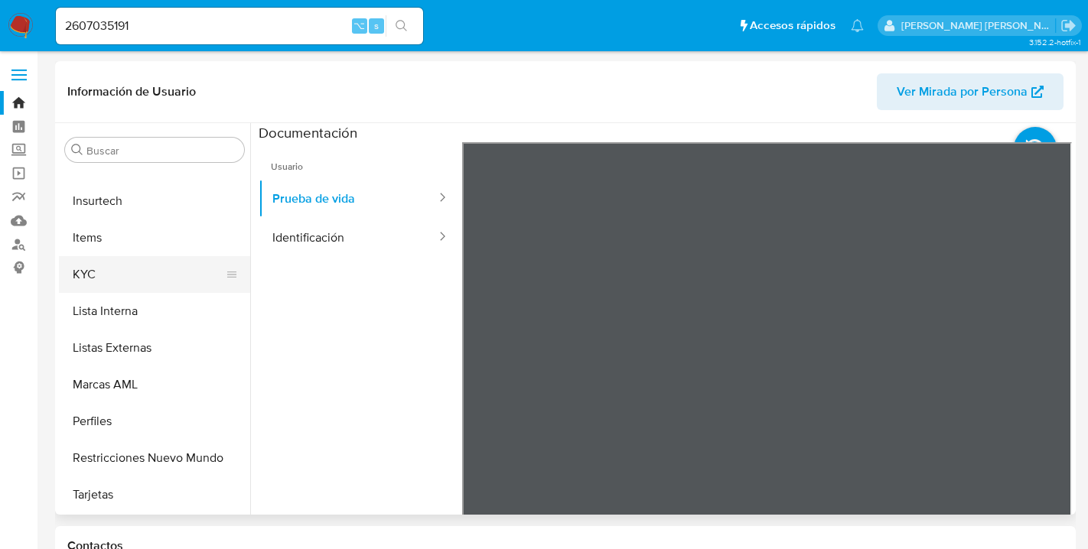
click at [99, 272] on button "KYC" at bounding box center [148, 274] width 179 height 37
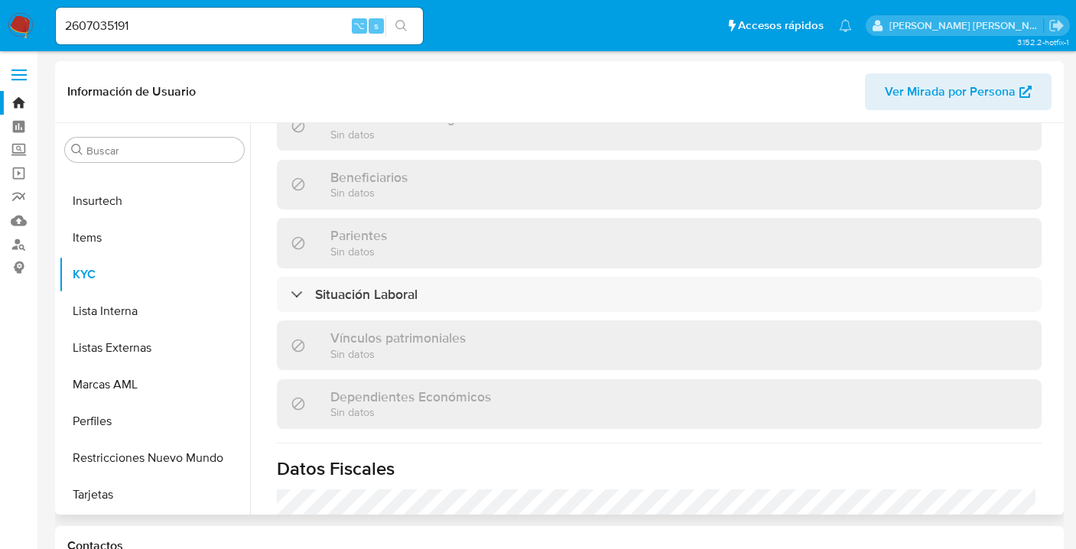
scroll to position [791, 0]
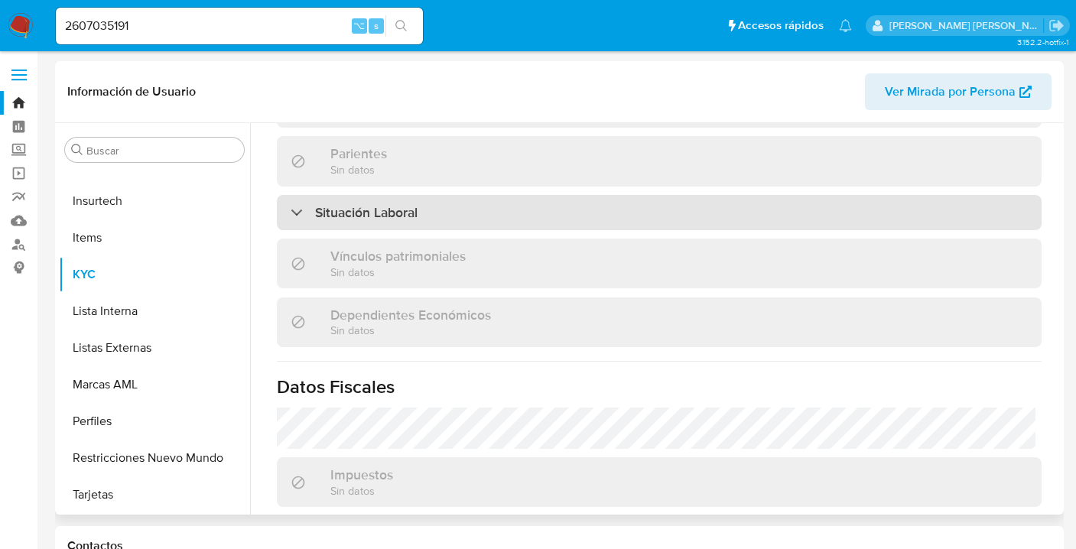
click at [291, 212] on div at bounding box center [291, 212] width 0 height 0
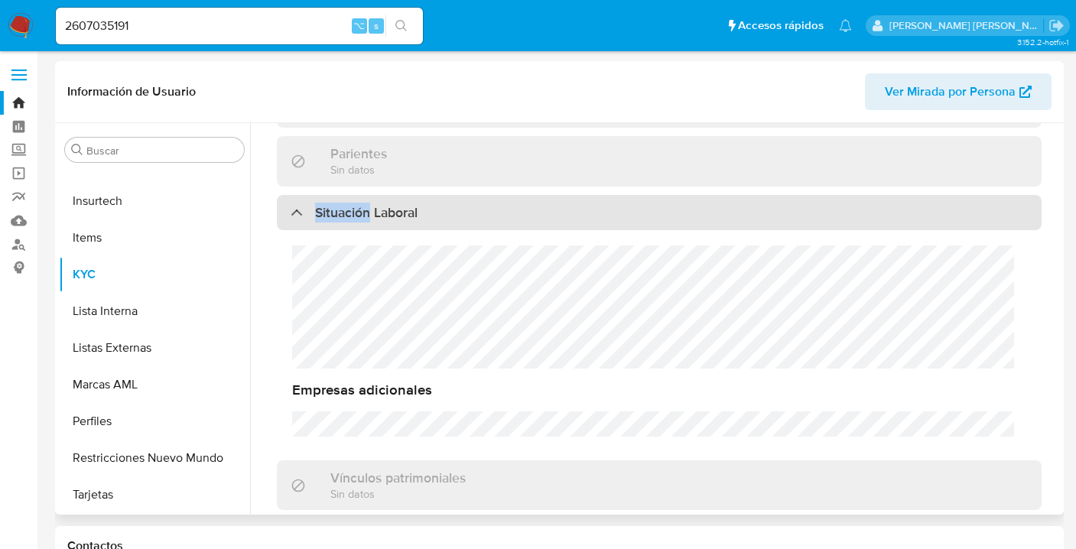
click at [296, 204] on div "Situación Laboral" at bounding box center [354, 212] width 127 height 17
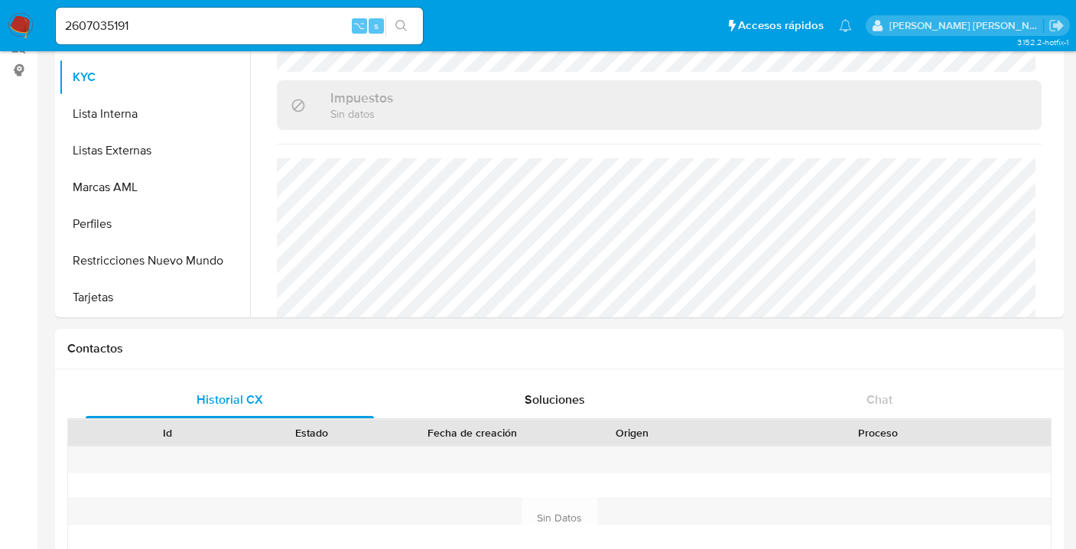
scroll to position [0, 0]
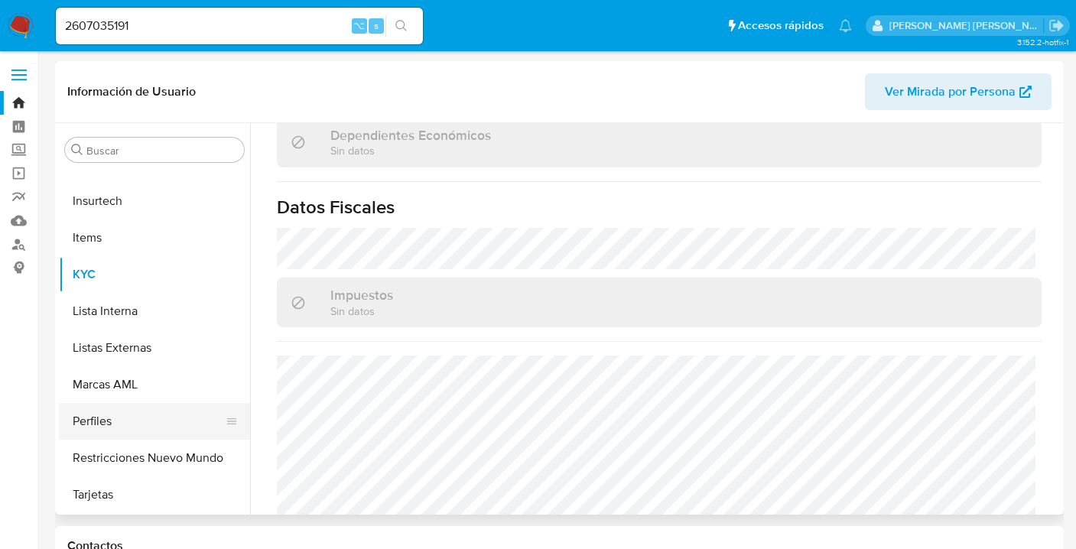
click at [93, 423] on button "Perfiles" at bounding box center [148, 421] width 179 height 37
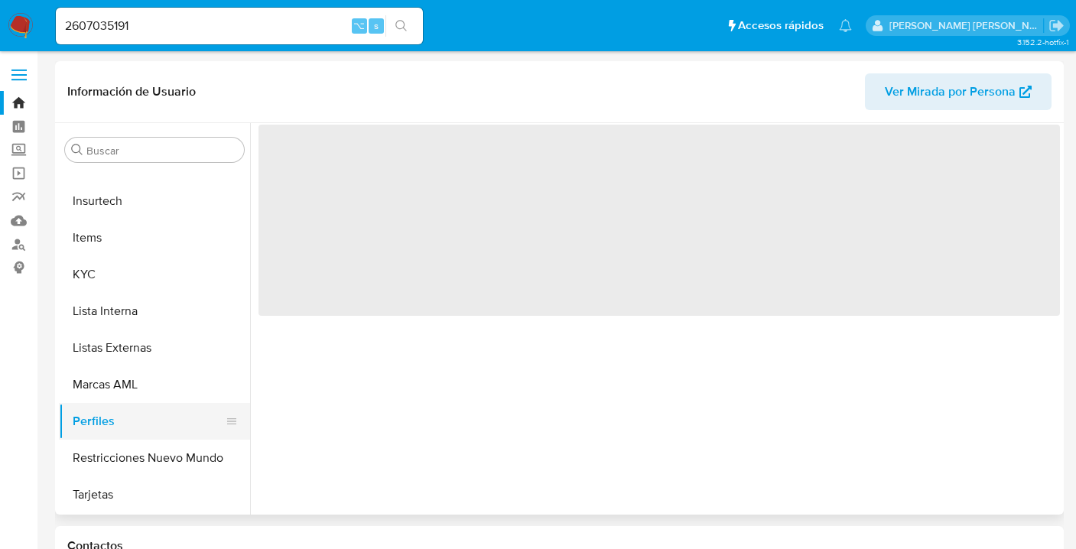
click at [93, 423] on button "Perfiles" at bounding box center [148, 421] width 179 height 37
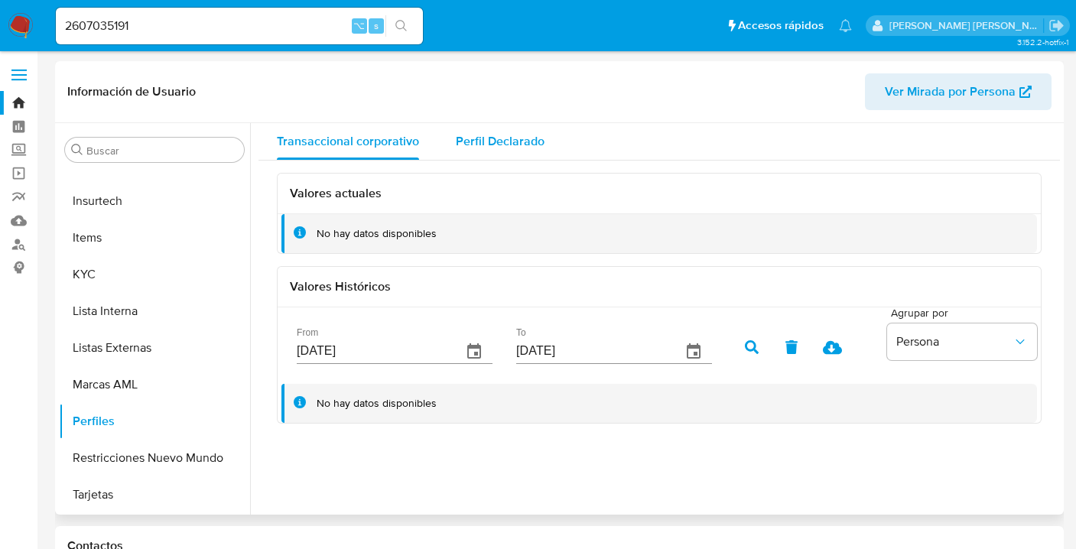
click at [512, 145] on span "Perfil Declarado" at bounding box center [500, 141] width 89 height 18
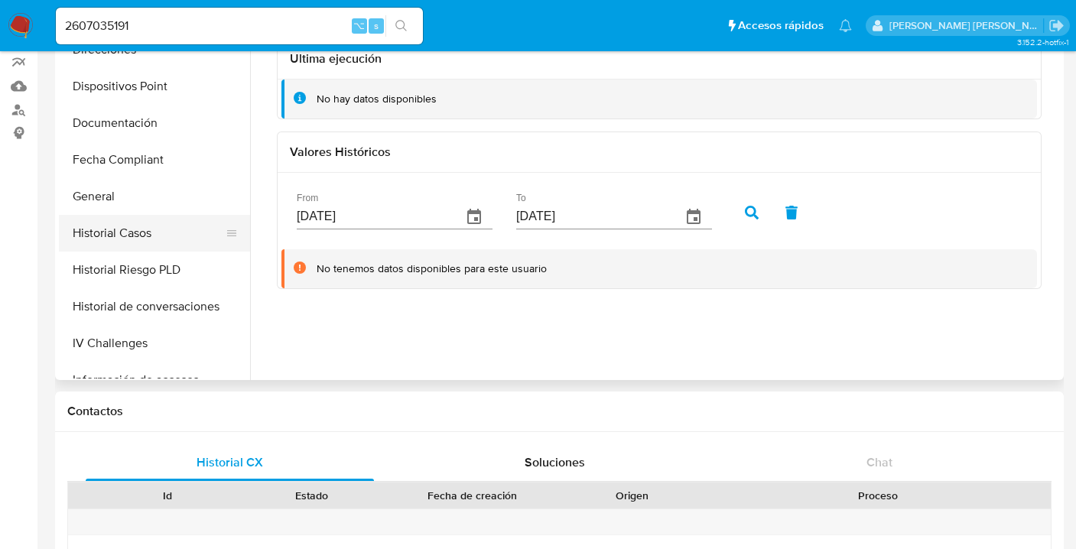
scroll to position [253, 0]
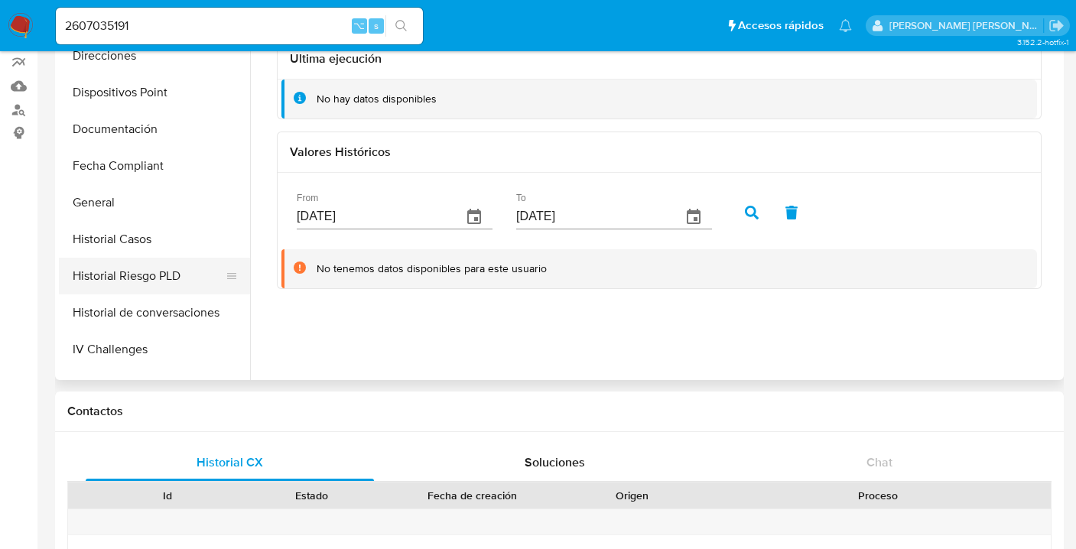
click at [136, 269] on button "Historial Riesgo PLD" at bounding box center [148, 276] width 179 height 37
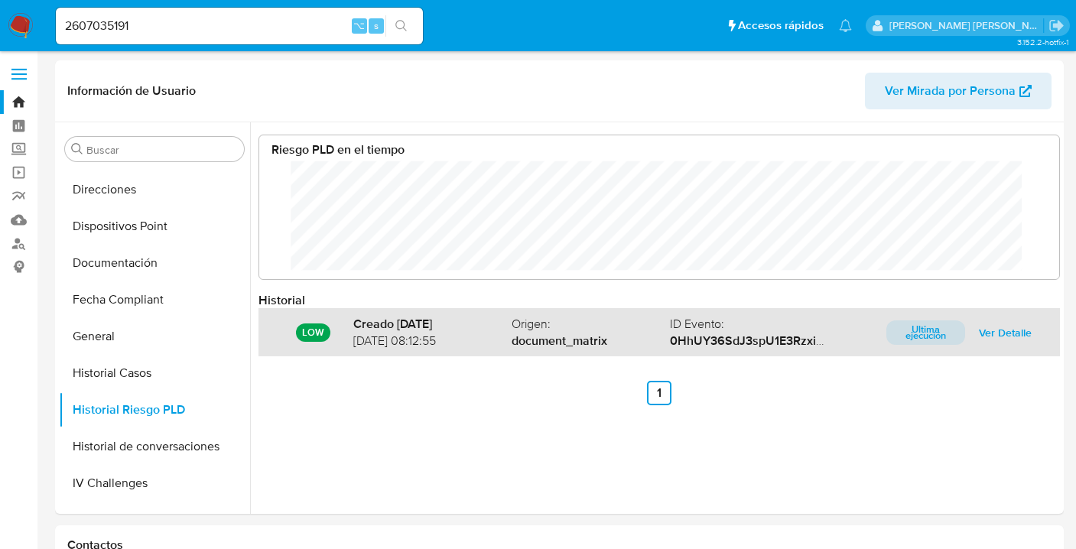
scroll to position [0, 0]
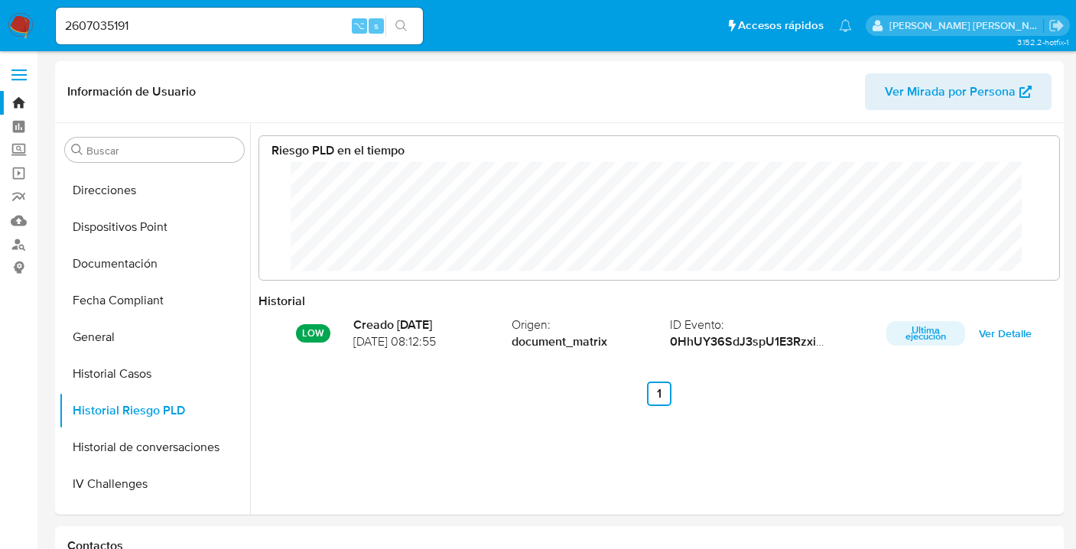
click at [106, 24] on input "2607035191" at bounding box center [239, 26] width 367 height 20
type input "297394752"
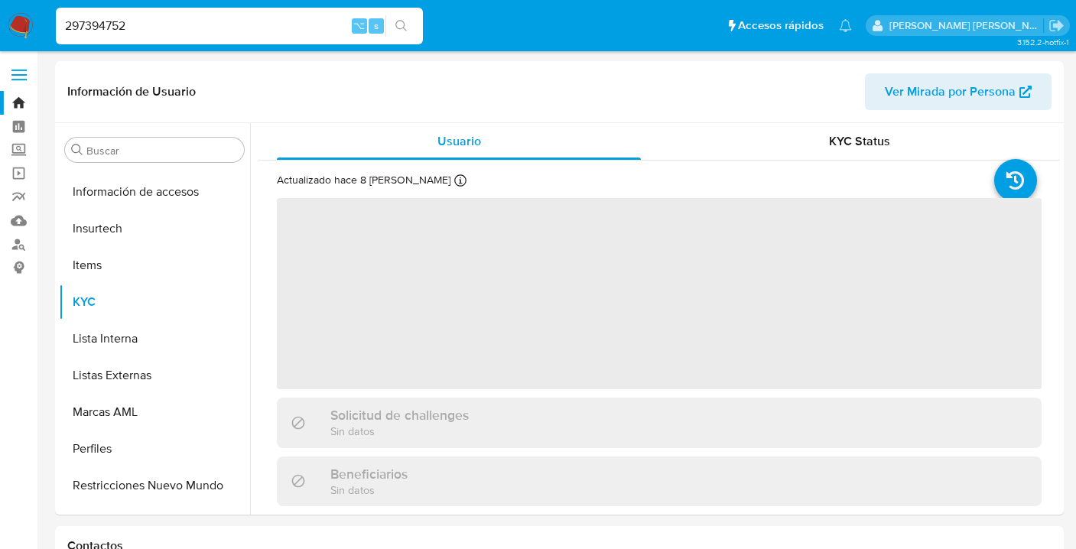
scroll to position [610, 0]
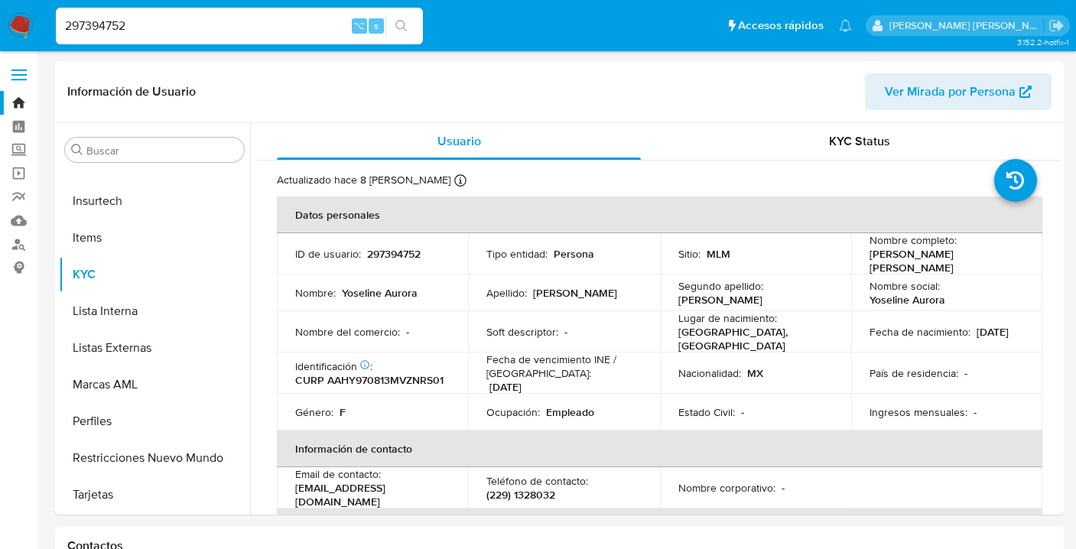
select select "10"
click at [149, 39] on div "297394752 ⌥ s" at bounding box center [239, 26] width 367 height 37
click at [143, 22] on input "297394752" at bounding box center [239, 26] width 367 height 20
click at [98, 24] on input "297394752" at bounding box center [239, 26] width 367 height 20
click at [99, 24] on input "297394752" at bounding box center [239, 26] width 367 height 20
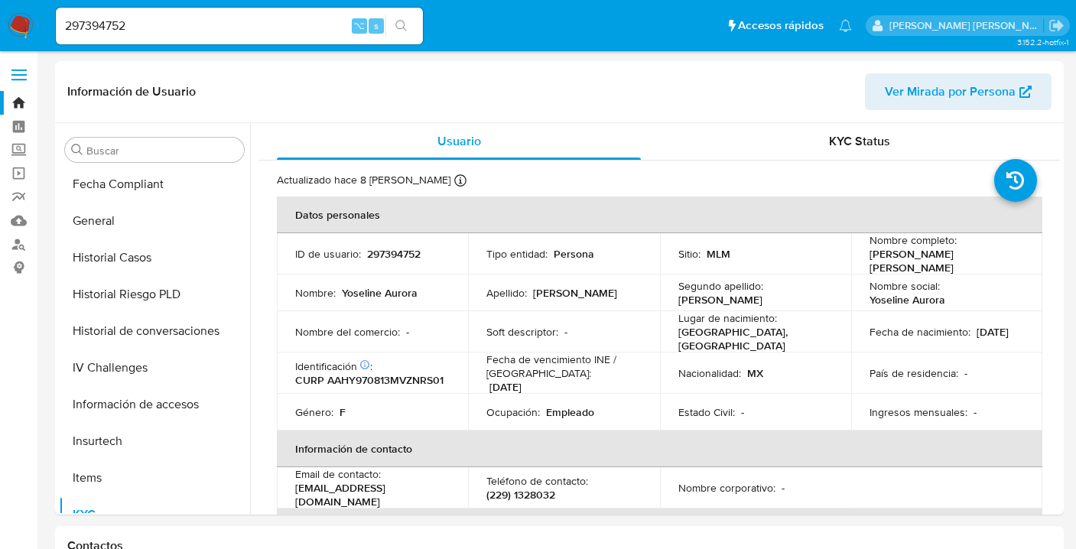
scroll to position [369, 0]
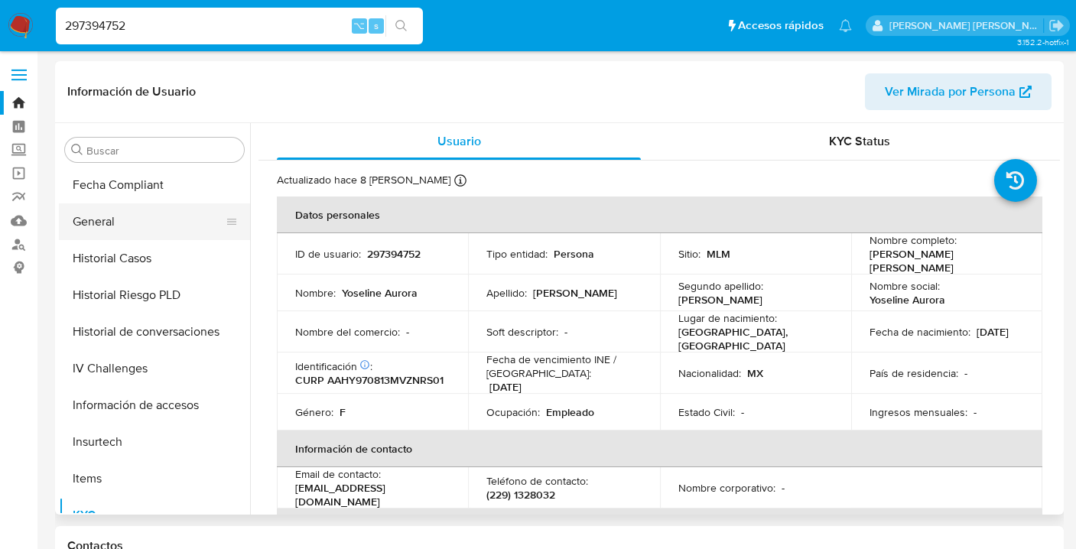
click at [103, 223] on button "General" at bounding box center [148, 222] width 179 height 37
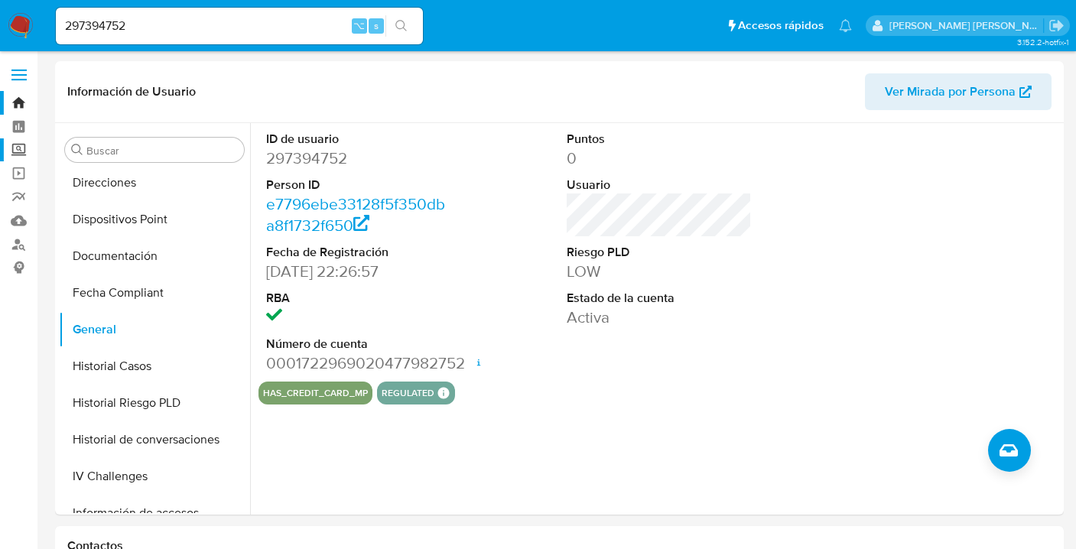
scroll to position [243, 0]
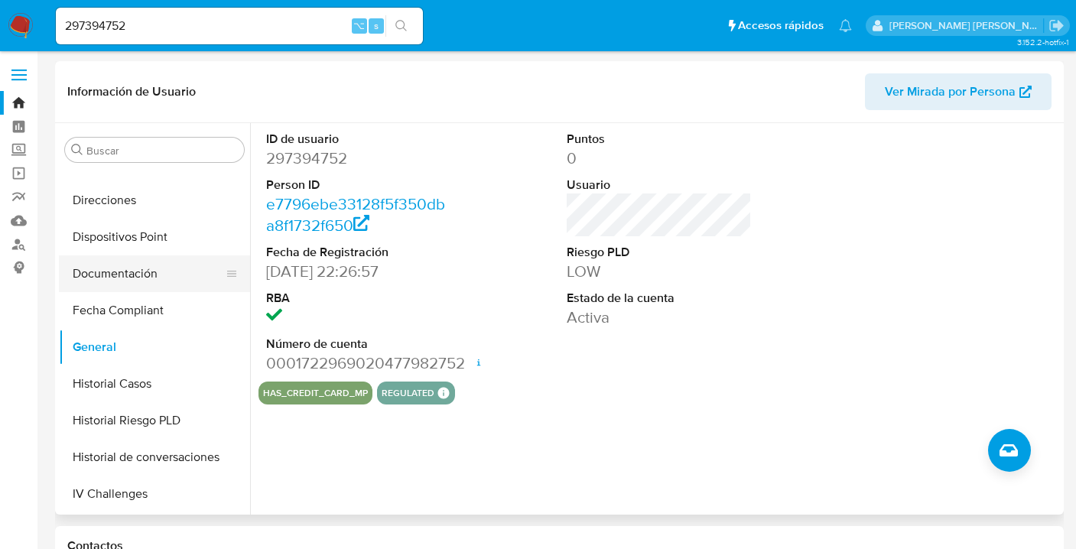
click at [143, 277] on button "Documentación" at bounding box center [148, 274] width 179 height 37
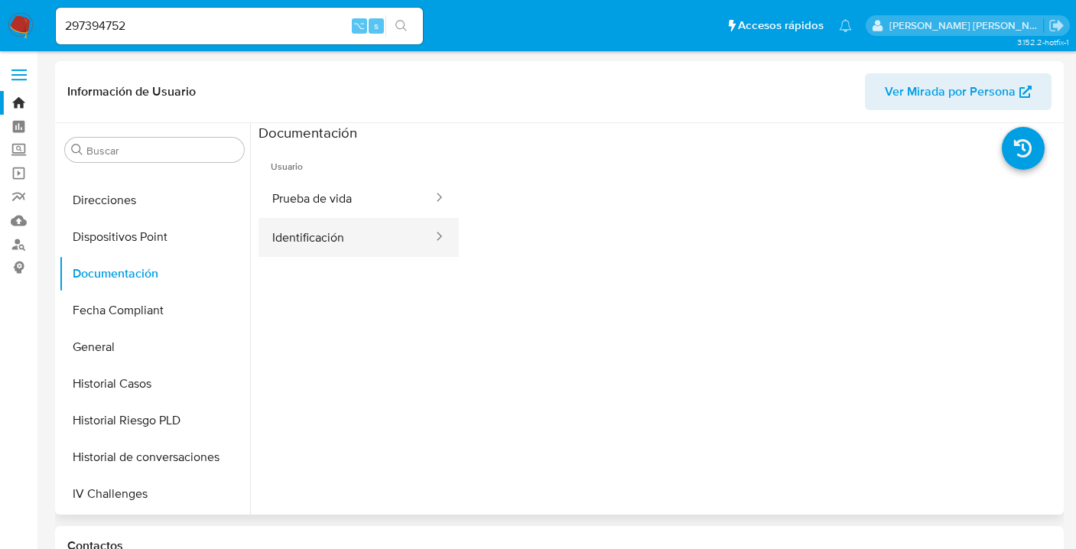
click at [378, 236] on button "Identificación" at bounding box center [347, 237] width 176 height 39
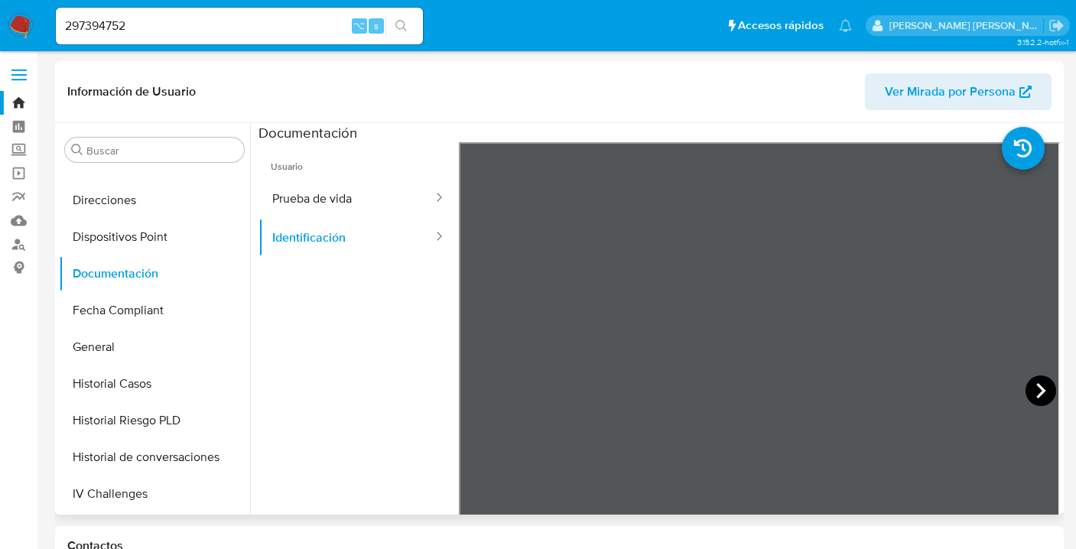
click at [1039, 387] on icon at bounding box center [1041, 391] width 31 height 31
click at [316, 198] on button "Prueba de vida" at bounding box center [347, 198] width 176 height 39
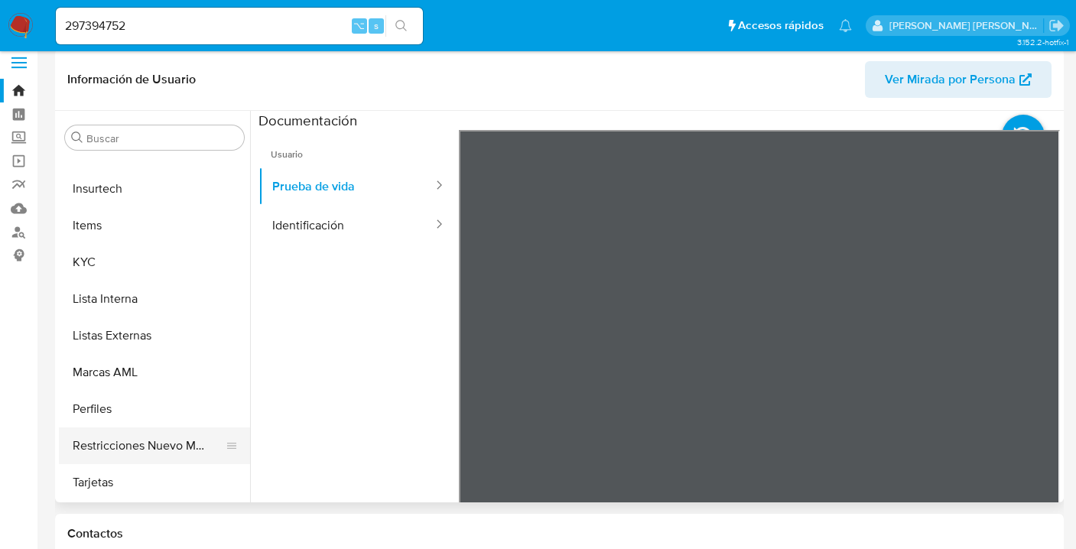
scroll to position [0, 0]
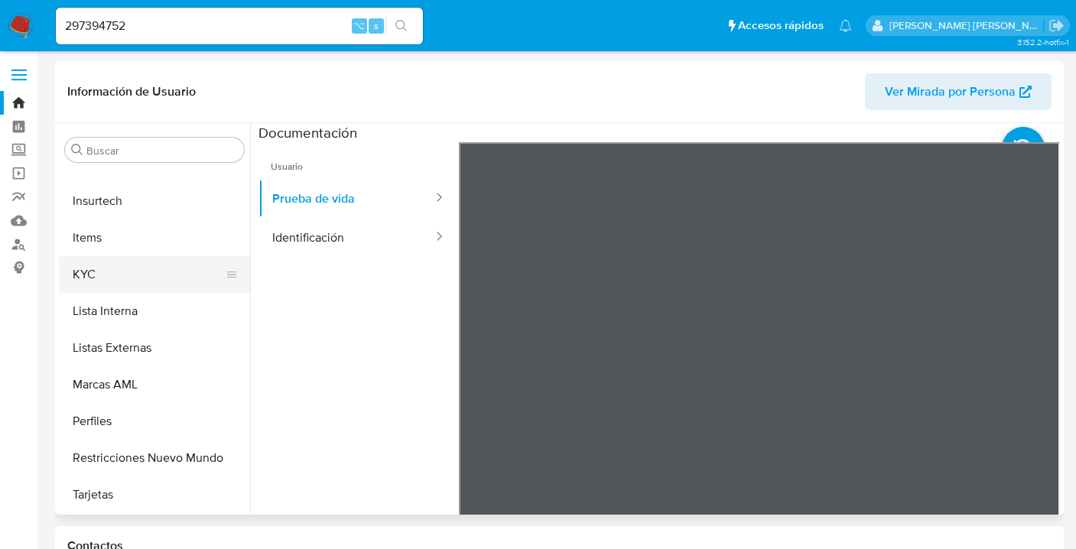
click at [93, 275] on button "KYC" at bounding box center [148, 274] width 179 height 37
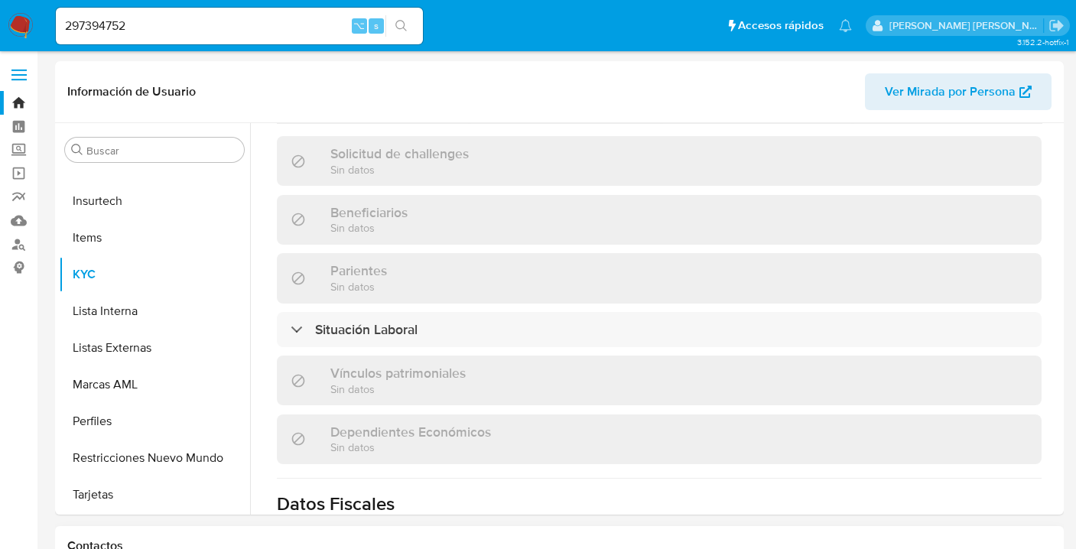
scroll to position [659, 0]
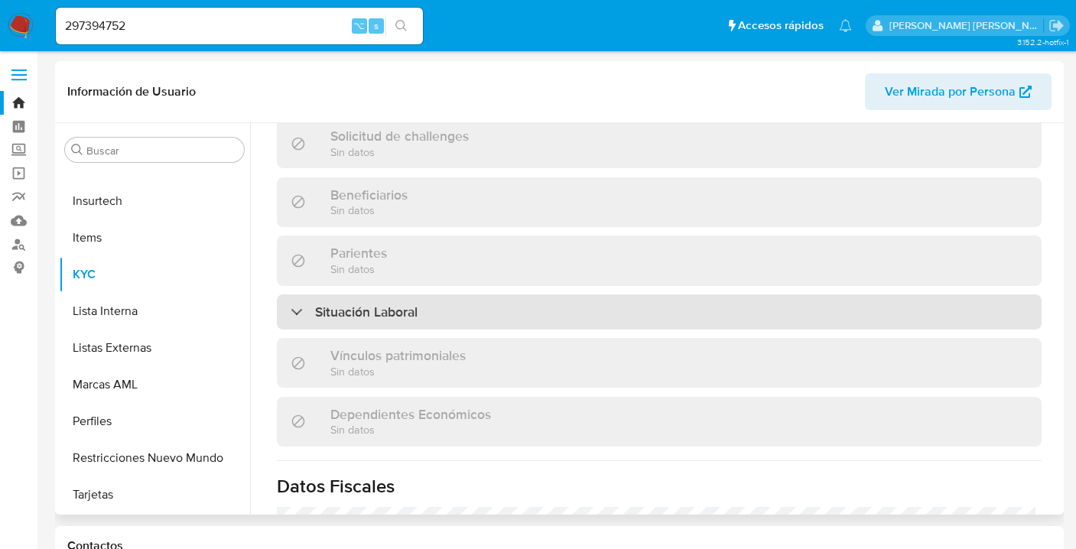
click at [291, 311] on div at bounding box center [291, 311] width 0 height 0
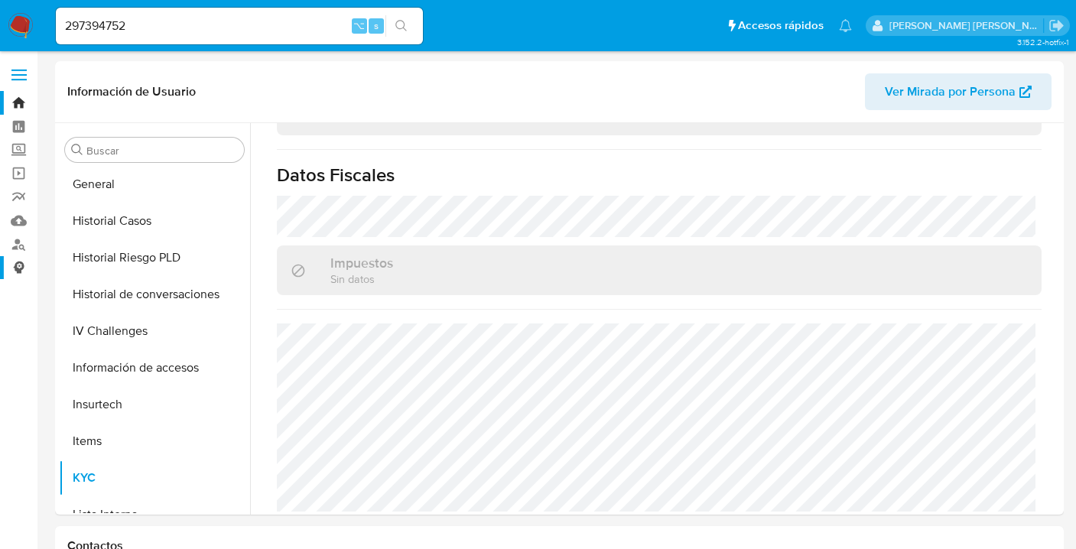
scroll to position [390, 0]
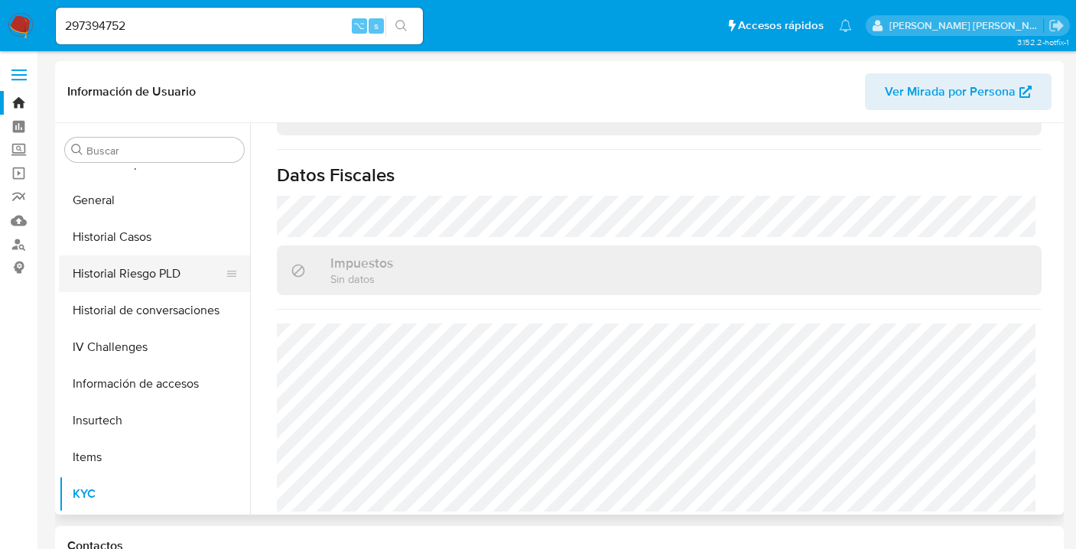
click at [136, 275] on button "Historial Riesgo PLD" at bounding box center [148, 274] width 179 height 37
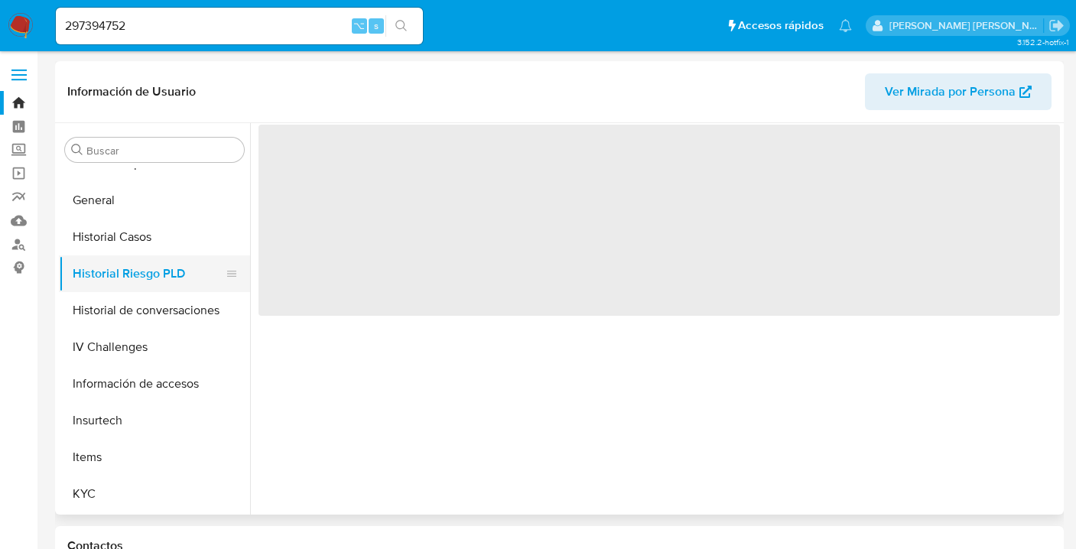
click at [136, 275] on button "Historial Riesgo PLD" at bounding box center [148, 274] width 179 height 37
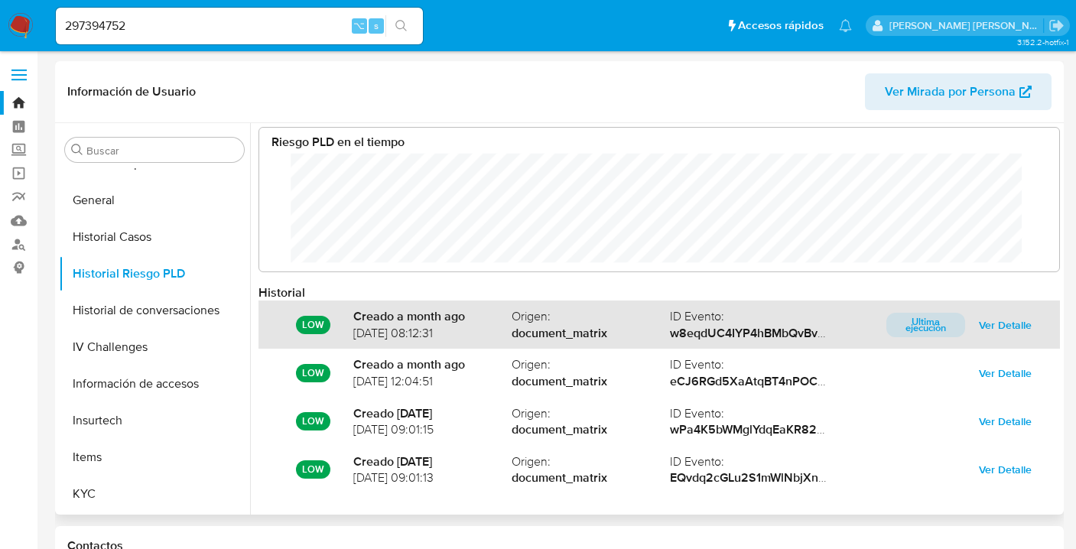
scroll to position [8, 0]
